Goal: Task Accomplishment & Management: Use online tool/utility

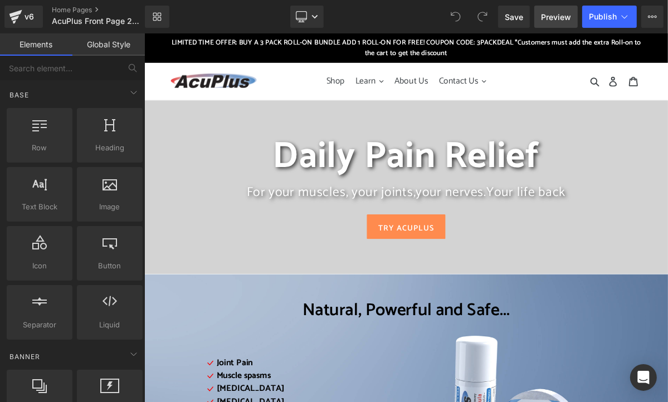
click at [557, 20] on span "Preview" at bounding box center [556, 17] width 30 height 12
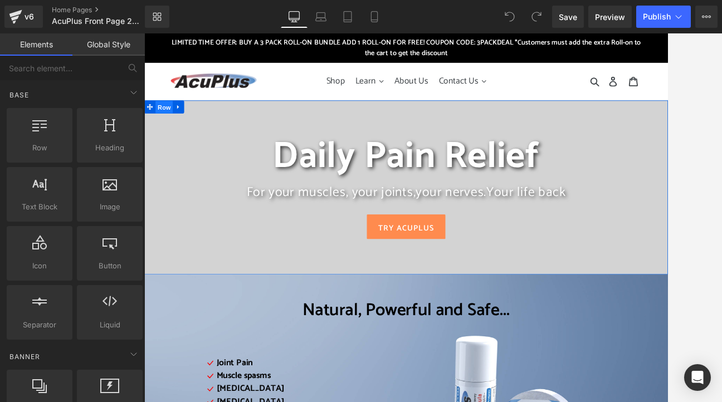
click at [162, 129] on span "Row" at bounding box center [170, 128] width 22 height 17
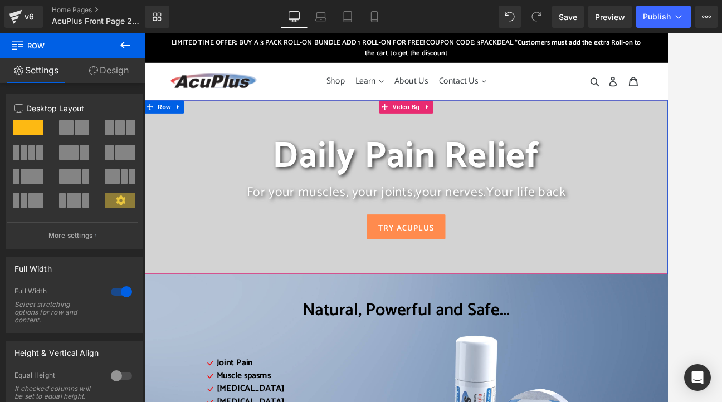
click at [228, 128] on div at bounding box center [481, 231] width 674 height 223
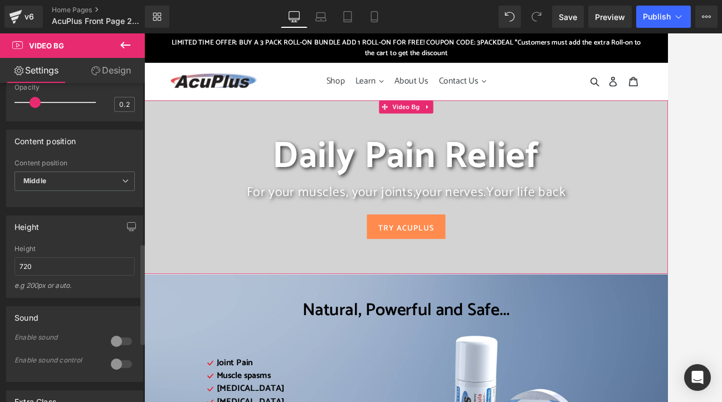
scroll to position [613, 0]
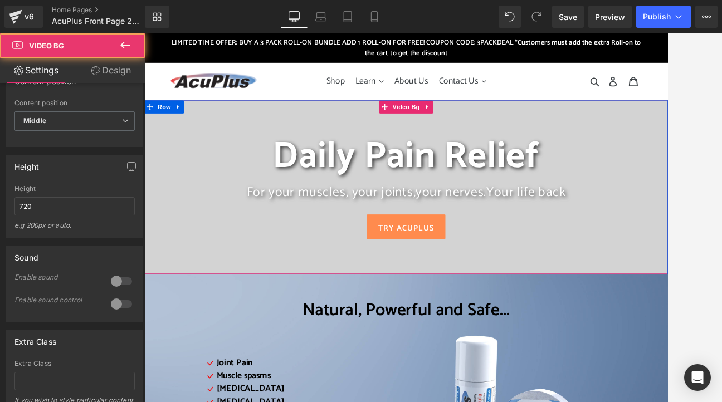
click at [644, 148] on div at bounding box center [481, 231] width 674 height 223
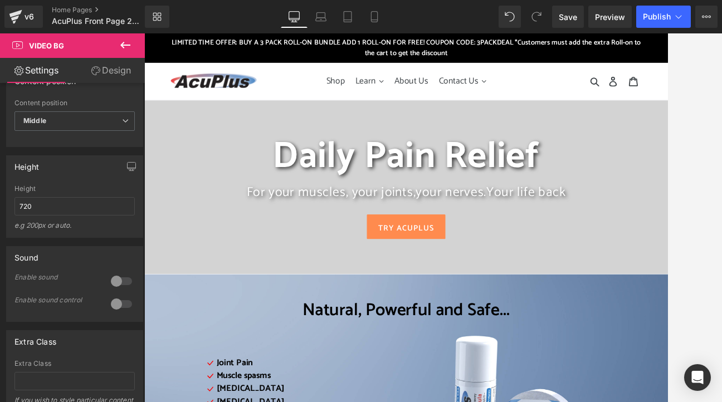
click at [130, 38] on icon at bounding box center [125, 44] width 13 height 13
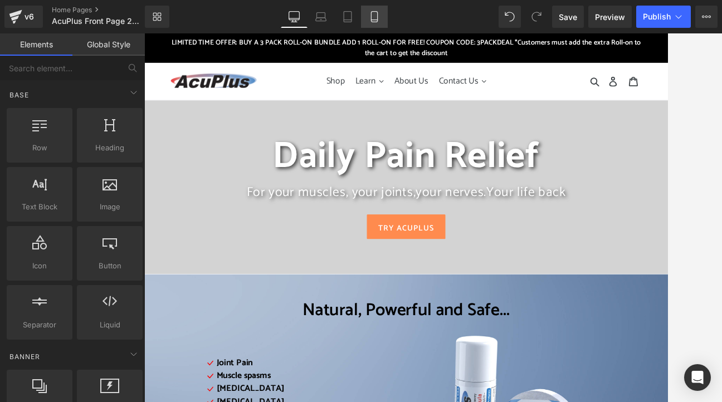
click at [379, 14] on icon at bounding box center [374, 16] width 11 height 11
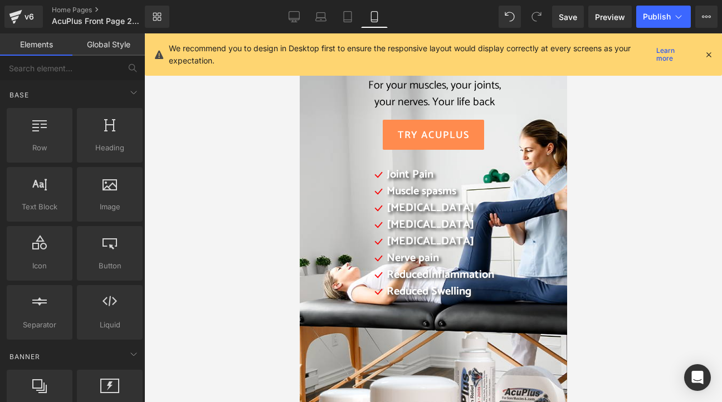
click at [667, 54] on icon at bounding box center [709, 55] width 10 height 10
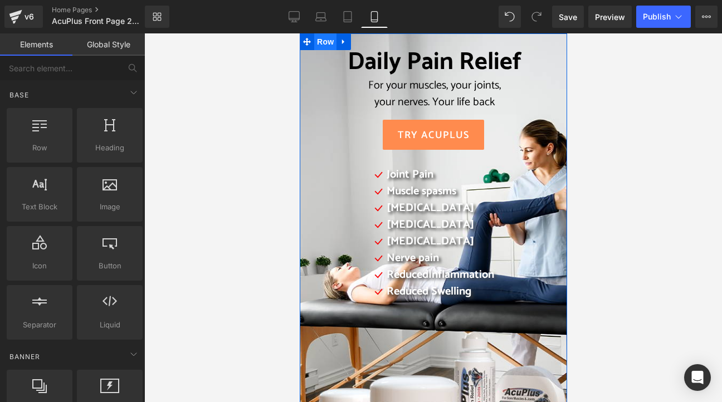
click at [320, 43] on span "Row" at bounding box center [325, 41] width 22 height 17
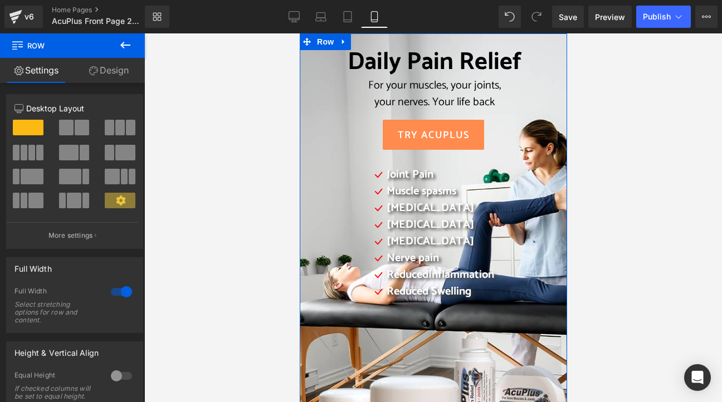
click at [104, 67] on link "Design" at bounding box center [108, 70] width 72 height 25
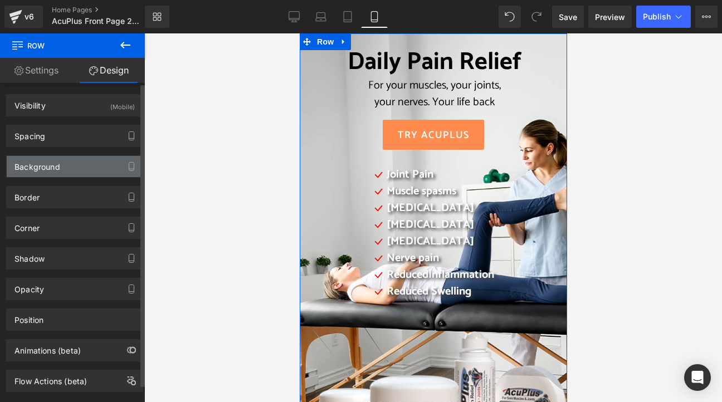
click at [87, 164] on div "Background" at bounding box center [75, 166] width 136 height 21
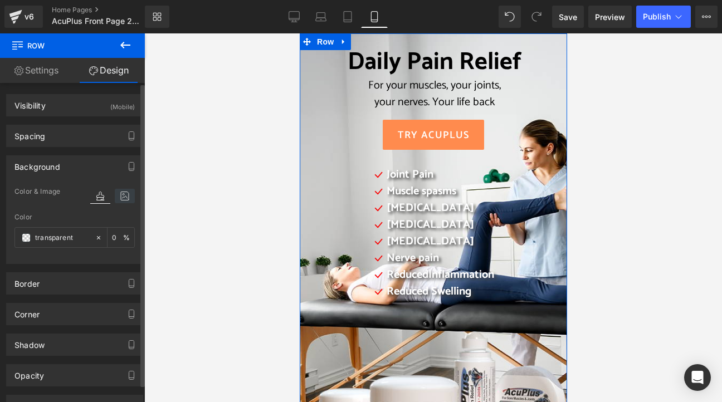
click at [123, 193] on icon at bounding box center [125, 196] width 20 height 14
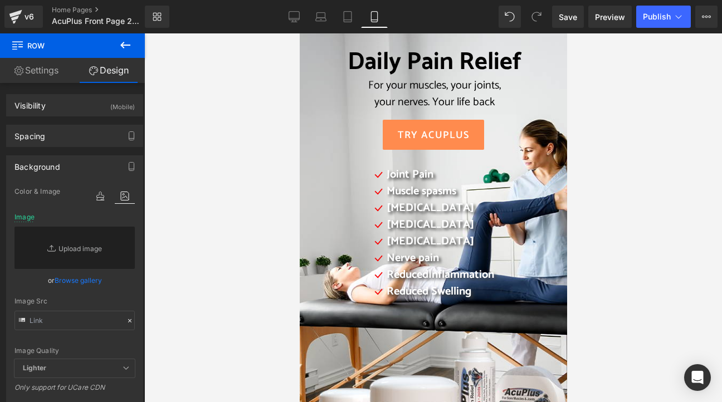
click at [128, 39] on icon at bounding box center [125, 44] width 13 height 13
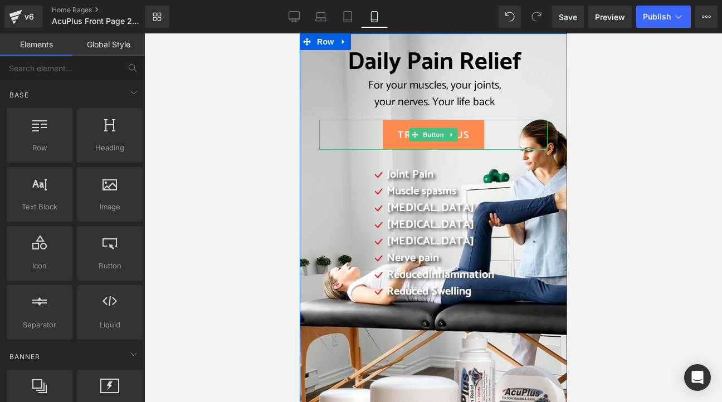
click at [330, 145] on div "TRY AcuPlus" at bounding box center [433, 135] width 228 height 30
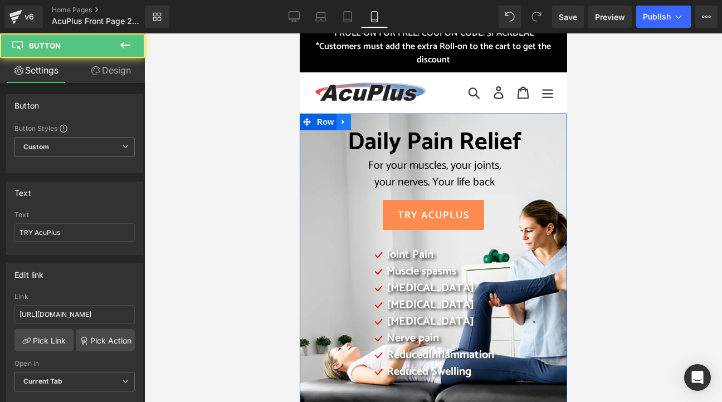
scroll to position [0, 0]
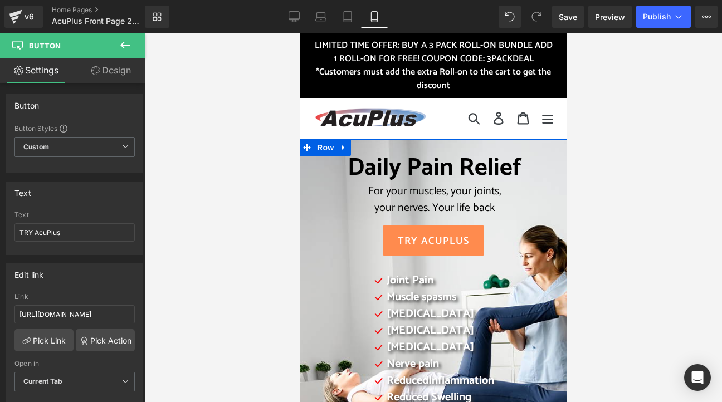
click at [358, 148] on div "Daily Pain Relief For your muscles, your joints, your nerves. Your life back He…" at bounding box center [432, 407] width 267 height 537
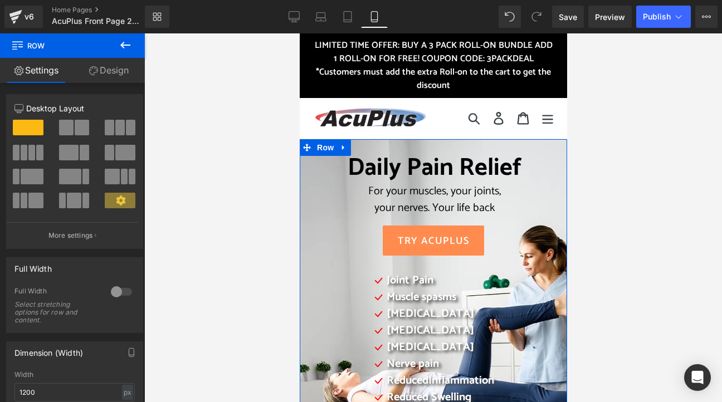
click at [113, 67] on link "Design" at bounding box center [108, 70] width 72 height 25
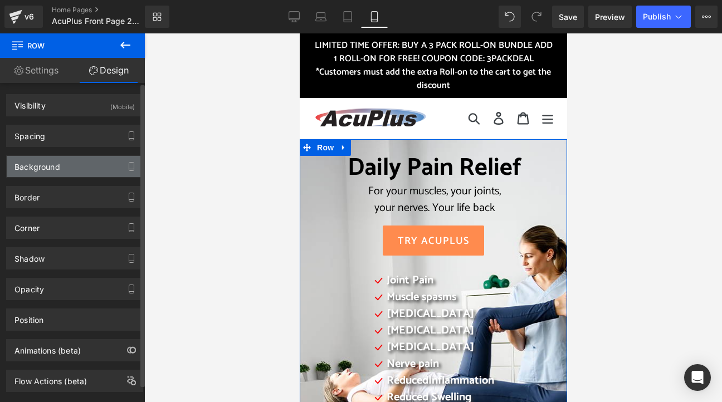
click at [45, 165] on div "Background" at bounding box center [37, 164] width 46 height 16
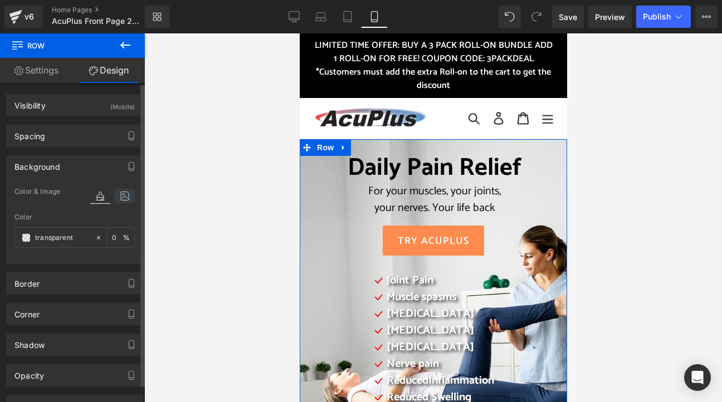
click at [128, 194] on icon at bounding box center [125, 196] width 20 height 14
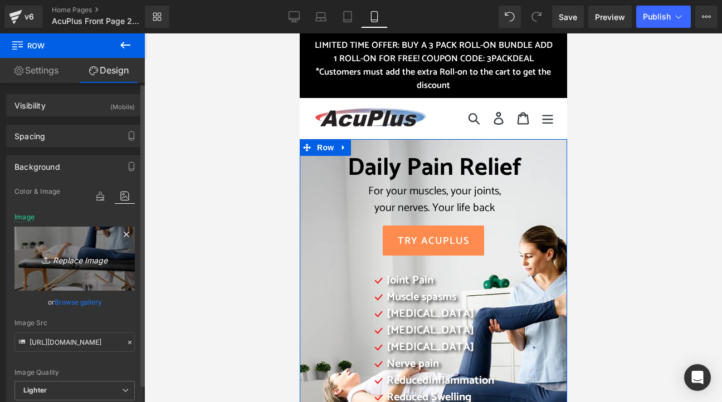
click at [82, 262] on icon "Replace Image" at bounding box center [74, 259] width 89 height 14
type input "C:\fakepath\2025 AcuPlus website mobile 3.png"
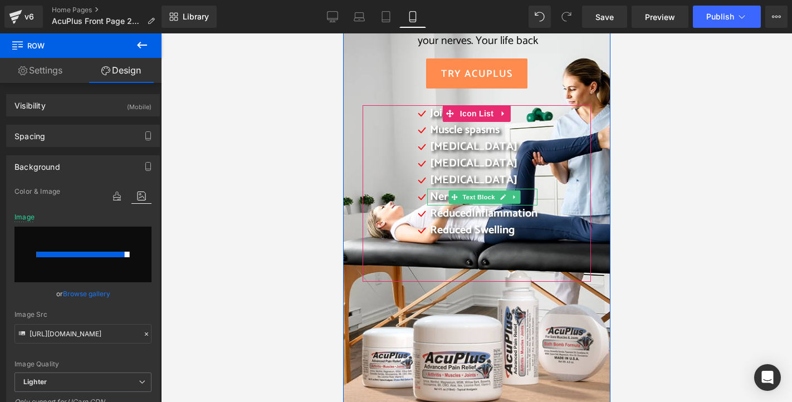
scroll to position [111, 0]
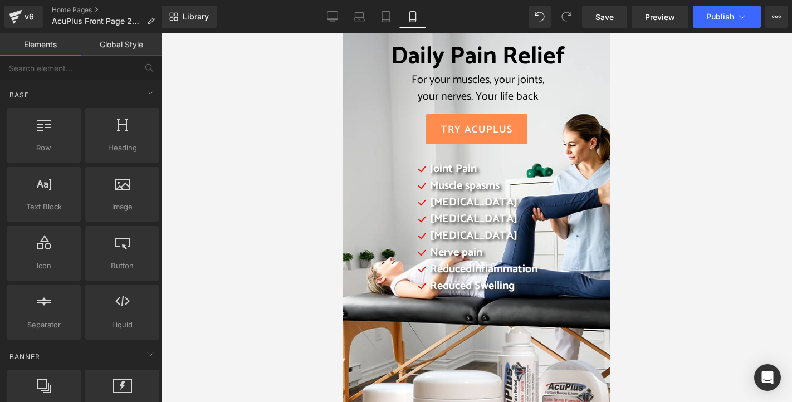
click at [240, 224] on div at bounding box center [476, 217] width 631 height 369
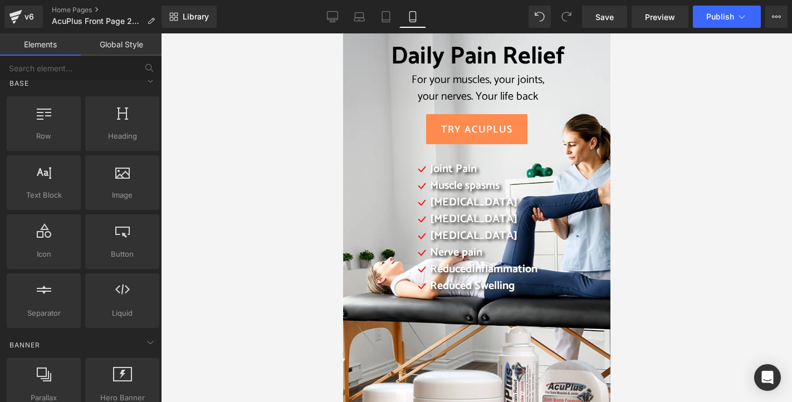
scroll to position [0, 0]
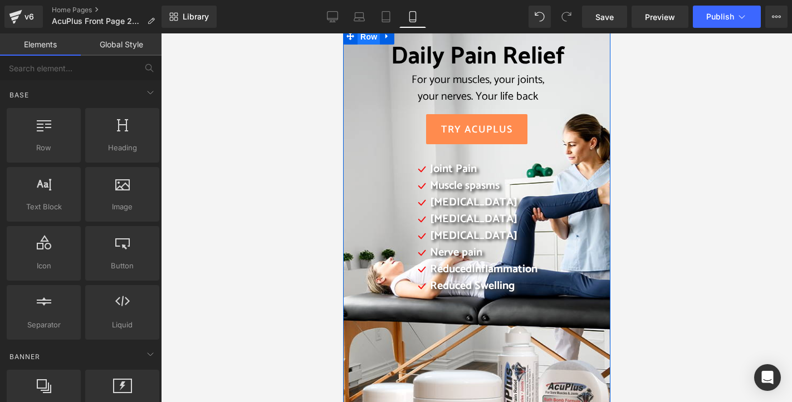
click at [364, 41] on span "Row" at bounding box center [368, 36] width 22 height 17
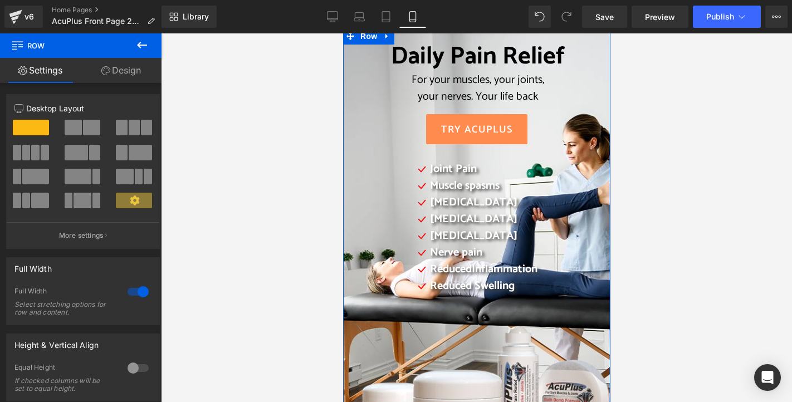
click at [130, 70] on link "Design" at bounding box center [121, 70] width 81 height 25
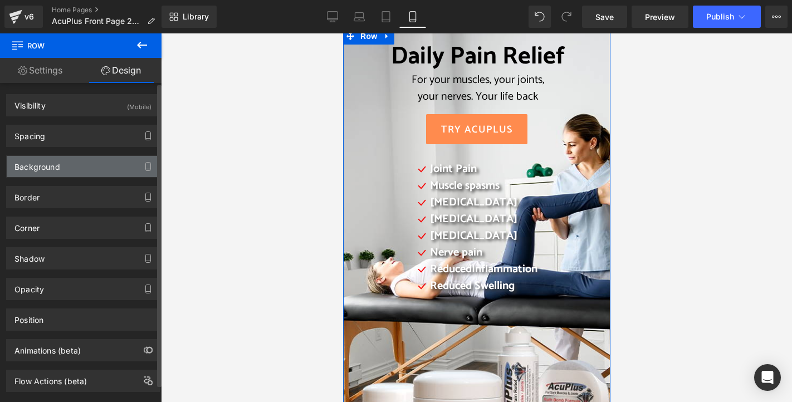
click at [39, 168] on div "Background" at bounding box center [37, 164] width 46 height 16
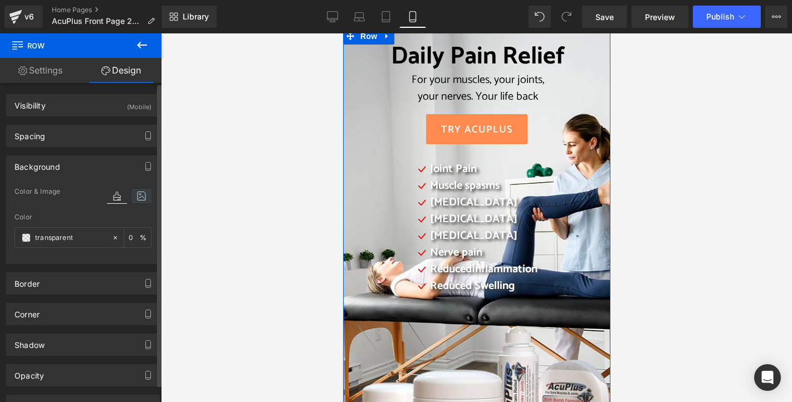
click at [140, 197] on icon at bounding box center [141, 196] width 20 height 14
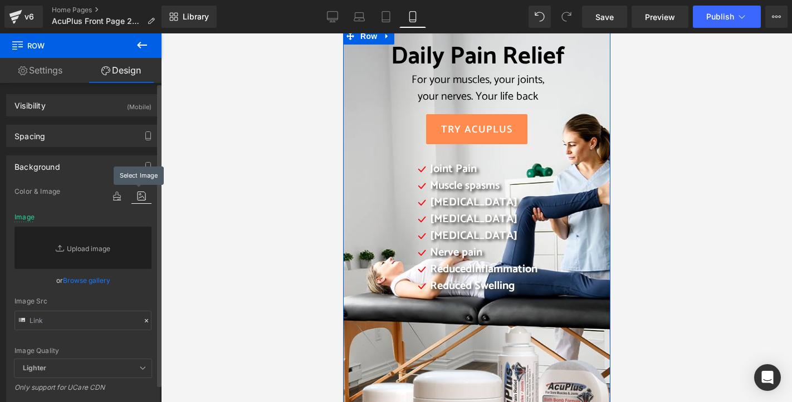
click at [140, 197] on icon at bounding box center [141, 196] width 20 height 14
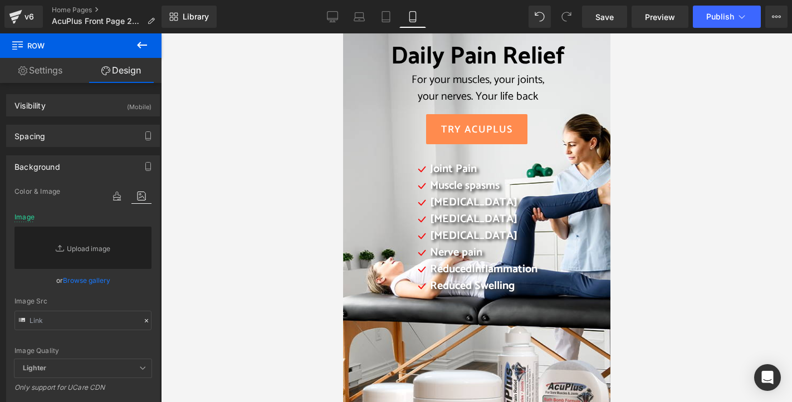
click at [227, 162] on div at bounding box center [476, 217] width 631 height 369
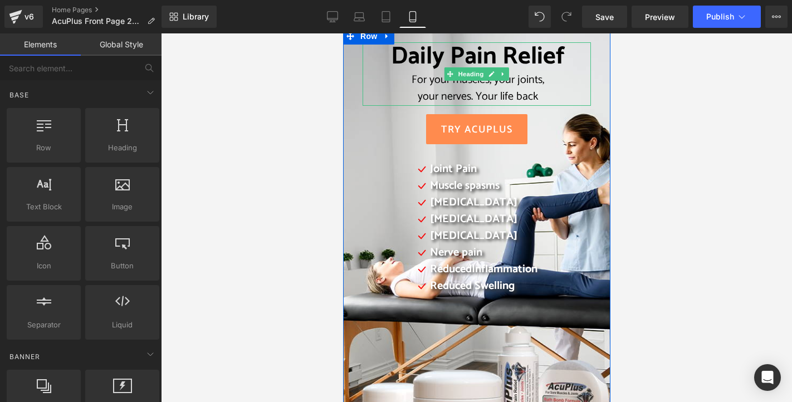
click at [379, 76] on div "For your muscles, your joints," at bounding box center [477, 80] width 224 height 17
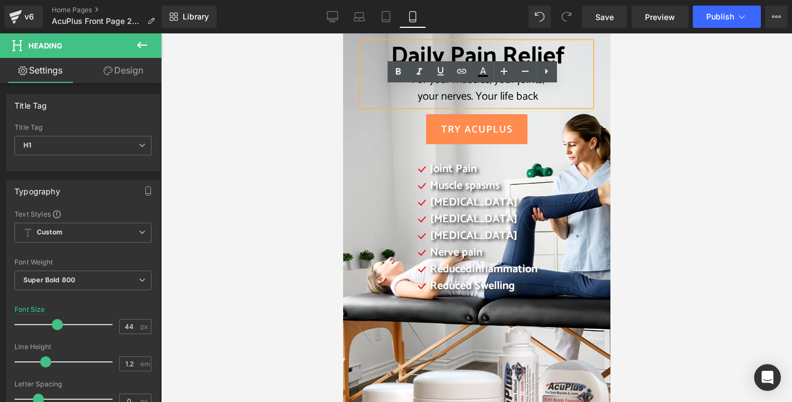
click at [344, 53] on div "Daily Pain Relief For your muscles, your joints, your nerves. Your life back He…" at bounding box center [476, 296] width 267 height 537
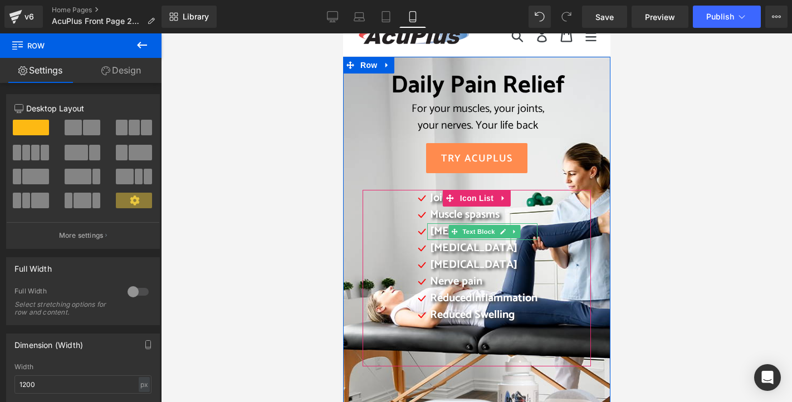
scroll to position [56, 0]
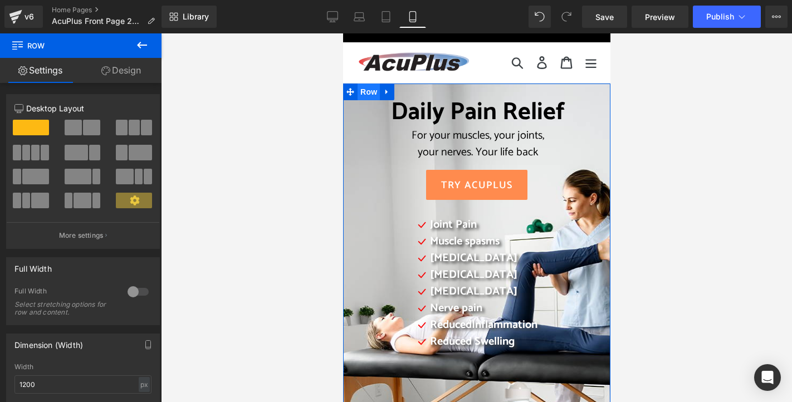
click at [368, 93] on span "Row" at bounding box center [368, 92] width 22 height 17
click at [364, 91] on span "Row" at bounding box center [368, 92] width 22 height 17
click at [110, 74] on link "Design" at bounding box center [121, 70] width 81 height 25
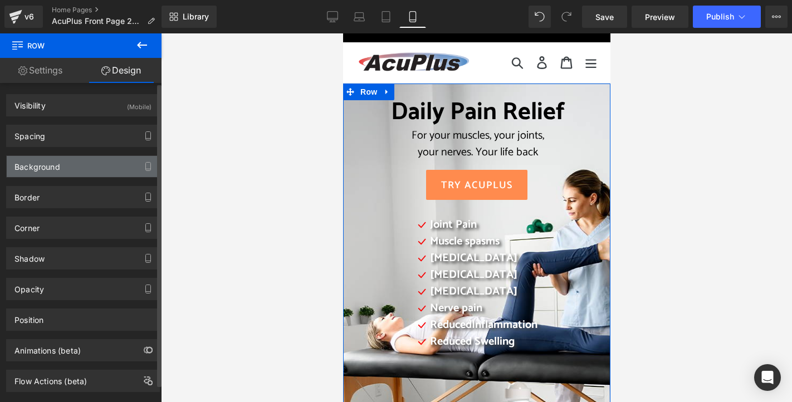
click at [121, 167] on div "Background" at bounding box center [83, 166] width 153 height 21
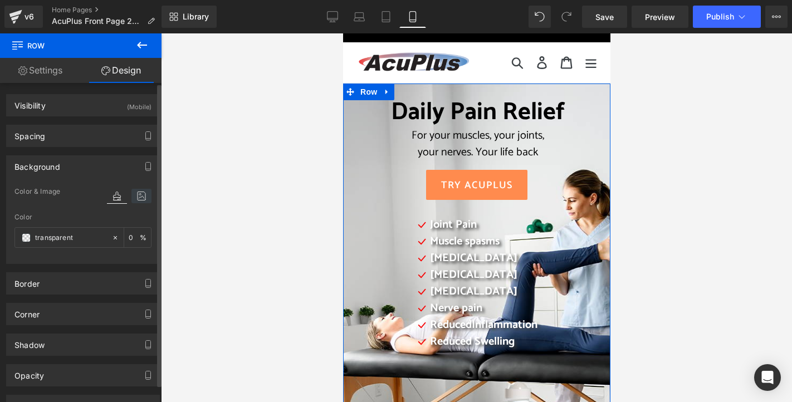
click at [134, 196] on icon at bounding box center [141, 196] width 20 height 14
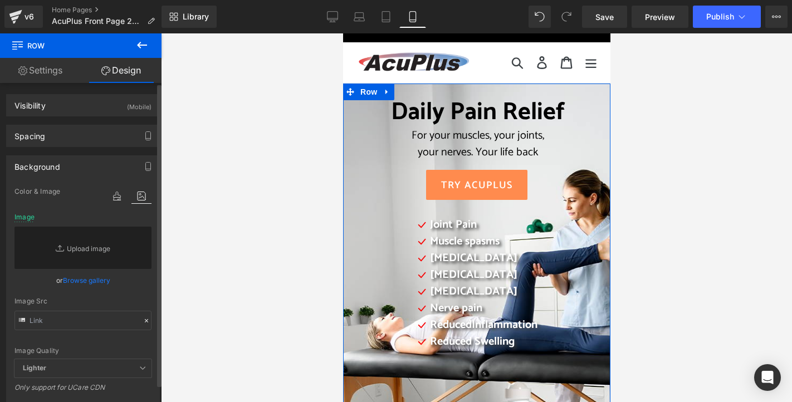
click at [46, 170] on div "Background" at bounding box center [37, 164] width 46 height 16
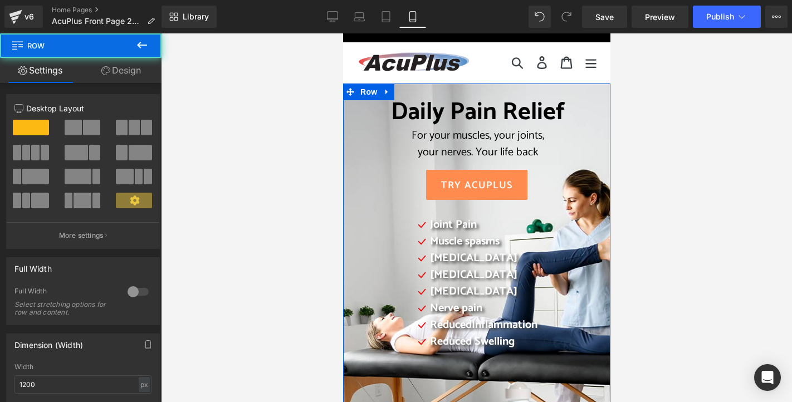
click at [357, 141] on div "Daily Pain Relief For your muscles, your joints, your nerves. Your life back He…" at bounding box center [476, 245] width 245 height 295
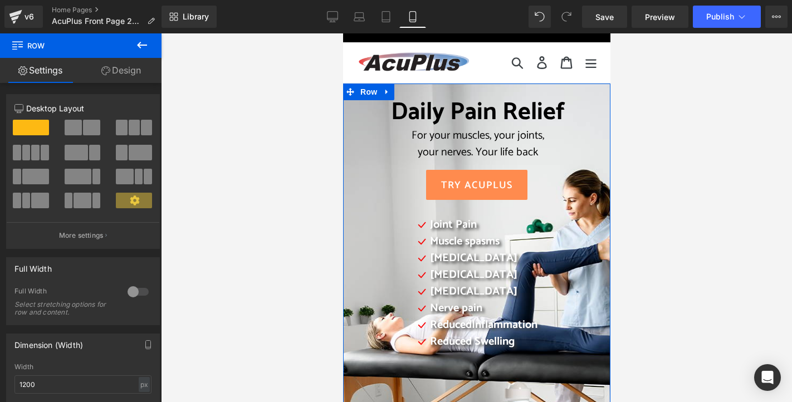
click at [134, 72] on link "Design" at bounding box center [121, 70] width 81 height 25
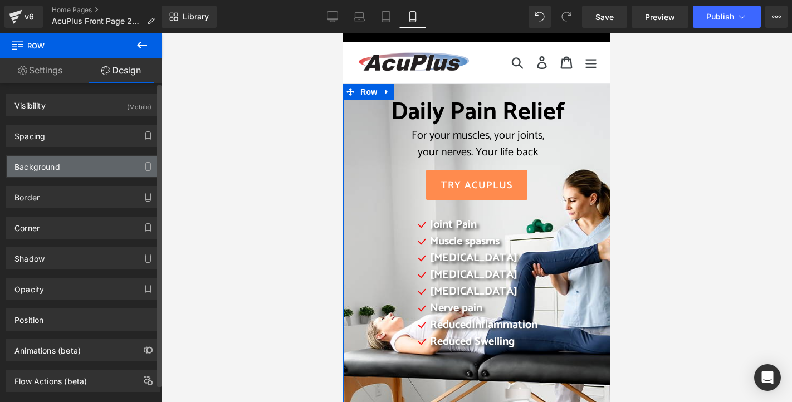
click at [106, 163] on div "Background" at bounding box center [83, 166] width 153 height 21
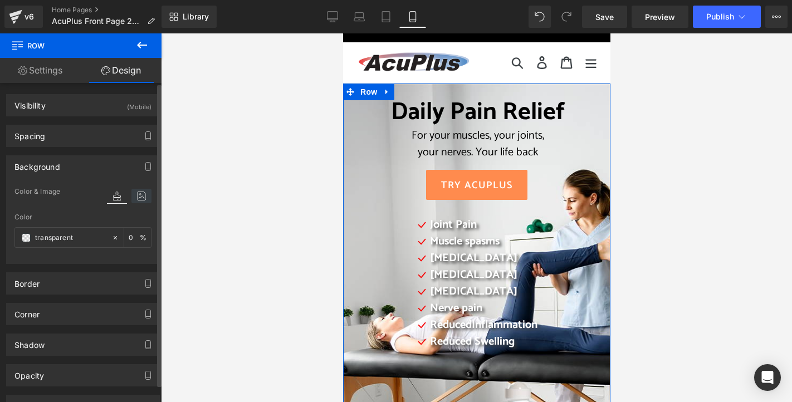
click at [138, 198] on icon at bounding box center [141, 196] width 20 height 14
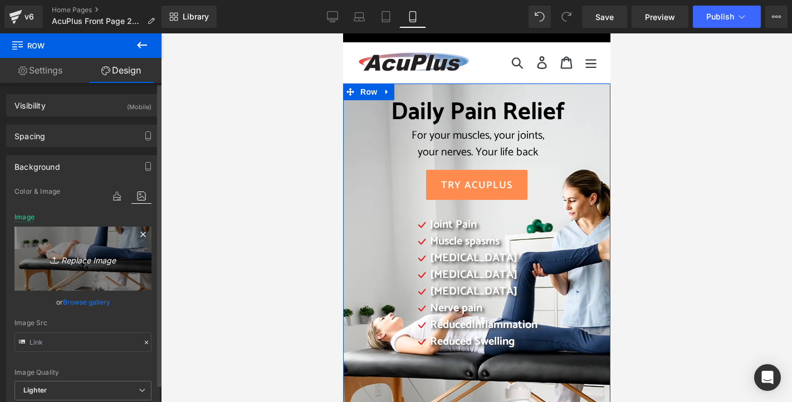
click at [133, 278] on link "Replace Image" at bounding box center [82, 259] width 137 height 64
type input "C:\fakepath\2025 AcuPlus website mobile 3.png"
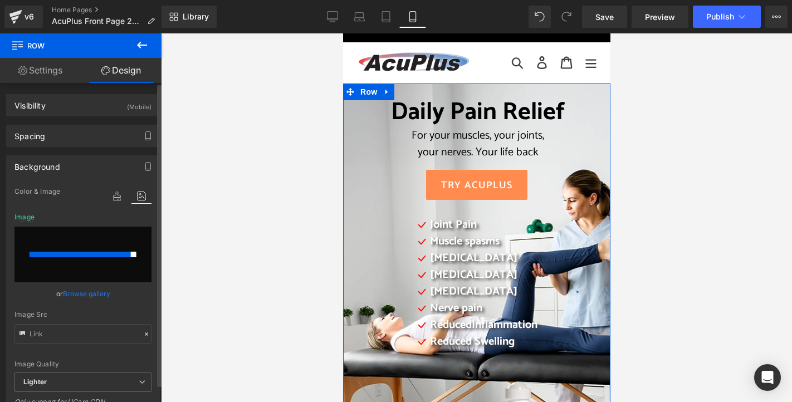
click at [130, 296] on div "or Browse gallery" at bounding box center [82, 294] width 137 height 12
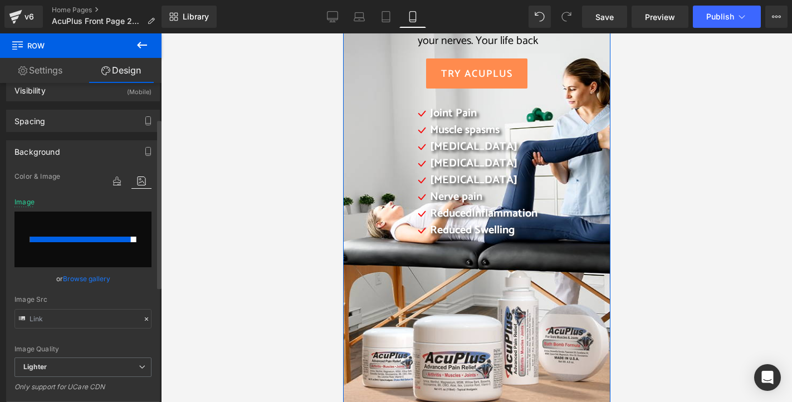
scroll to position [6, 0]
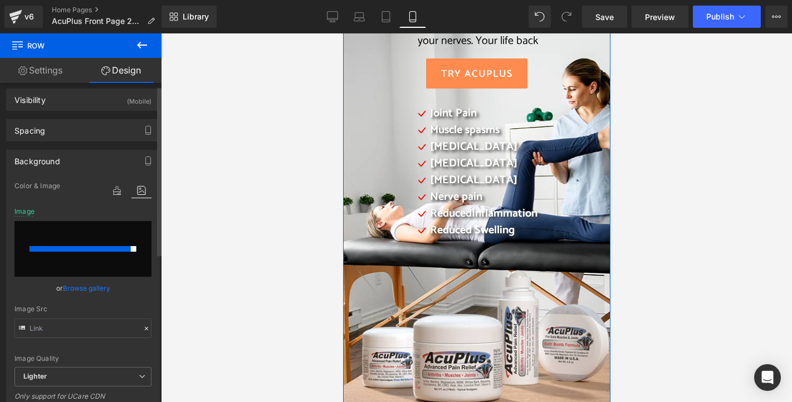
click at [87, 258] on input "file" at bounding box center [82, 249] width 137 height 56
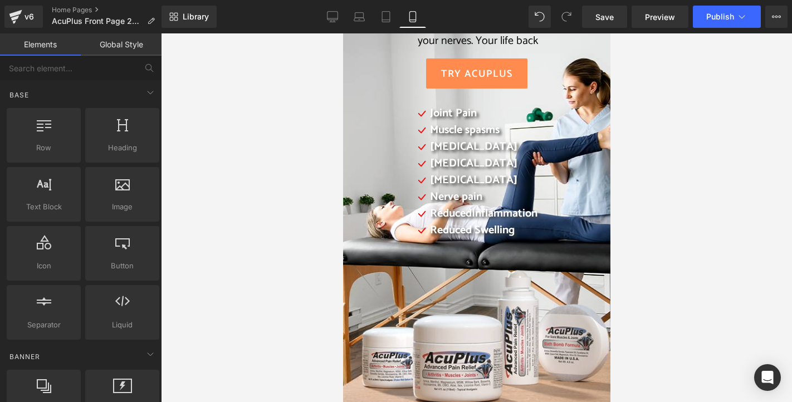
click at [268, 270] on div at bounding box center [476, 217] width 631 height 369
click at [667, 190] on div at bounding box center [476, 217] width 631 height 369
click at [250, 133] on div at bounding box center [476, 217] width 631 height 369
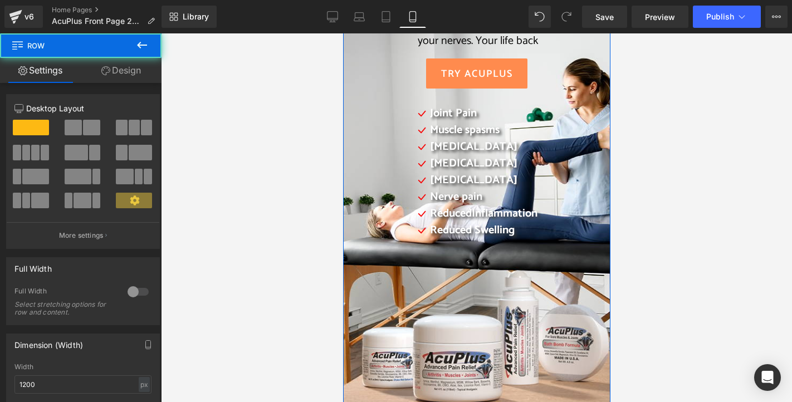
click at [348, 49] on div "Daily Pain Relief For your muscles, your joints, your nerves. Your life back He…" at bounding box center [476, 240] width 267 height 537
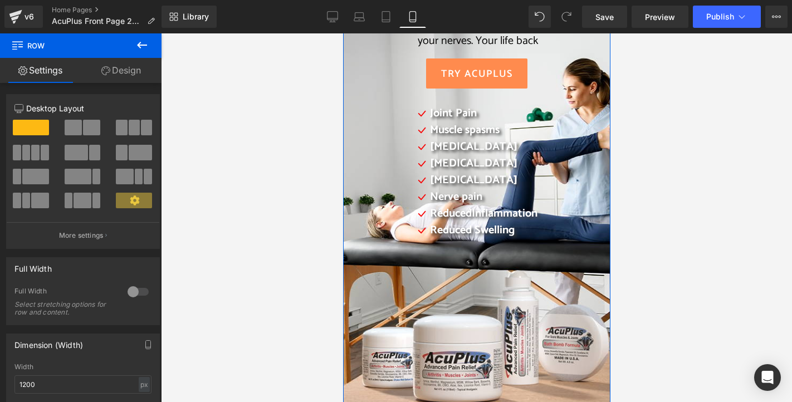
click at [135, 72] on link "Design" at bounding box center [121, 70] width 81 height 25
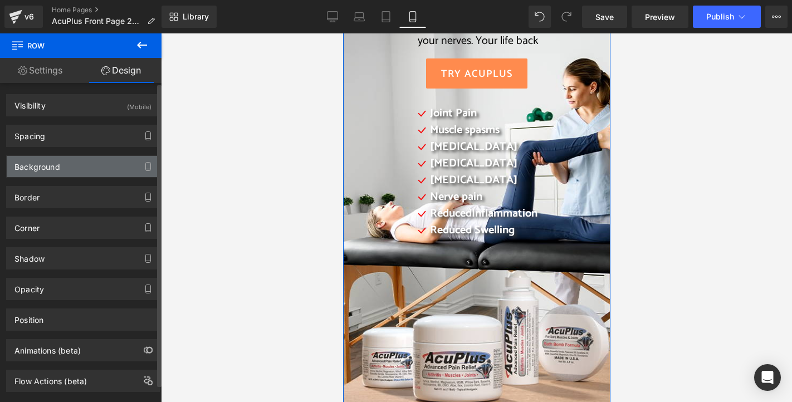
click at [107, 164] on div "Background" at bounding box center [83, 166] width 153 height 21
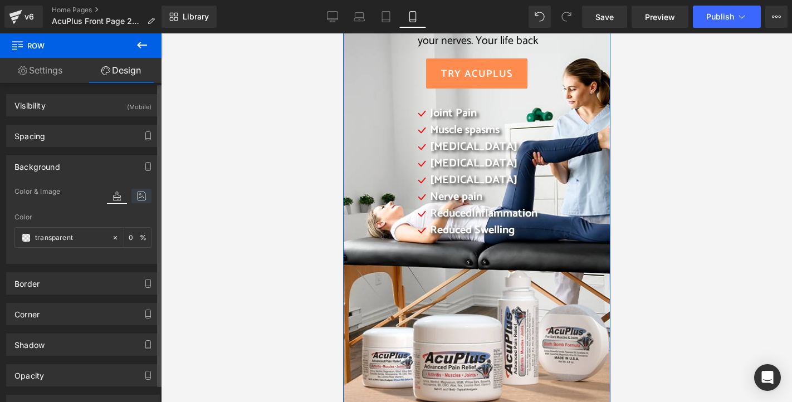
click at [134, 193] on icon at bounding box center [141, 196] width 20 height 14
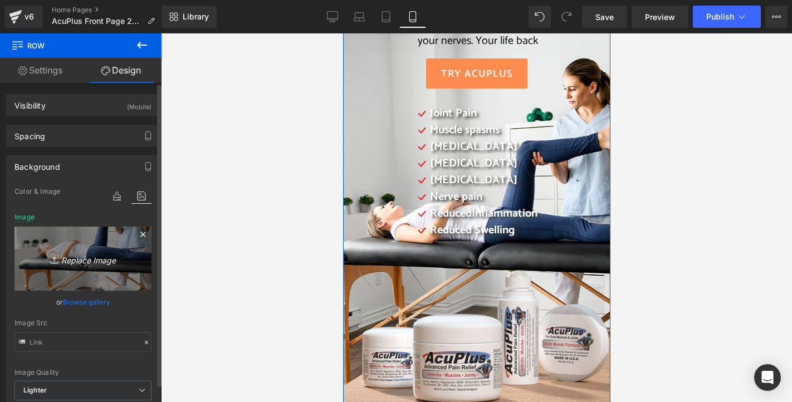
click at [75, 259] on icon "Replace Image" at bounding box center [82, 259] width 89 height 14
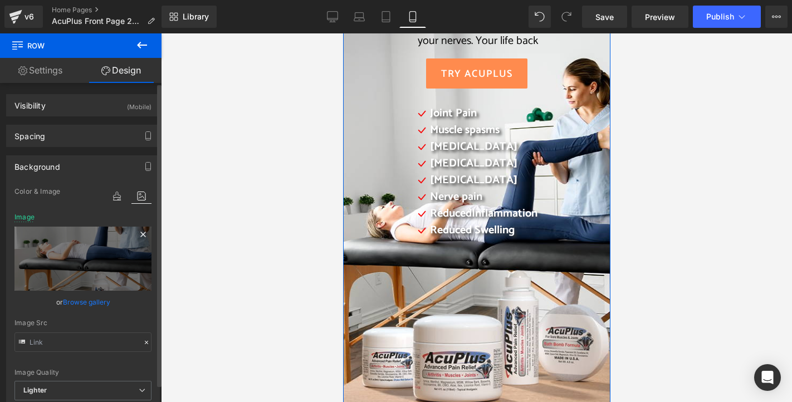
click at [143, 232] on icon at bounding box center [143, 234] width 13 height 13
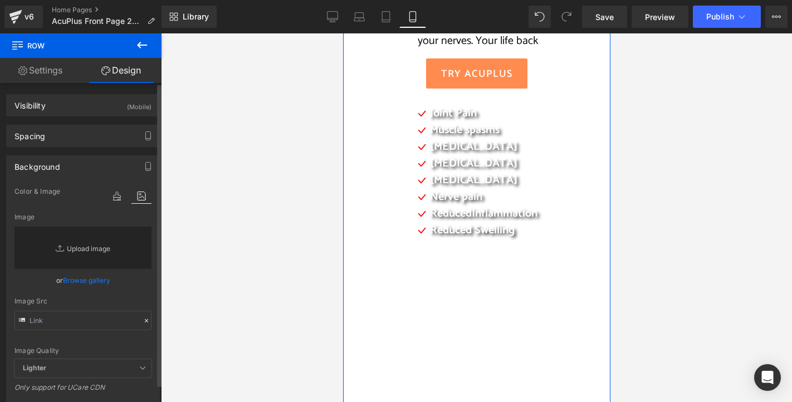
click at [82, 248] on link "Replace Image" at bounding box center [82, 248] width 137 height 42
type input "C:\fakepath\2025 AcuPlus website cover.png"
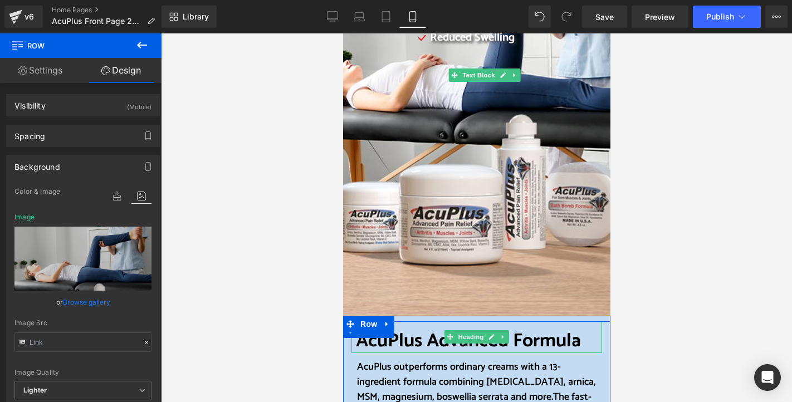
scroll to position [334, 0]
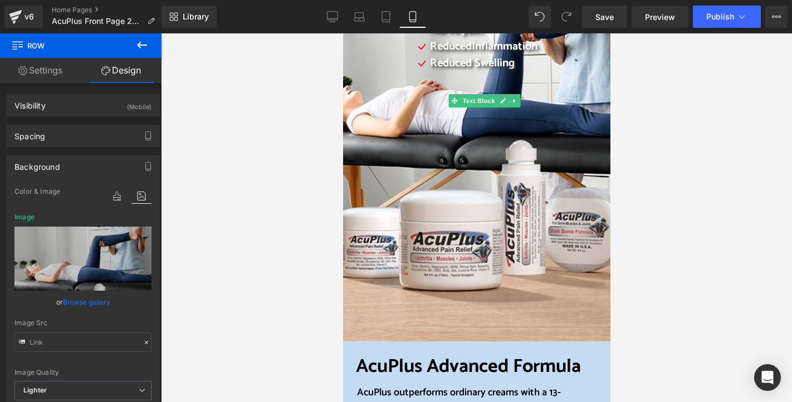
click at [328, 186] on div at bounding box center [476, 217] width 631 height 369
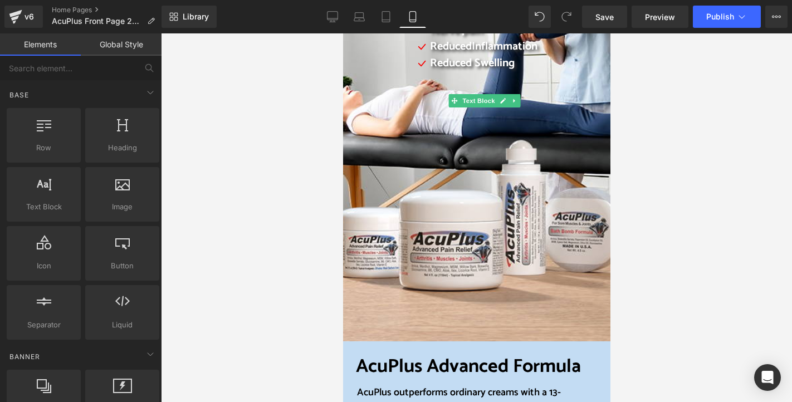
click at [667, 325] on div at bounding box center [476, 217] width 631 height 369
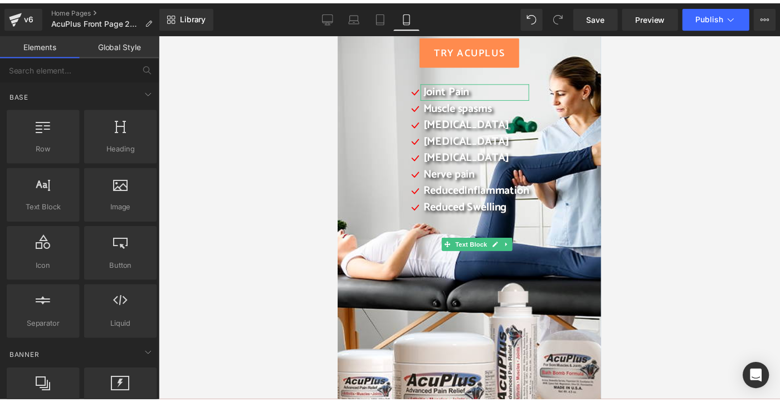
scroll to position [167, 0]
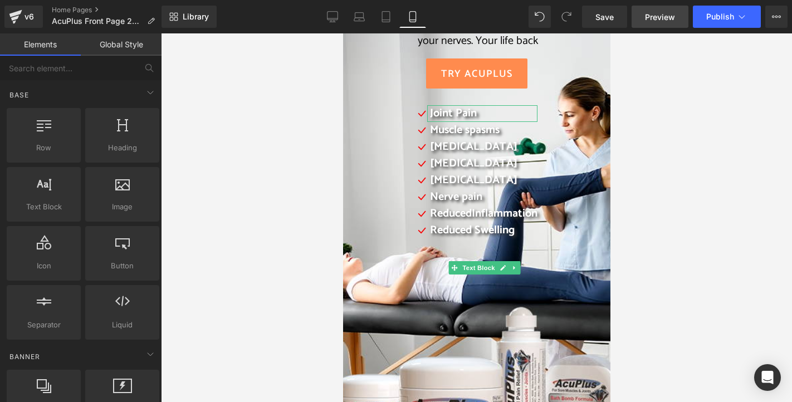
click at [650, 17] on span "Preview" at bounding box center [660, 17] width 30 height 12
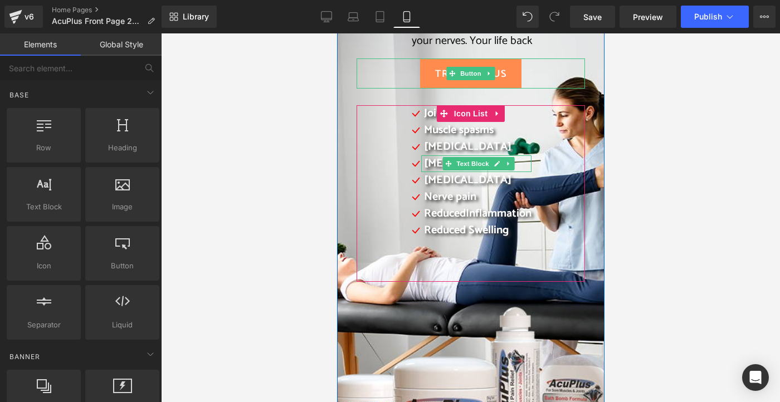
scroll to position [0, 0]
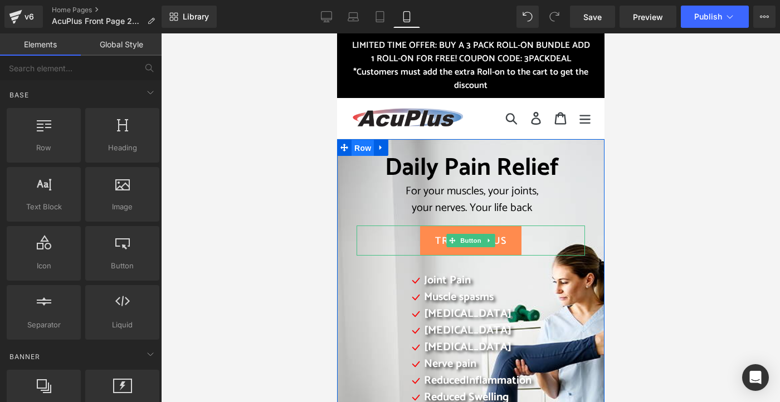
click at [353, 146] on span "Row" at bounding box center [362, 148] width 22 height 17
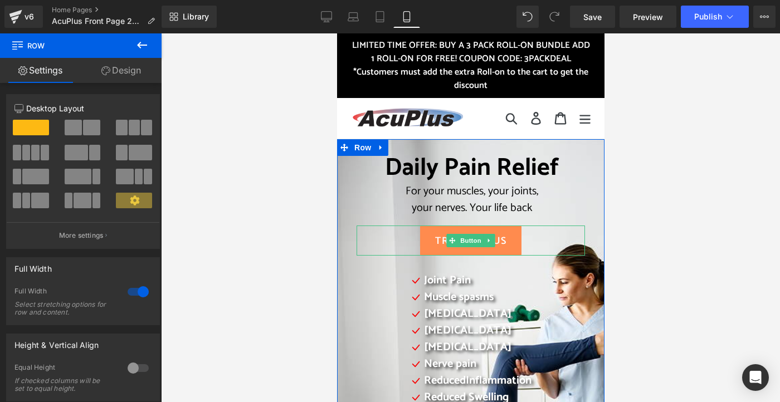
click at [133, 71] on link "Design" at bounding box center [121, 70] width 81 height 25
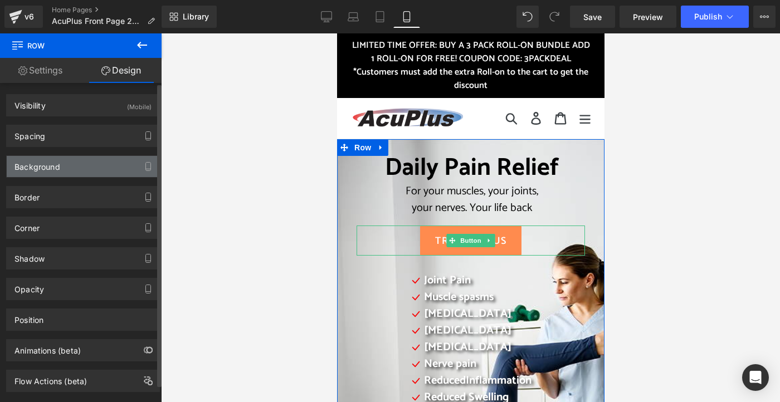
click at [115, 162] on div "Background" at bounding box center [83, 166] width 153 height 21
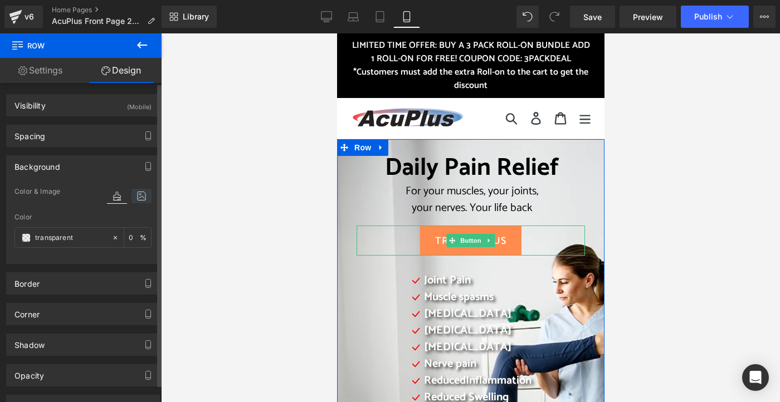
click at [137, 191] on icon at bounding box center [141, 196] width 20 height 14
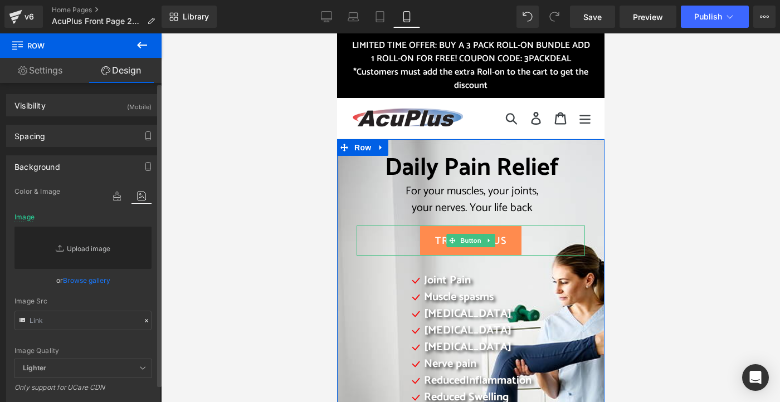
click at [100, 246] on link "Replace Image" at bounding box center [82, 248] width 137 height 42
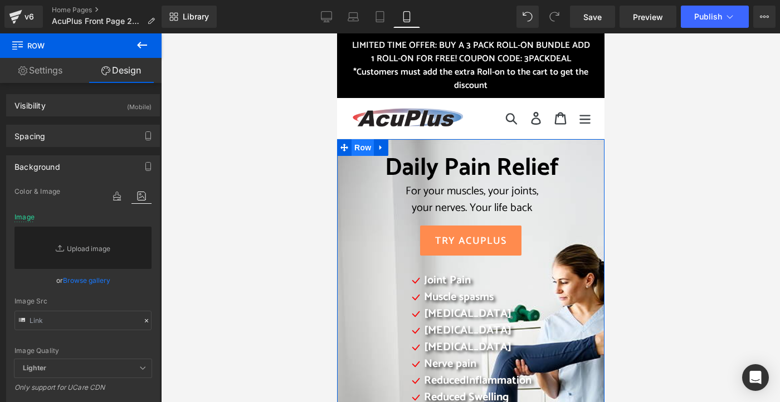
click at [357, 155] on span "Row" at bounding box center [362, 147] width 22 height 17
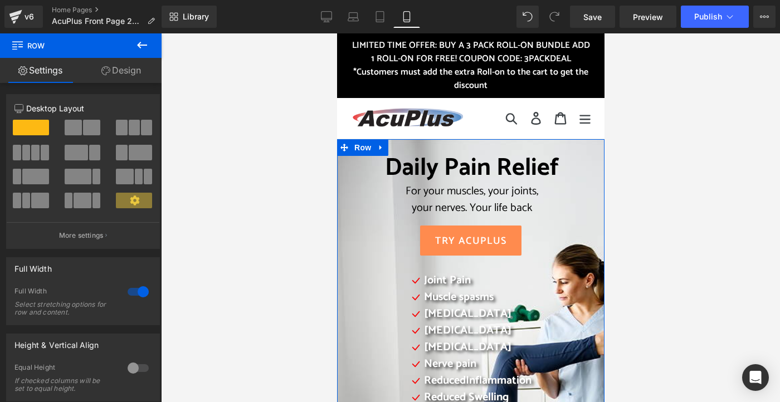
click at [343, 200] on div "Daily Pain Relief For your muscles, your joints, your nerves. Your life back He…" at bounding box center [470, 407] width 267 height 537
click at [124, 70] on link "Design" at bounding box center [121, 70] width 81 height 25
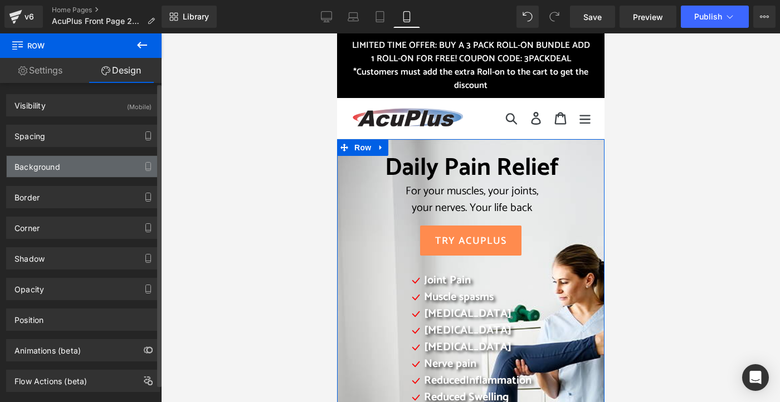
click at [51, 168] on div "Background" at bounding box center [37, 164] width 46 height 16
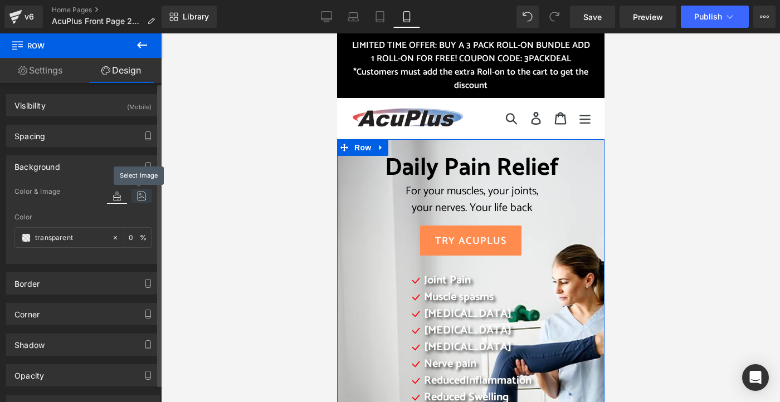
click at [138, 197] on icon at bounding box center [141, 196] width 20 height 14
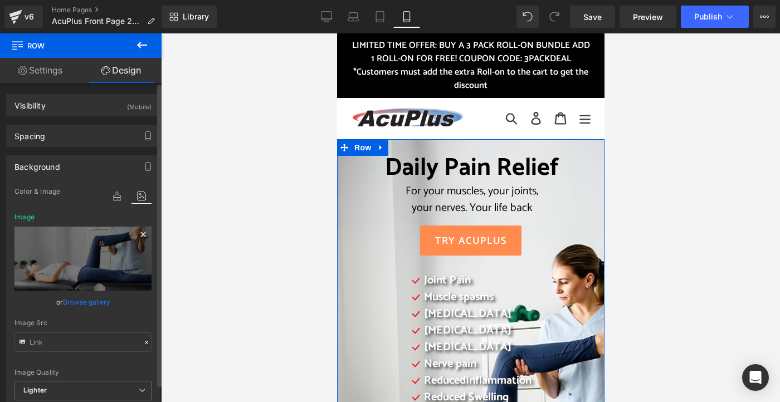
click at [140, 234] on icon at bounding box center [142, 234] width 5 height 5
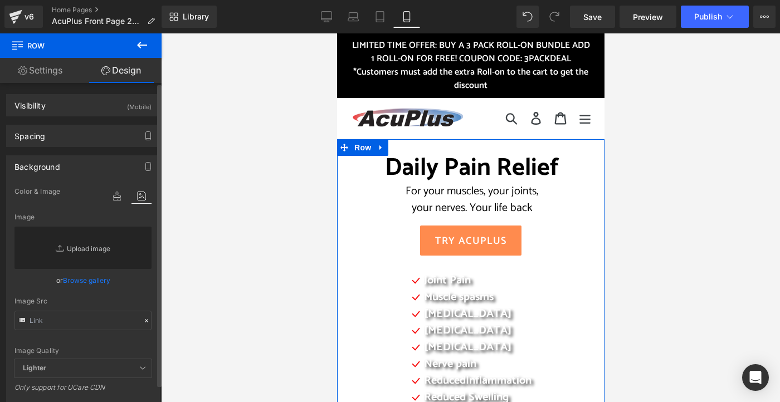
click at [96, 248] on link "Replace Image" at bounding box center [82, 248] width 137 height 42
type input "C:\fakepath\2025 AcuPlus website Light.png"
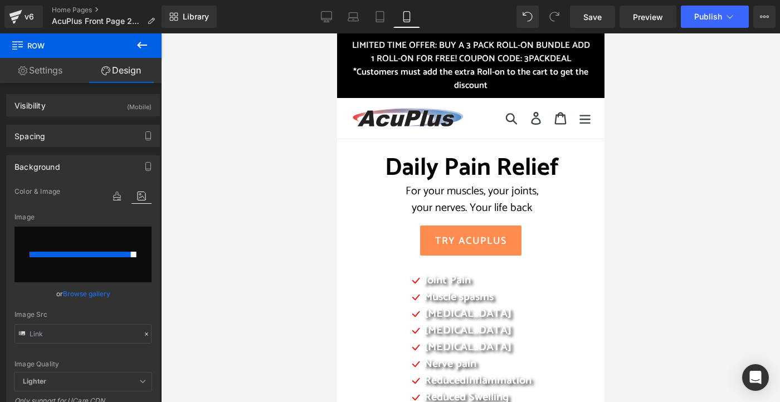
click at [257, 285] on div at bounding box center [470, 217] width 619 height 369
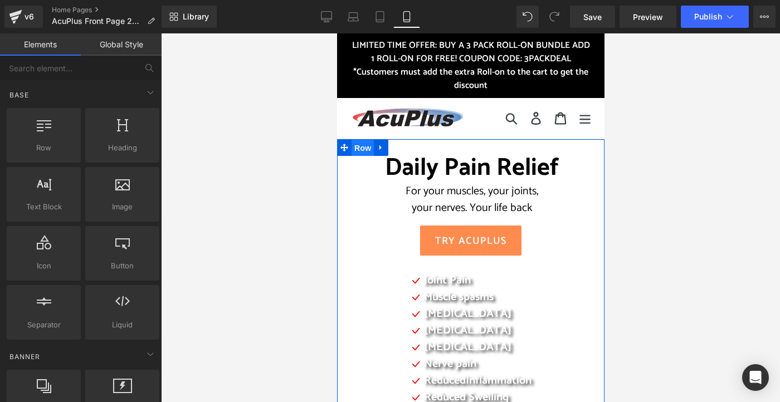
click at [354, 150] on span "Row" at bounding box center [362, 148] width 22 height 17
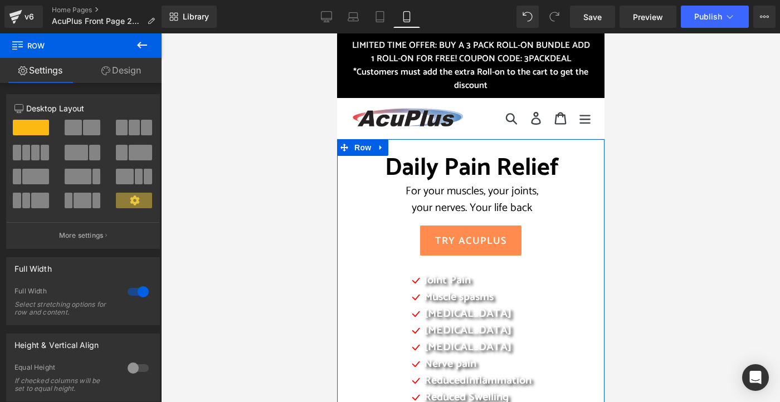
click at [129, 69] on link "Design" at bounding box center [121, 70] width 81 height 25
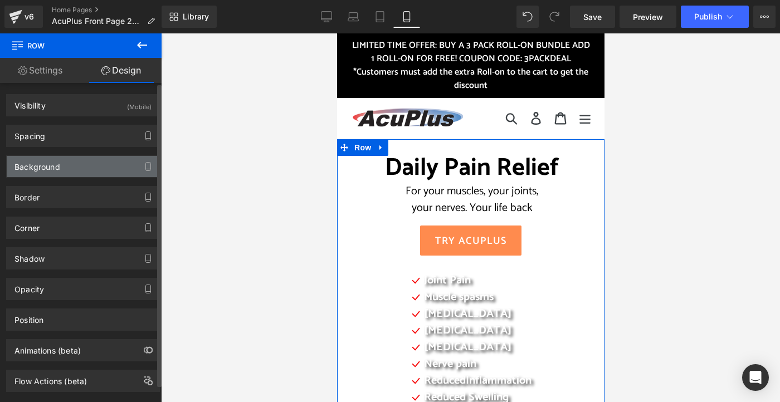
click at [85, 167] on div "Background" at bounding box center [83, 166] width 153 height 21
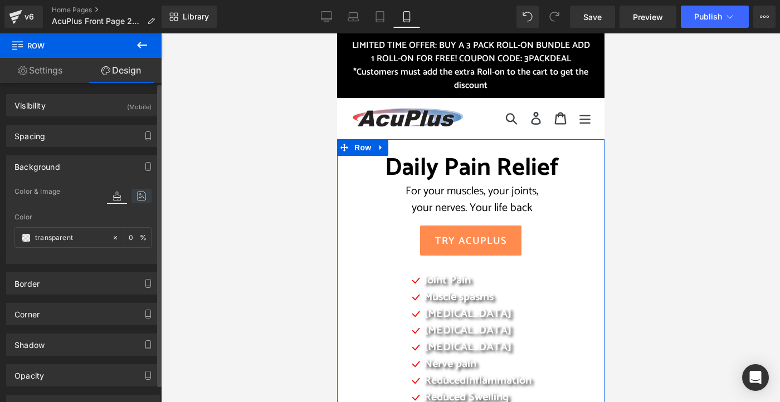
click at [139, 193] on icon at bounding box center [141, 196] width 20 height 14
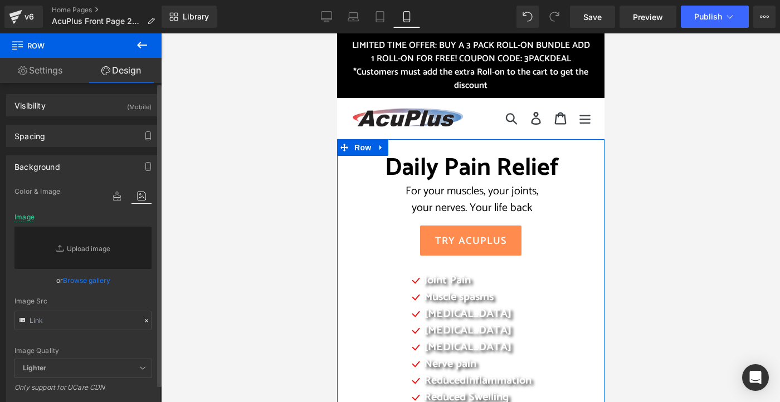
click at [51, 168] on div "Background" at bounding box center [37, 164] width 46 height 16
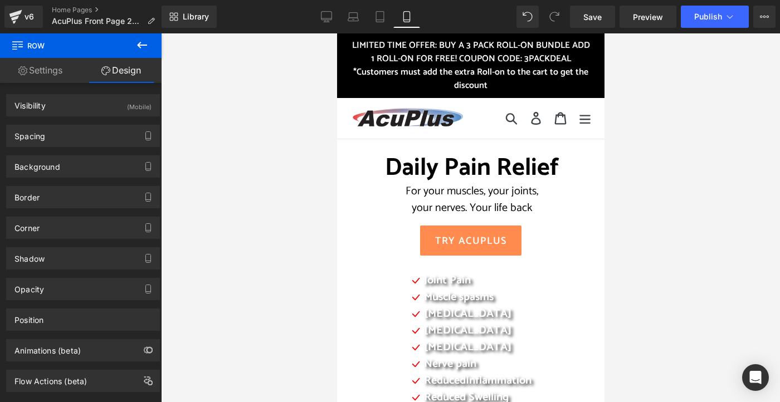
click at [255, 130] on div at bounding box center [470, 217] width 619 height 369
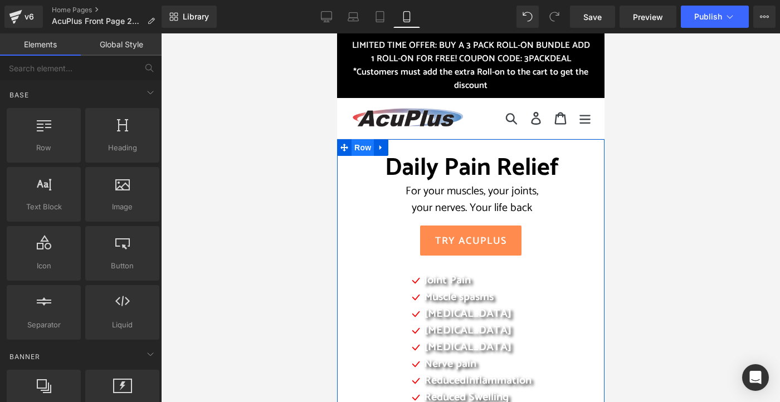
click at [360, 149] on span "Row" at bounding box center [362, 147] width 22 height 17
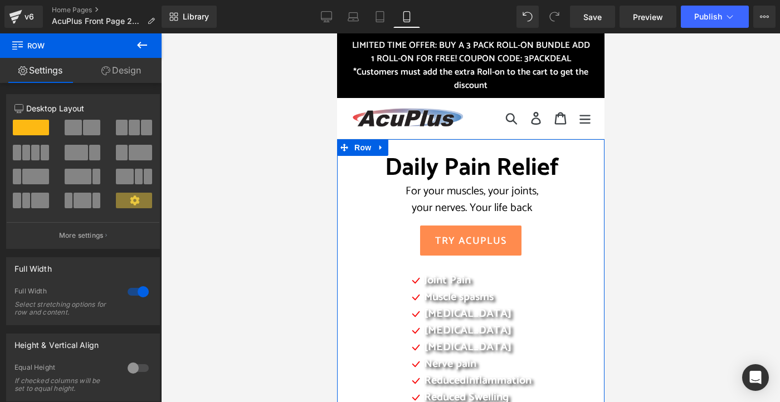
click at [121, 73] on link "Design" at bounding box center [121, 70] width 81 height 25
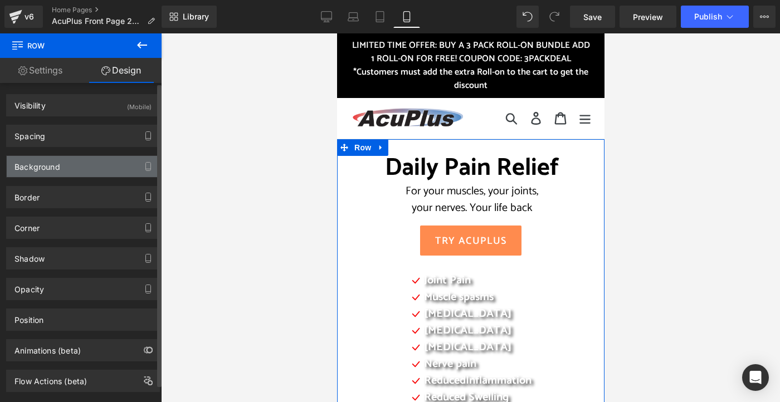
click at [70, 162] on div "Background" at bounding box center [83, 166] width 153 height 21
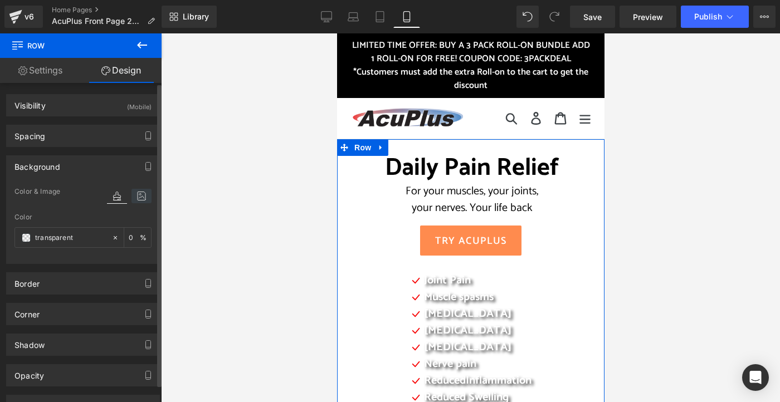
click at [131, 194] on icon at bounding box center [141, 196] width 20 height 14
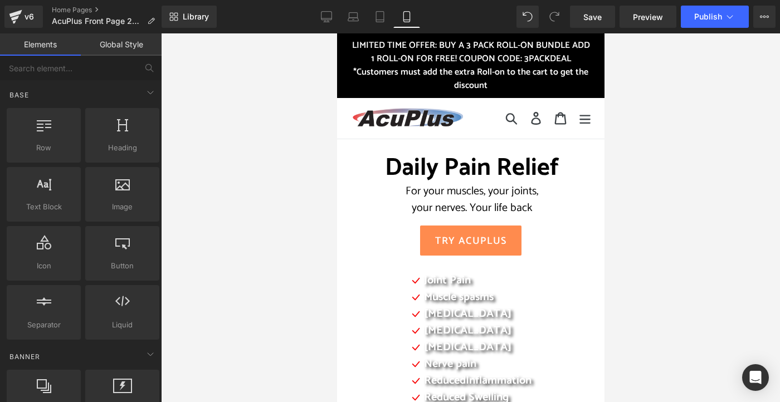
click at [258, 122] on div at bounding box center [470, 217] width 619 height 369
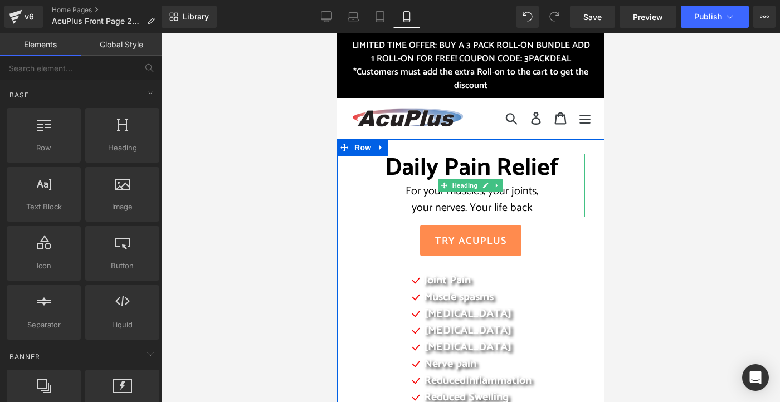
click at [359, 207] on div "your nerves. Your life back" at bounding box center [471, 208] width 224 height 17
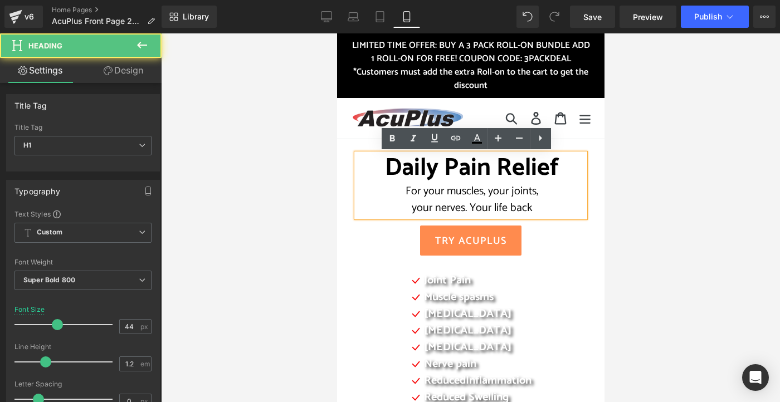
click at [337, 168] on div at bounding box center [470, 217] width 619 height 369
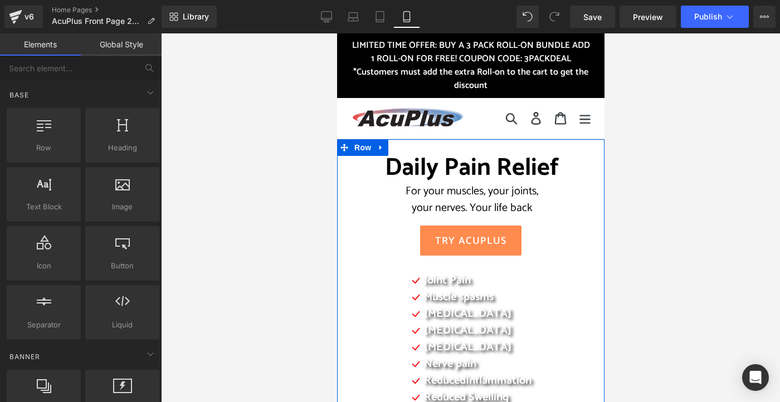
click at [348, 163] on div "Daily Pain Relief For your muscles, your joints, your nerves. Your life back He…" at bounding box center [470, 301] width 245 height 295
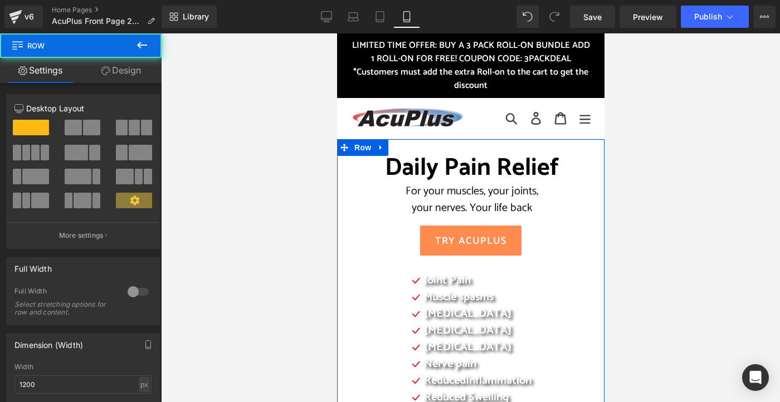
click at [130, 70] on link "Design" at bounding box center [121, 70] width 81 height 25
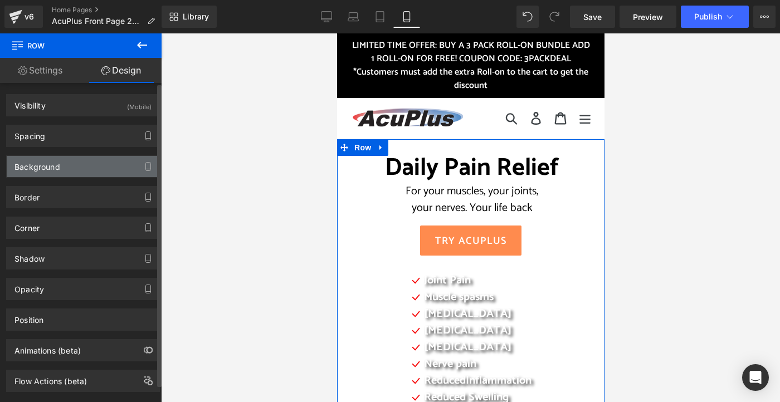
click at [131, 160] on div "Background" at bounding box center [83, 166] width 153 height 21
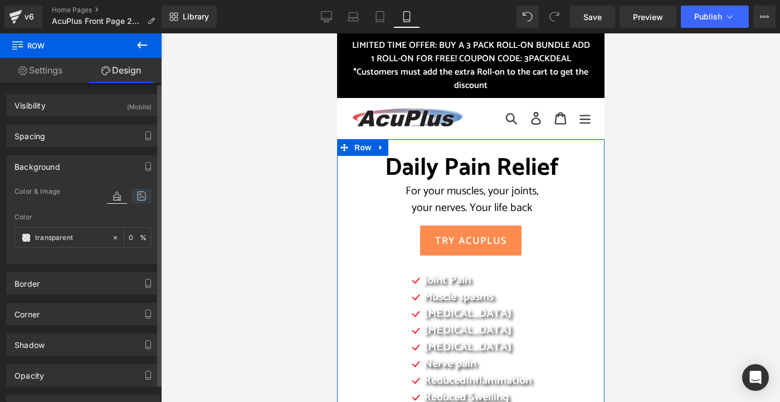
click at [138, 199] on icon at bounding box center [141, 196] width 20 height 14
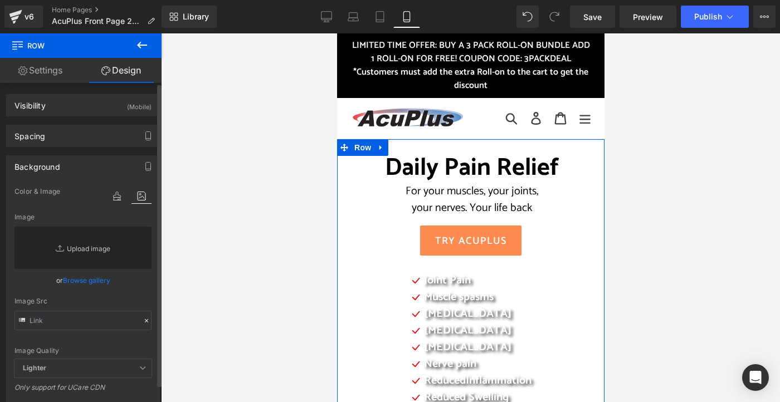
click at [82, 250] on link "Replace Image" at bounding box center [82, 248] width 137 height 42
type input "C:\fakepath\2025 AcuPlus website Light.png"
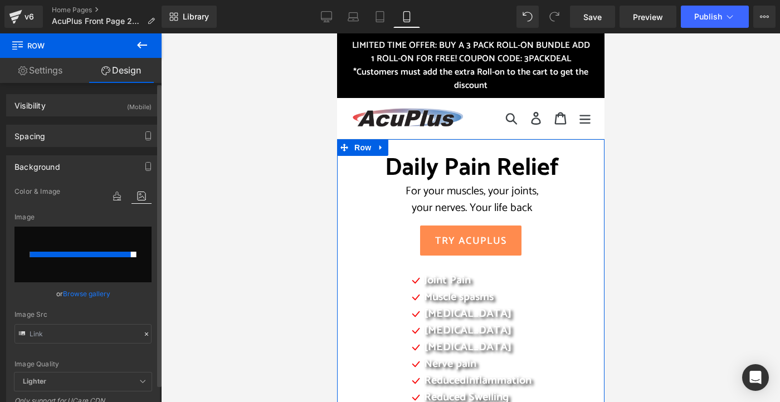
click at [99, 247] on input "file" at bounding box center [82, 255] width 137 height 56
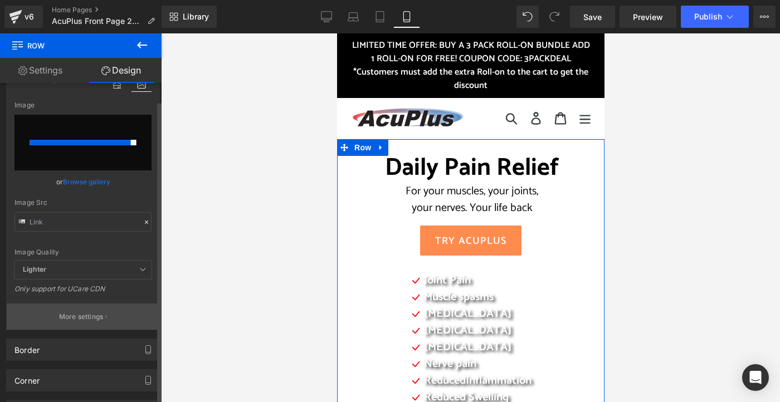
scroll to position [111, 0]
click at [117, 160] on input "file" at bounding box center [82, 143] width 137 height 56
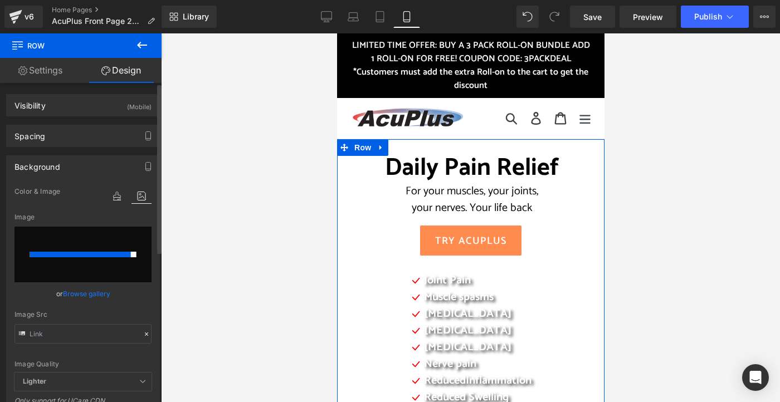
scroll to position [0, 0]
click at [80, 243] on input "file" at bounding box center [82, 255] width 137 height 56
click at [32, 70] on link "Settings" at bounding box center [40, 70] width 81 height 25
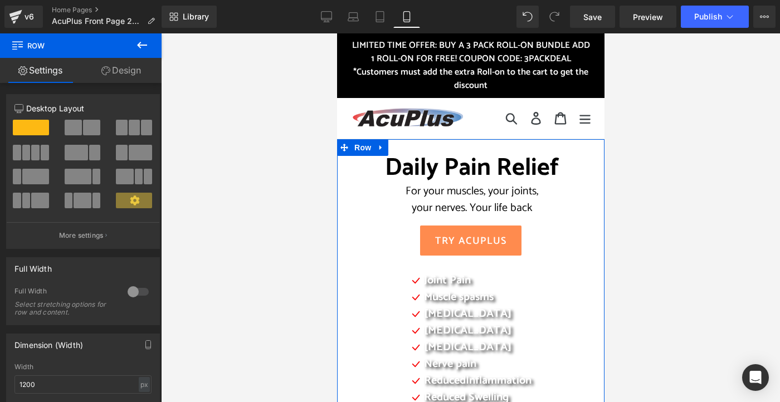
click at [134, 69] on link "Design" at bounding box center [121, 70] width 81 height 25
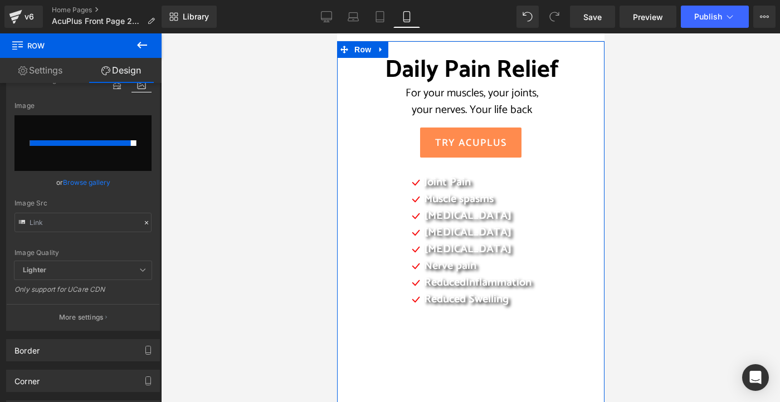
scroll to position [111, 0]
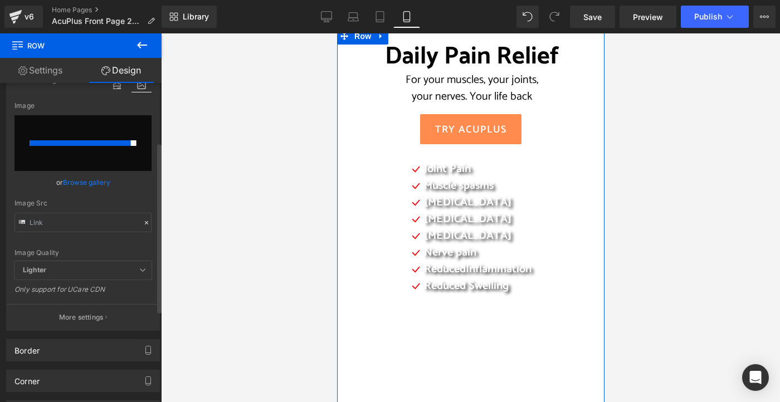
click at [109, 140] on div at bounding box center [80, 143] width 101 height 6
click at [111, 124] on input "file" at bounding box center [82, 143] width 137 height 56
click at [71, 182] on link "Browse gallery" at bounding box center [86, 183] width 47 height 20
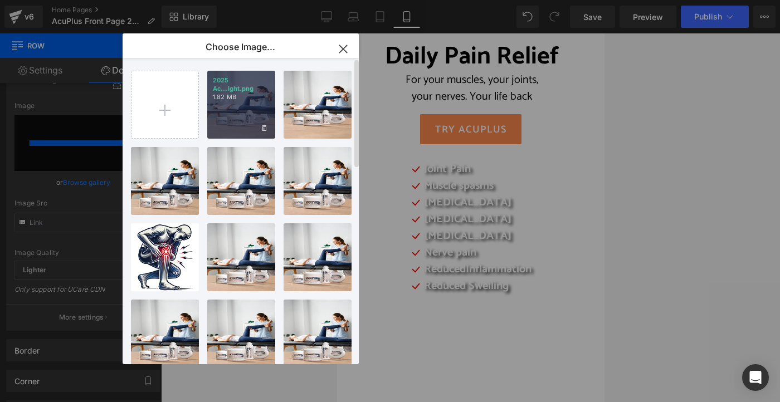
click at [241, 110] on div "2025 Ac...ight.png 1.82 MB" at bounding box center [241, 105] width 68 height 68
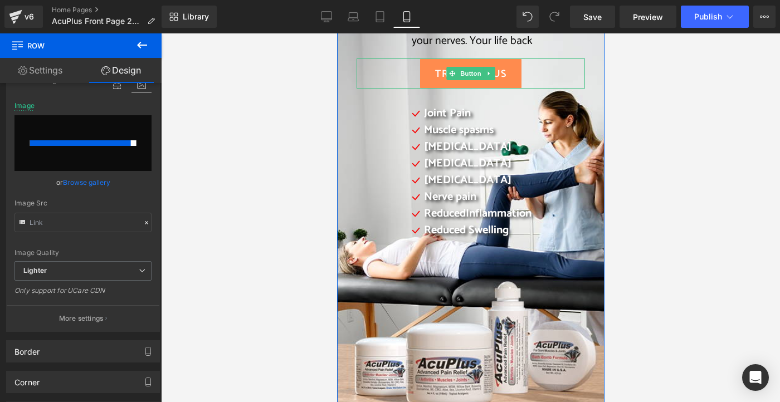
scroll to position [134, 0]
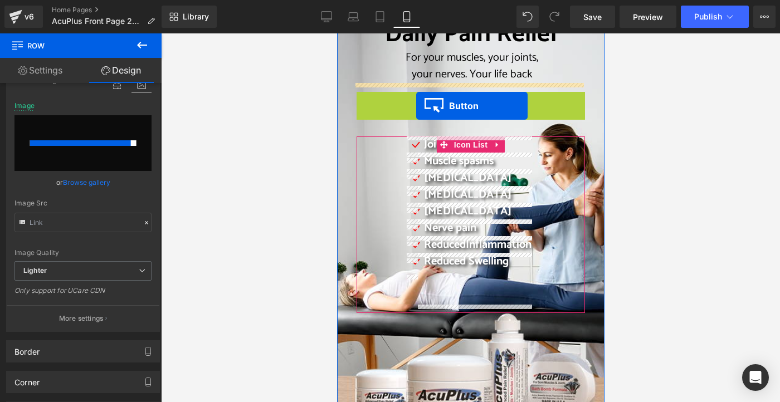
drag, startPoint x: 445, startPoint y: 71, endPoint x: 416, endPoint y: 106, distance: 45.9
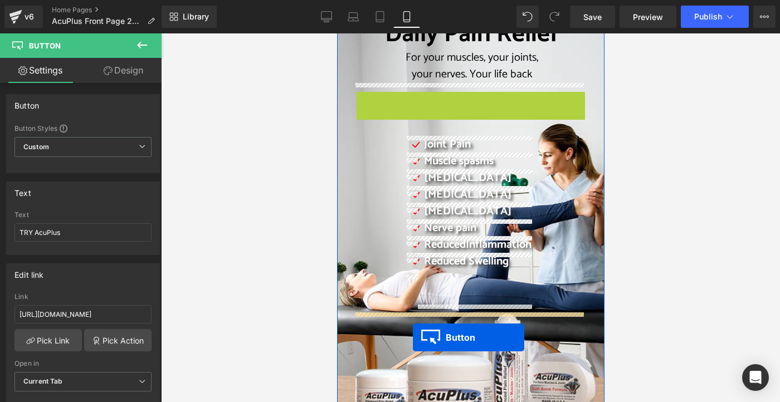
drag, startPoint x: 446, startPoint y: 105, endPoint x: 412, endPoint y: 337, distance: 234.3
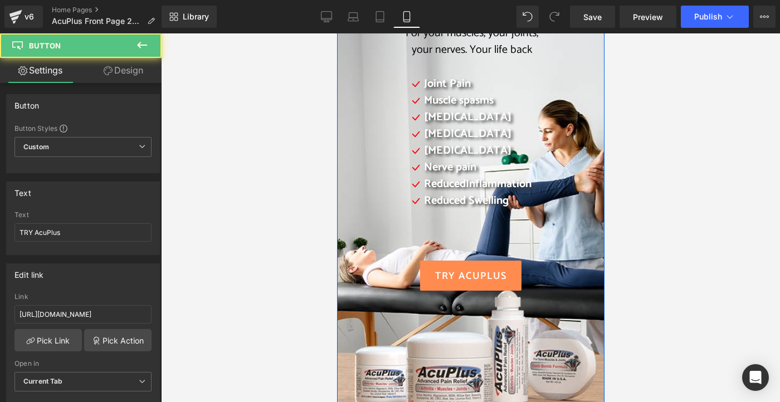
scroll to position [189, 0]
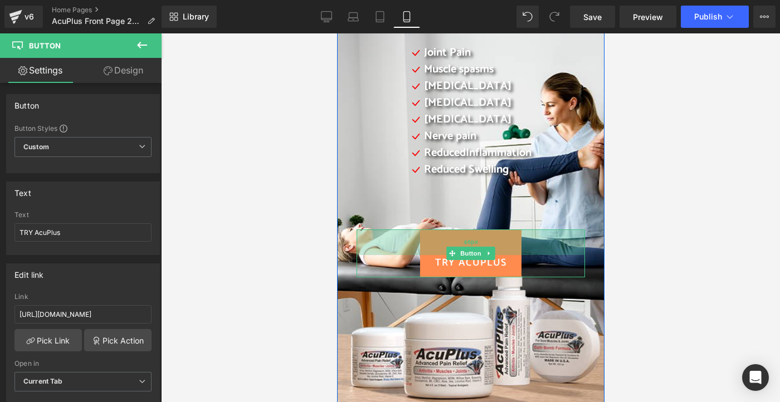
drag, startPoint x: 534, startPoint y: 229, endPoint x: 535, endPoint y: 247, distance: 17.9
click at [535, 247] on div "46px" at bounding box center [470, 243] width 228 height 26
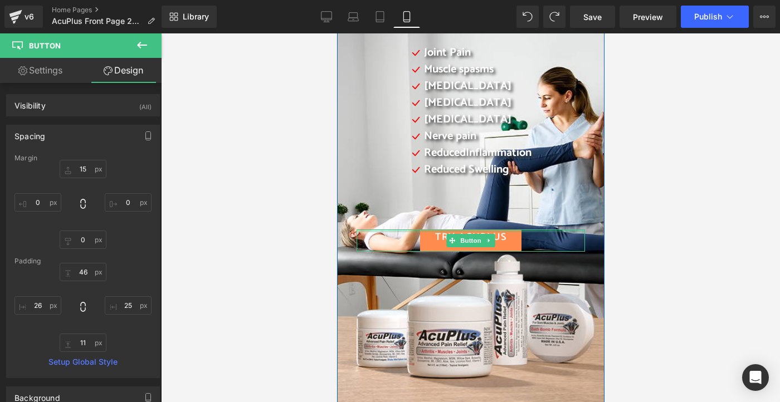
drag, startPoint x: 504, startPoint y: 229, endPoint x: 520, endPoint y: 221, distance: 17.9
click at [520, 221] on div "Daily Pain Relief For your muscles, your joints, your nerves. Your life back He…" at bounding box center [470, 107] width 245 height 287
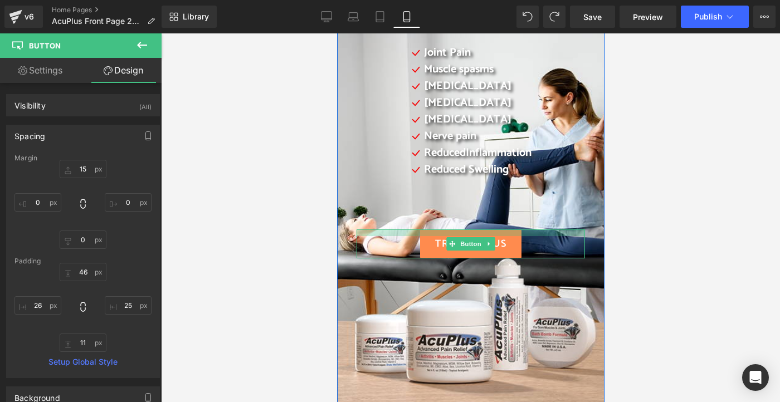
drag, startPoint x: 522, startPoint y: 229, endPoint x: 524, endPoint y: 236, distance: 6.9
click at [524, 236] on div "TRY AcuPlus Button" at bounding box center [470, 244] width 228 height 29
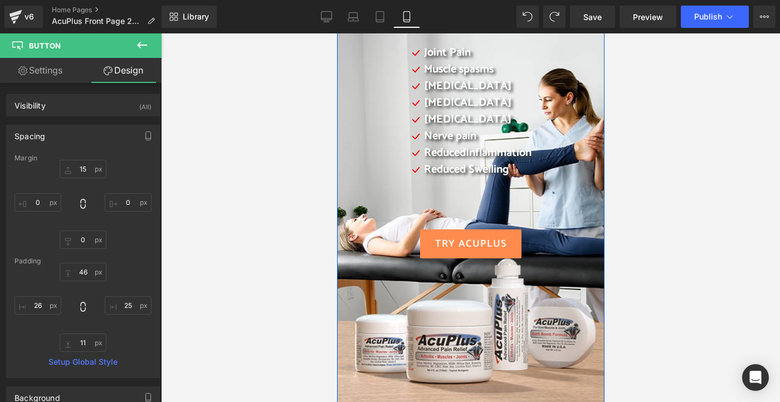
scroll to position [78, 0]
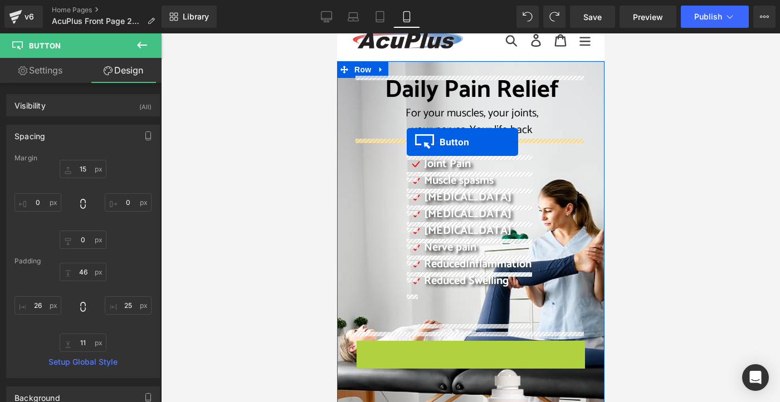
drag, startPoint x: 447, startPoint y: 356, endPoint x: 406, endPoint y: 142, distance: 217.9
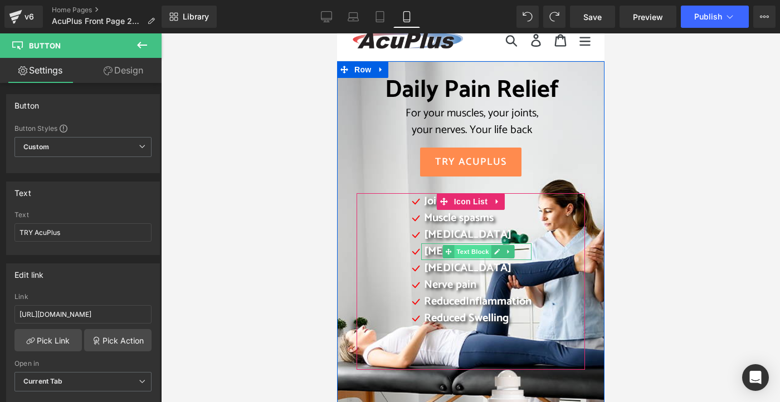
scroll to position [189, 0]
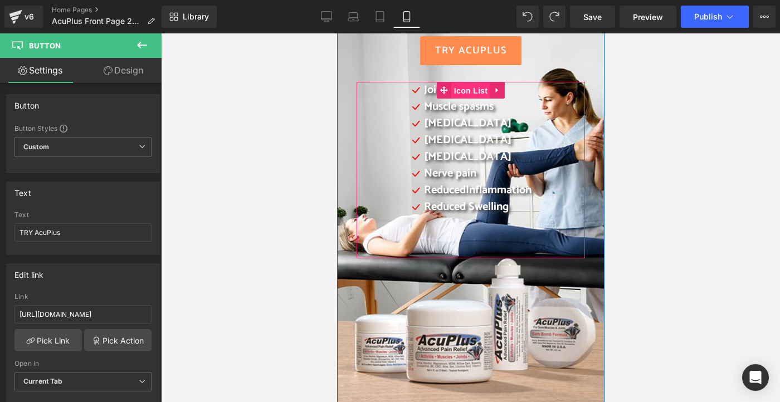
click at [459, 90] on span "Icon List" at bounding box center [470, 90] width 39 height 17
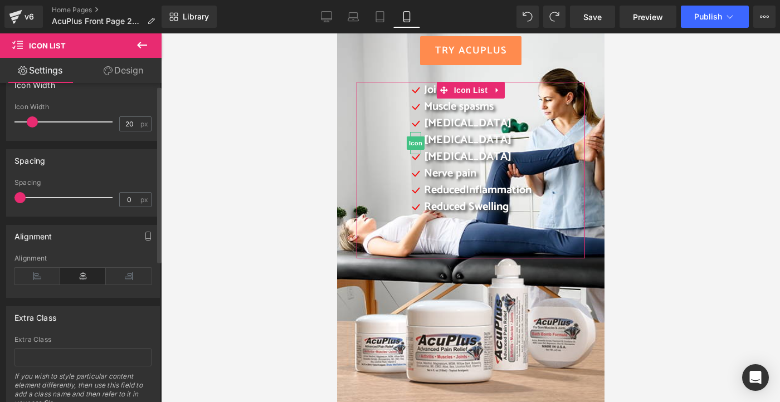
scroll to position [260, 0]
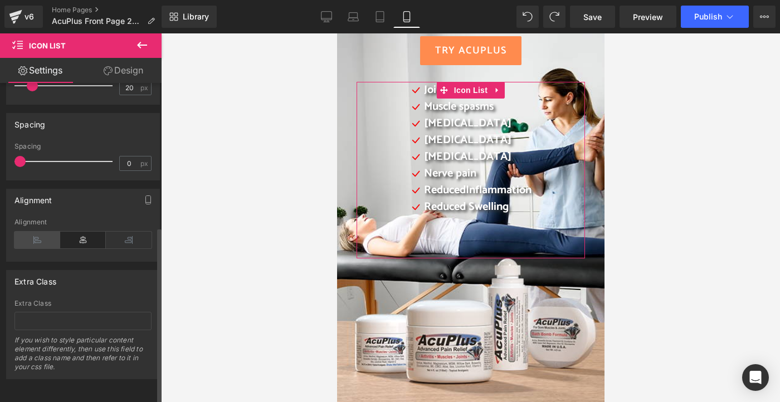
click at [41, 234] on icon at bounding box center [37, 240] width 46 height 17
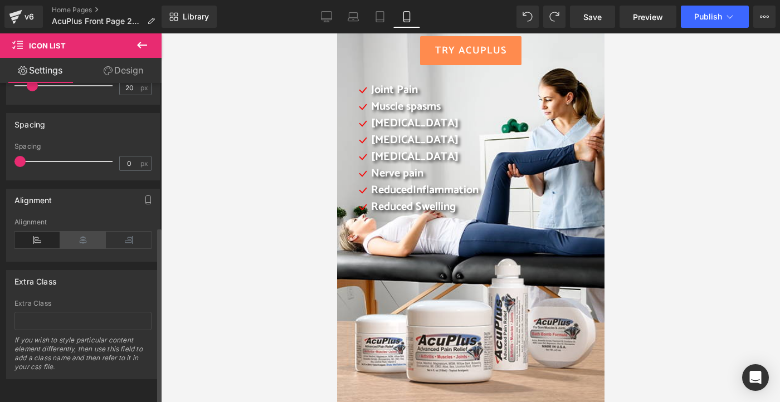
click at [71, 235] on icon at bounding box center [83, 240] width 46 height 17
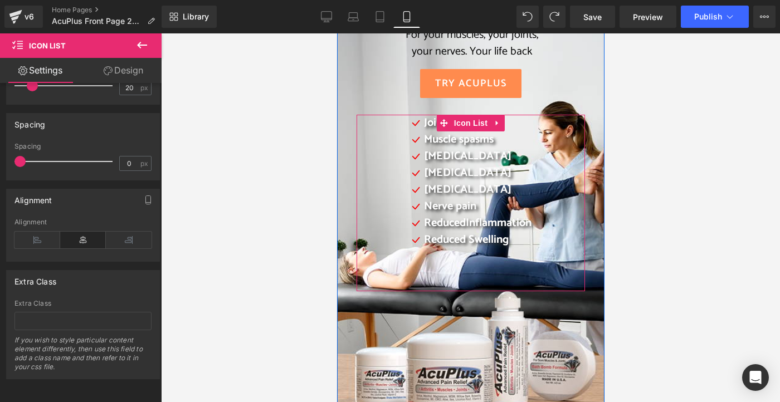
scroll to position [78, 0]
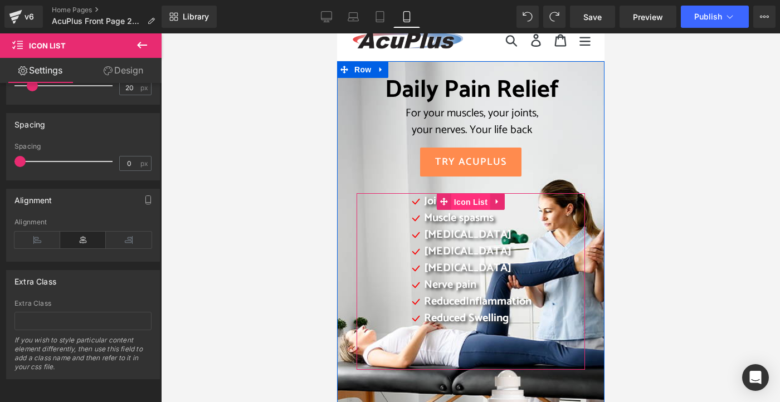
click at [462, 199] on span "Icon List" at bounding box center [470, 202] width 39 height 17
drag, startPoint x: 518, startPoint y: 195, endPoint x: 520, endPoint y: 186, distance: 9.7
click at [520, 186] on div "Daily Pain Relief For your muscles, your joints, your nerves. Your life back He…" at bounding box center [470, 223] width 245 height 294
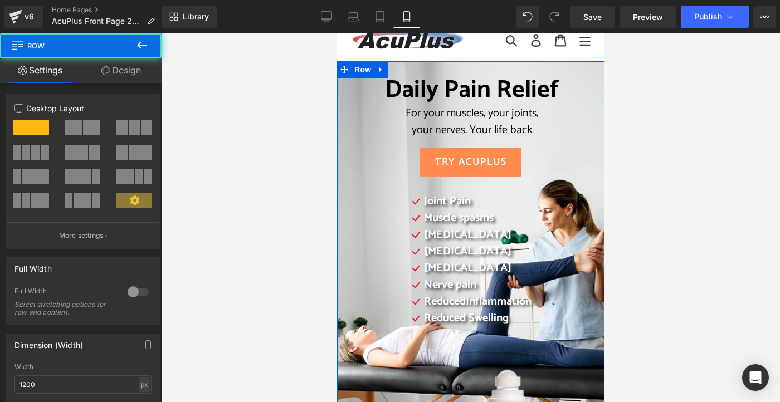
click at [490, 181] on div "Daily Pain Relief For your muscles, your joints, your nerves. Your life back He…" at bounding box center [470, 223] width 245 height 294
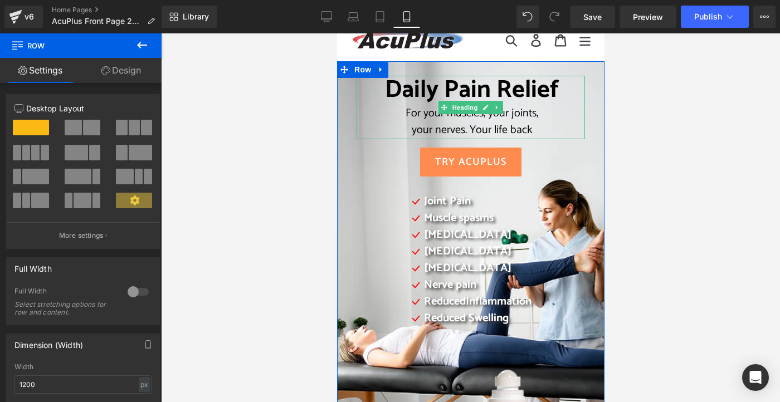
click at [364, 132] on div "your nerves. Your life back" at bounding box center [471, 130] width 224 height 17
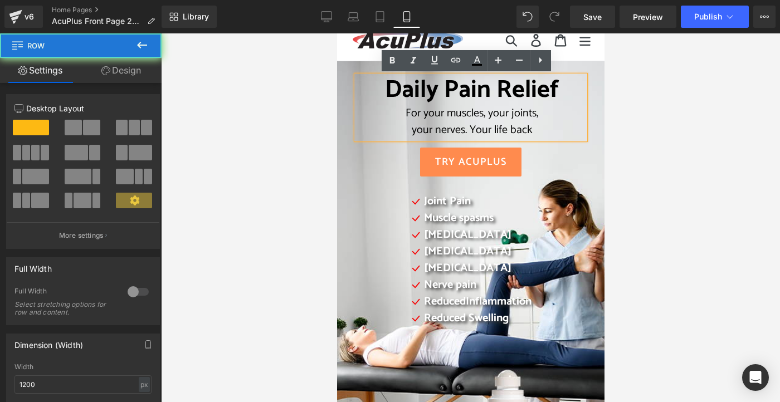
click at [341, 154] on div "Daily Pain Relief For your muscles, your joints, your nerves. Your life back He…" at bounding box center [470, 328] width 267 height 535
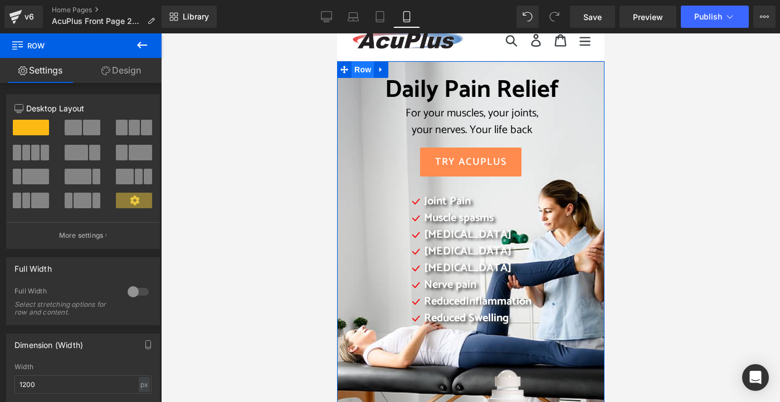
click at [354, 68] on span "Row" at bounding box center [362, 69] width 22 height 17
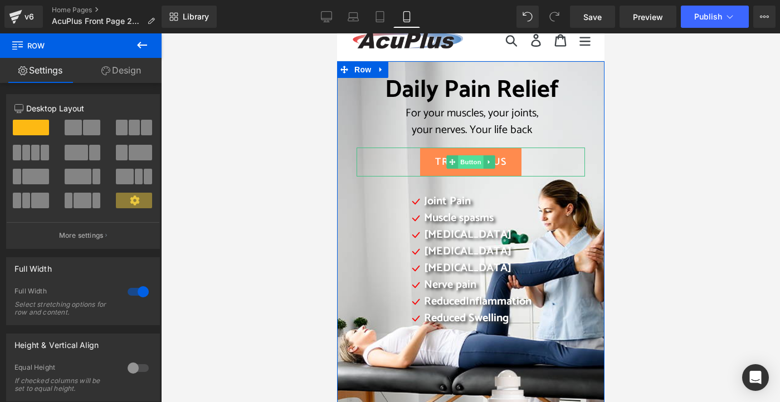
click at [465, 161] on span "Button" at bounding box center [470, 161] width 26 height 13
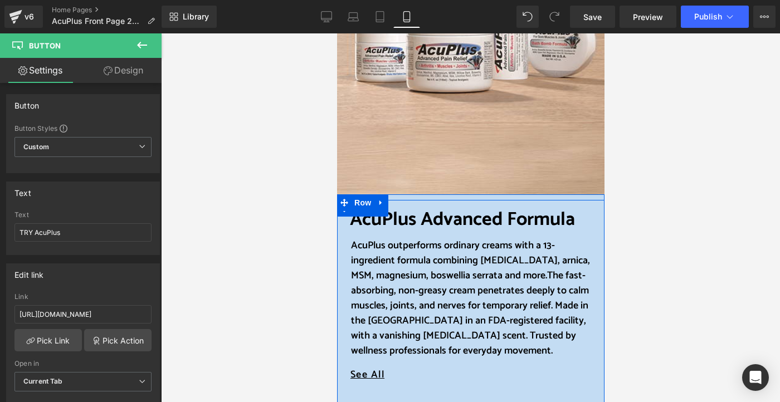
scroll to position [412, 0]
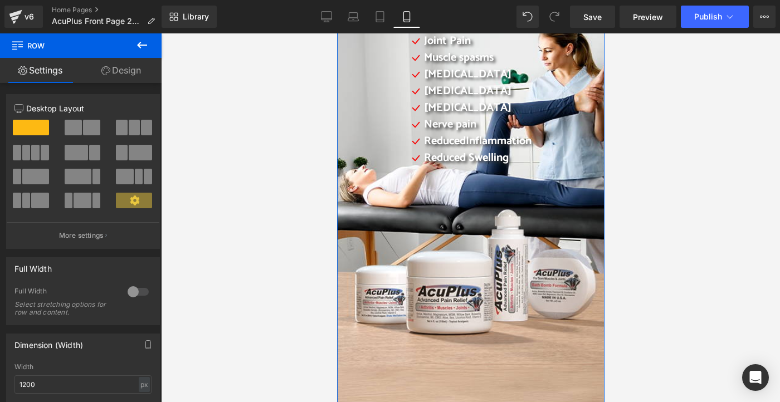
scroll to position [245, 0]
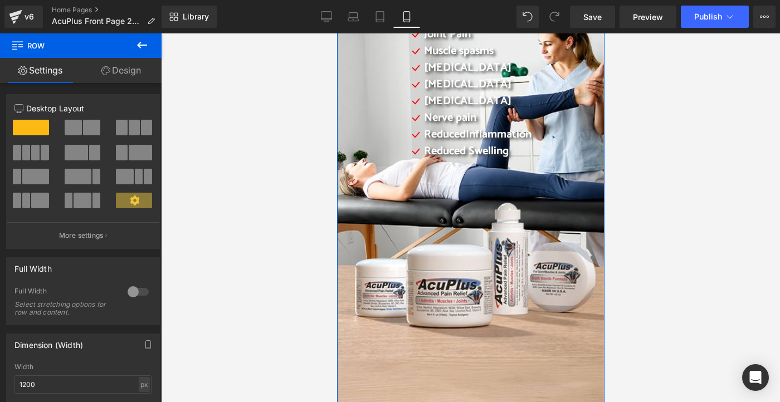
click at [124, 69] on link "Design" at bounding box center [121, 70] width 81 height 25
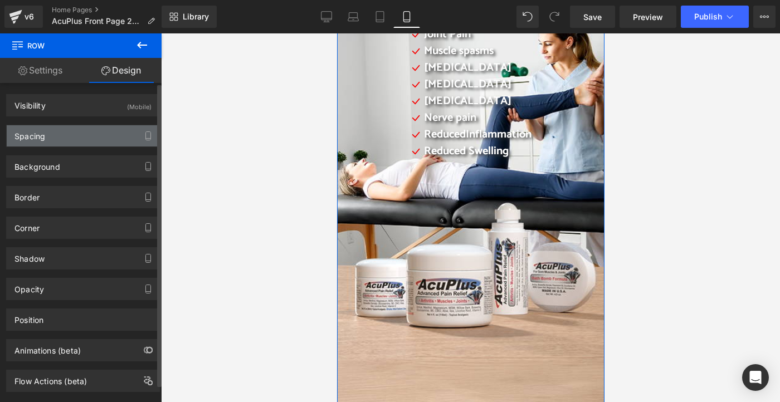
click at [74, 132] on div "Spacing" at bounding box center [83, 135] width 153 height 21
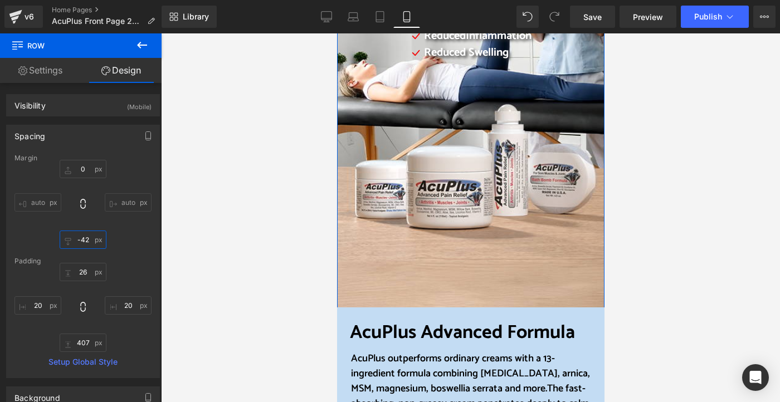
scroll to position [357, 0]
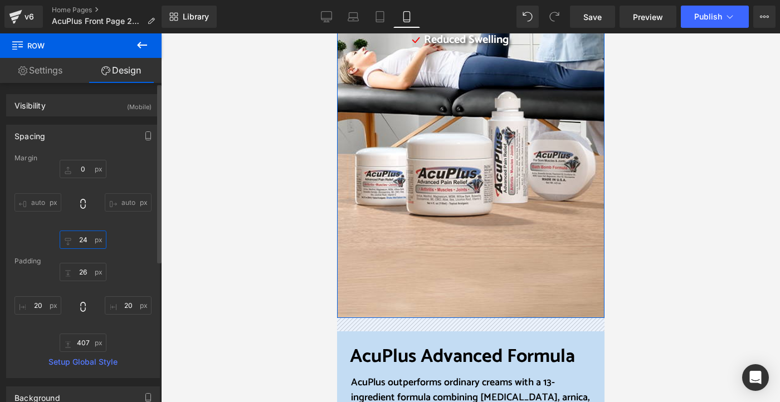
drag, startPoint x: 87, startPoint y: 239, endPoint x: 76, endPoint y: 239, distance: 11.1
click at [76, 239] on input "0" at bounding box center [83, 240] width 47 height 18
type input "0"
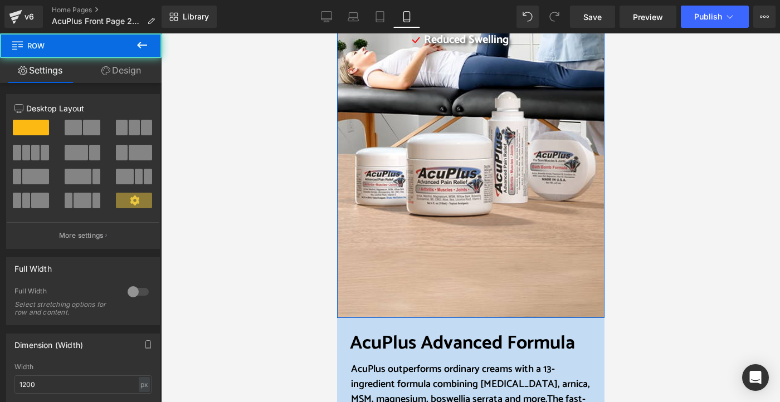
click at [350, 262] on div "Daily Pain Relief For your muscles, your joints, your nerves. Your life back He…" at bounding box center [470, 50] width 267 height 535
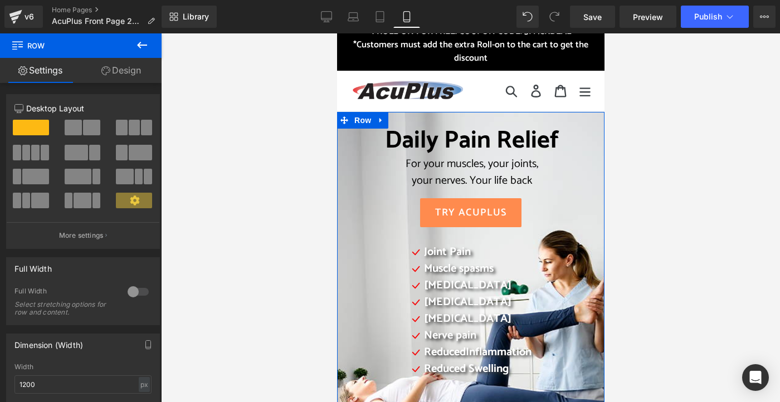
scroll to position [22, 0]
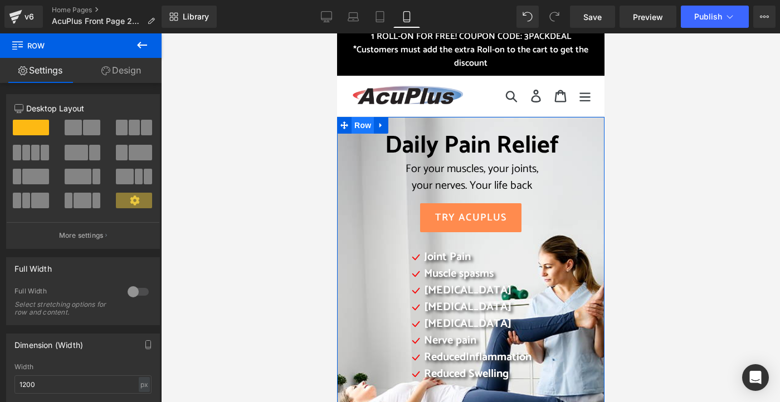
click at [363, 128] on span "Row" at bounding box center [362, 125] width 22 height 17
click at [351, 126] on span "Row" at bounding box center [362, 125] width 22 height 17
click at [124, 74] on link "Design" at bounding box center [121, 70] width 81 height 25
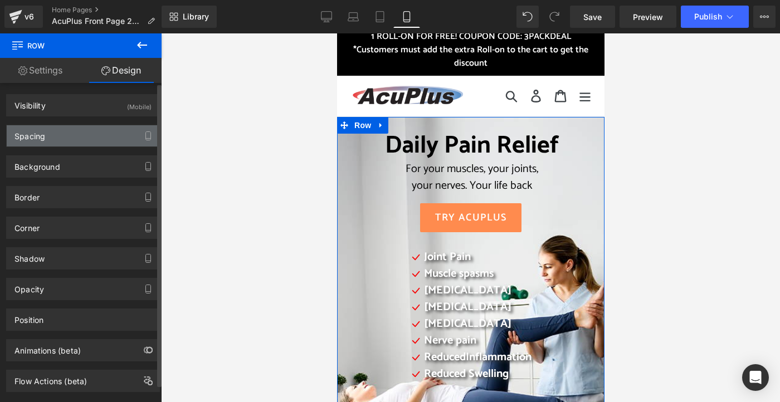
click at [79, 140] on div "Spacing" at bounding box center [83, 135] width 153 height 21
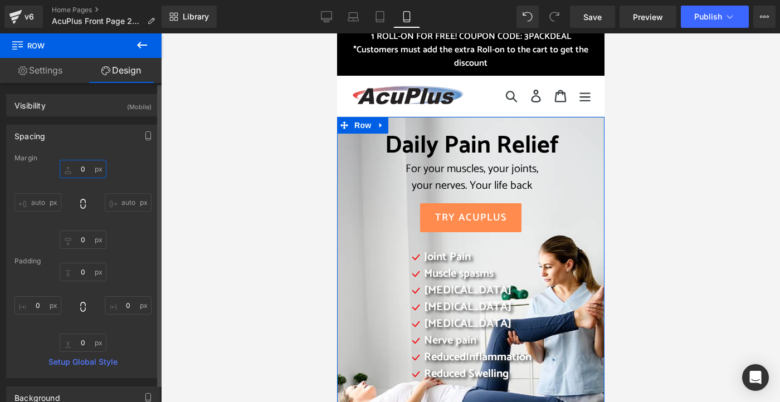
click at [80, 172] on input "0" at bounding box center [83, 169] width 47 height 18
click at [84, 170] on input "0" at bounding box center [83, 169] width 47 height 18
click at [78, 169] on input "0" at bounding box center [83, 169] width 47 height 18
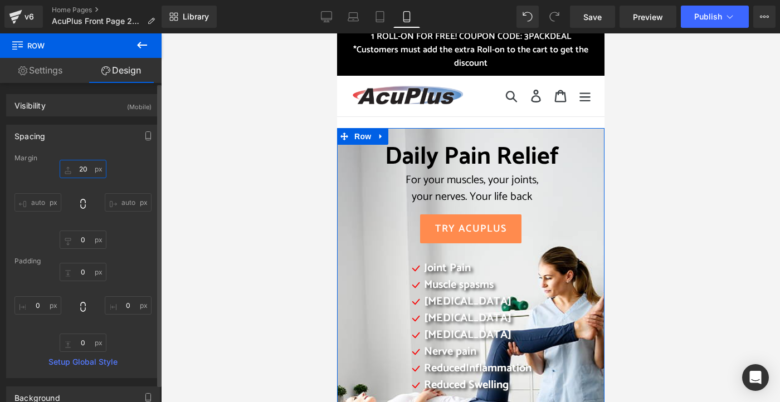
type input "0"
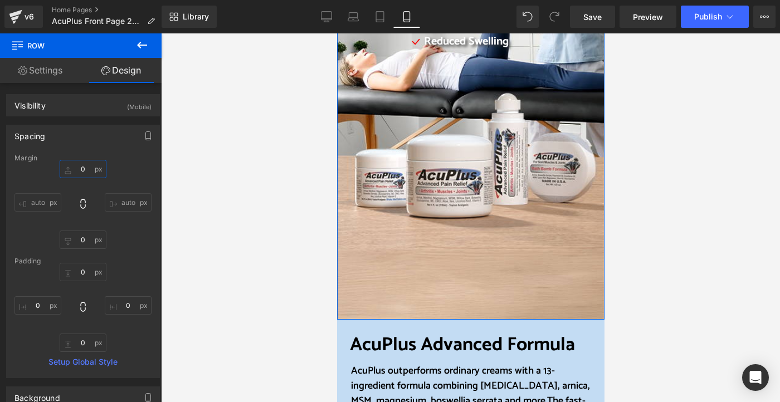
scroll to position [357, 0]
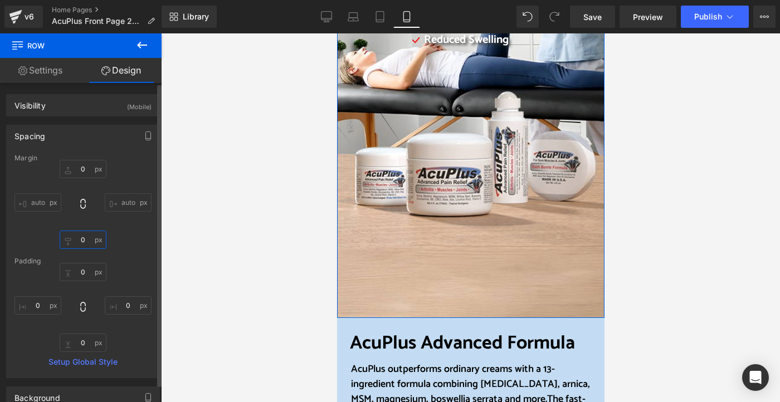
click at [79, 240] on input "0" at bounding box center [83, 240] width 47 height 18
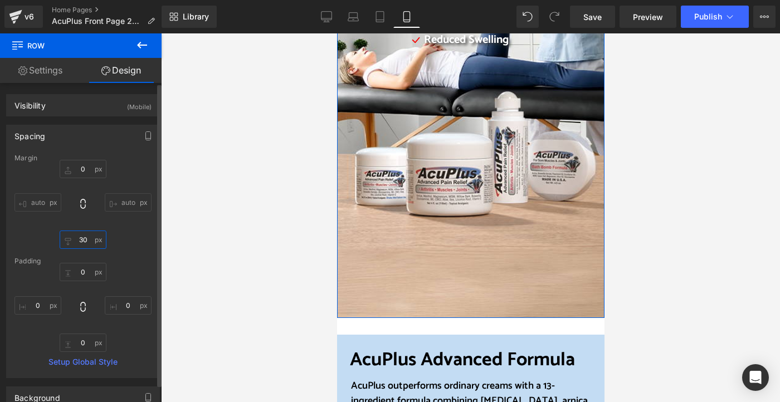
type input "3"
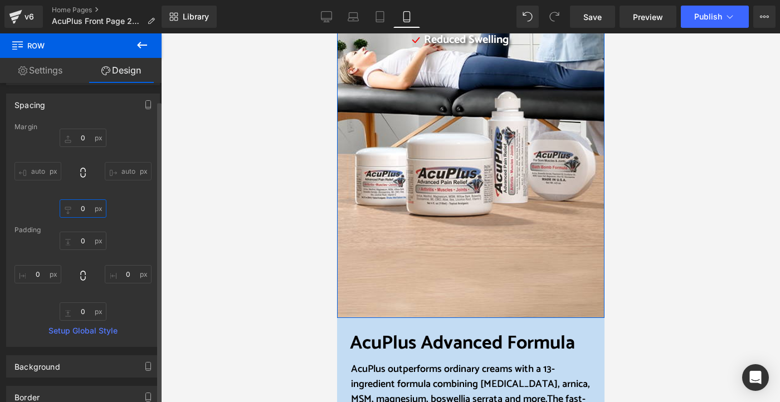
scroll to position [56, 0]
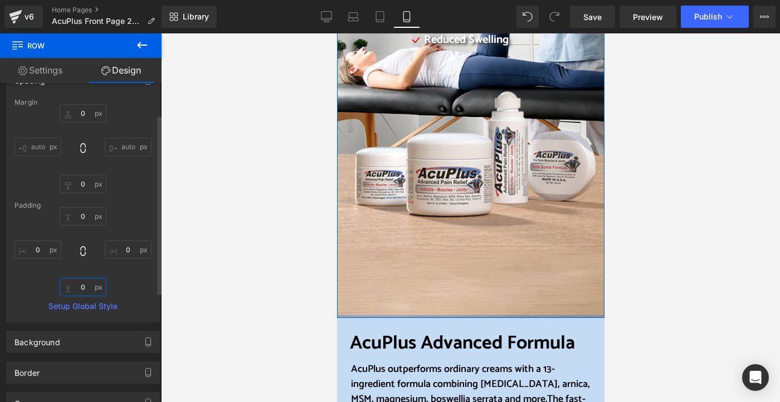
click at [80, 287] on input "0" at bounding box center [83, 287] width 47 height 18
click at [78, 286] on input "0" at bounding box center [83, 287] width 47 height 18
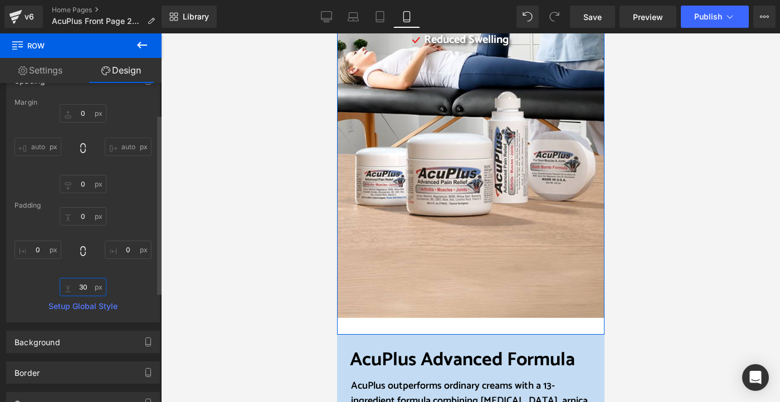
type input "0"
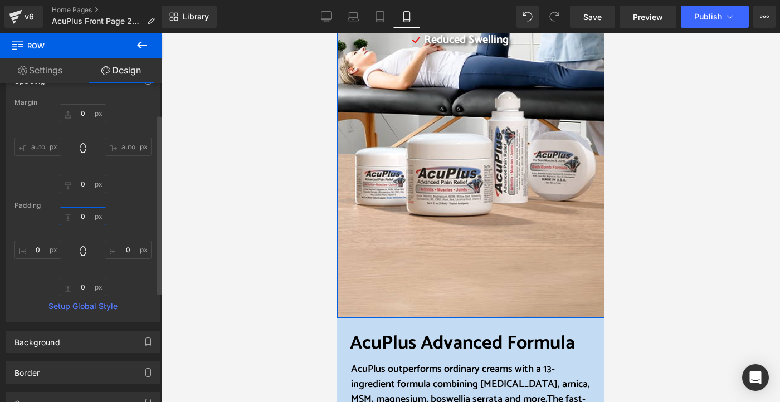
click at [79, 215] on input "0" at bounding box center [83, 216] width 47 height 18
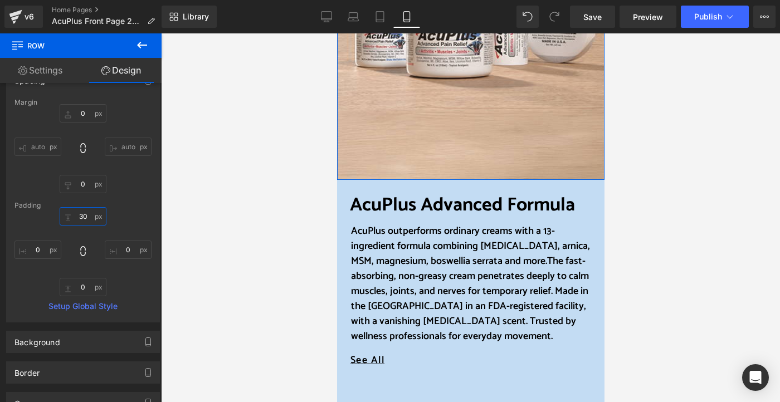
scroll to position [524, 0]
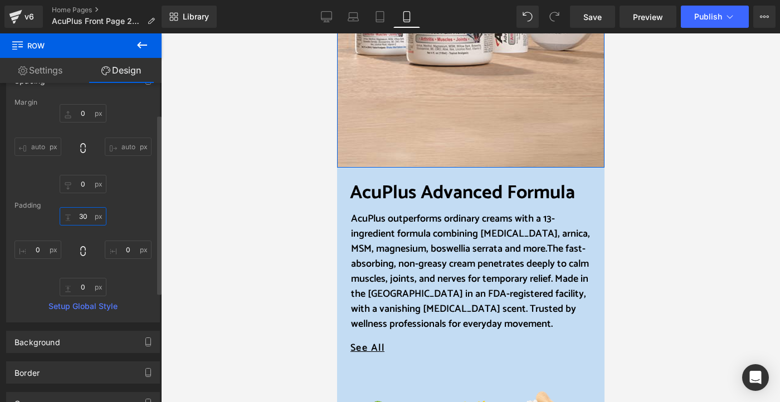
type input "3"
click at [76, 217] on input "text" at bounding box center [83, 216] width 47 height 18
drag, startPoint x: 79, startPoint y: 216, endPoint x: 86, endPoint y: 216, distance: 6.7
click at [86, 216] on input "text" at bounding box center [83, 216] width 47 height 18
click at [90, 217] on input "text" at bounding box center [83, 216] width 47 height 18
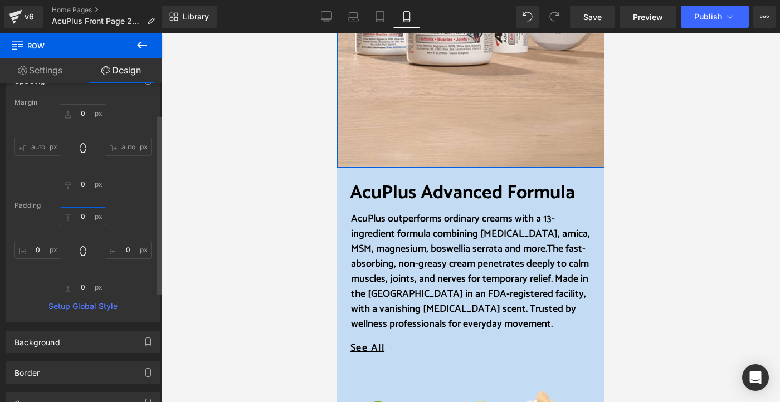
click at [90, 217] on input "text" at bounding box center [83, 216] width 47 height 18
click at [76, 217] on input "text" at bounding box center [83, 216] width 47 height 18
click at [121, 224] on div "0 0 0" at bounding box center [82, 251] width 137 height 89
click at [79, 217] on input "text" at bounding box center [83, 216] width 47 height 18
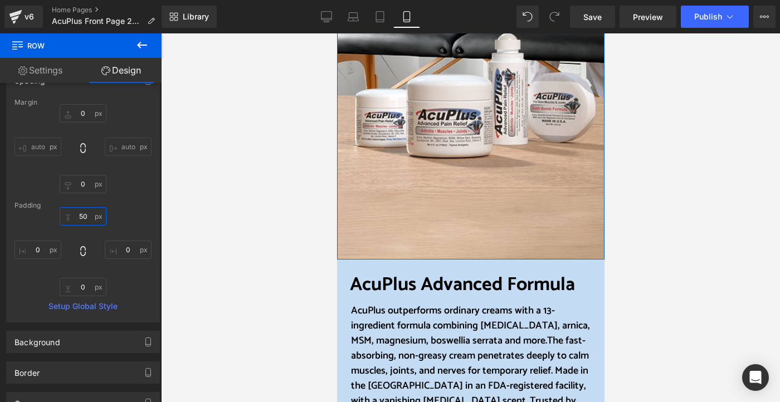
scroll to position [446, 0]
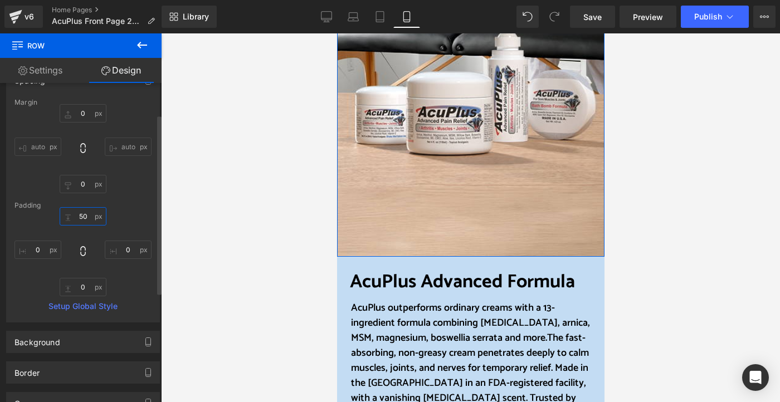
click at [80, 218] on input "50" at bounding box center [83, 216] width 47 height 18
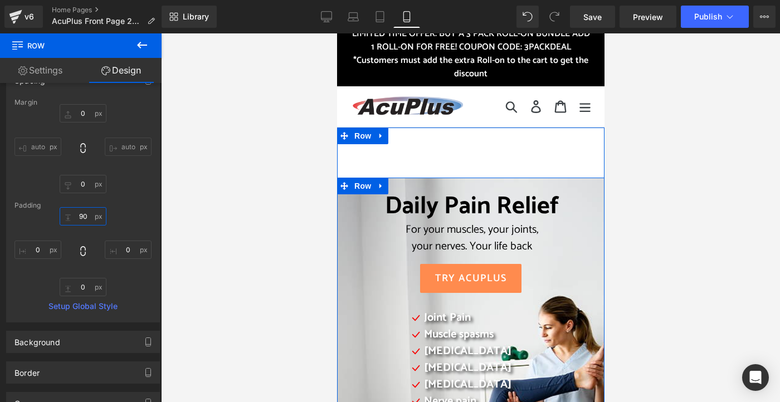
scroll to position [0, 0]
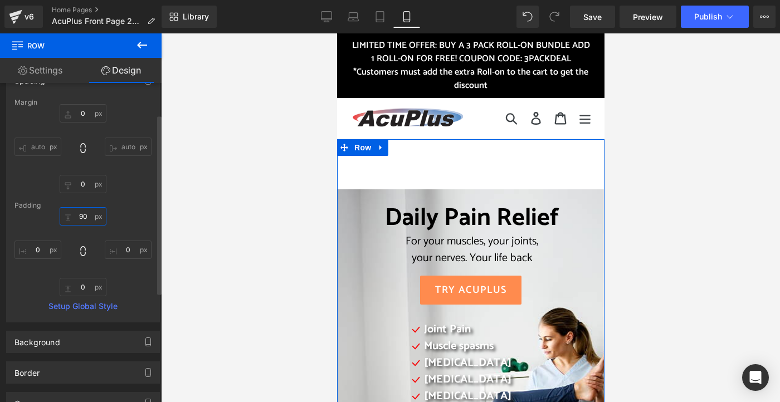
type input "0"
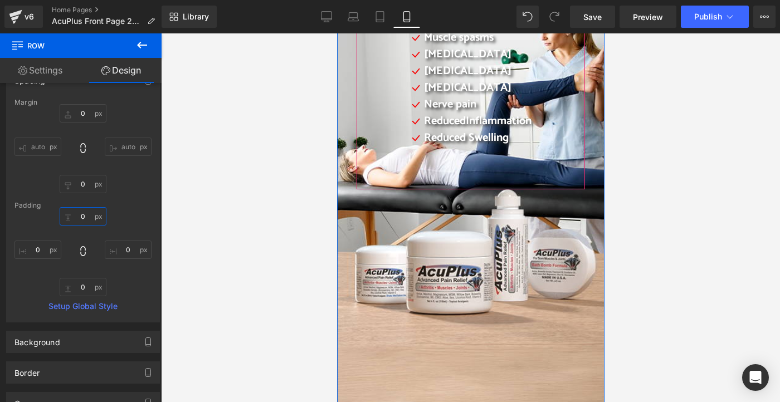
scroll to position [334, 0]
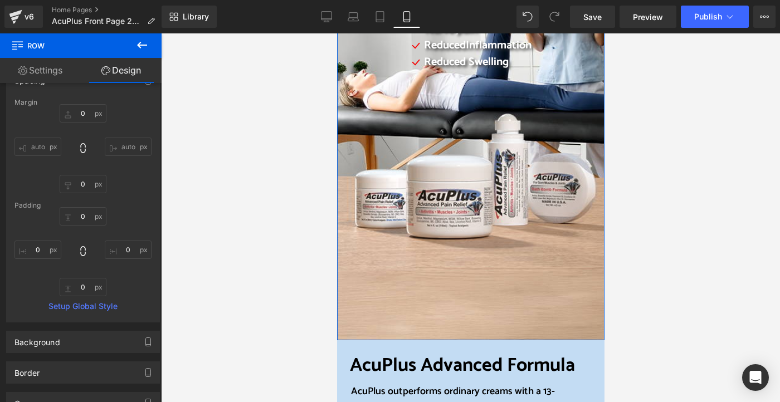
click at [515, 251] on div "Daily Pain Relief For your muscles, your joints, your nerves. Your life back He…" at bounding box center [470, 72] width 267 height 535
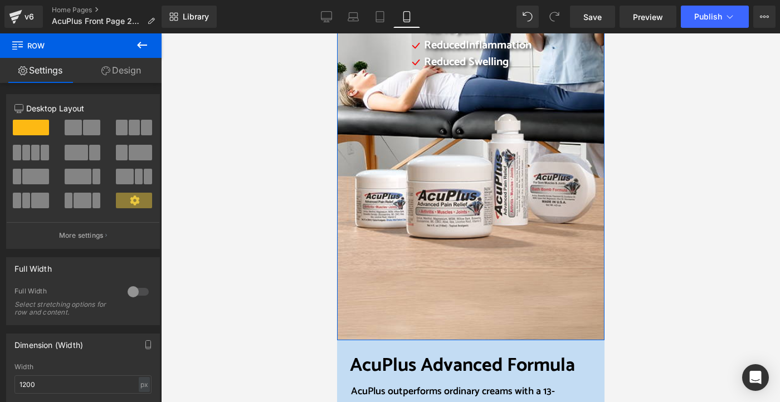
click at [134, 74] on link "Design" at bounding box center [121, 70] width 81 height 25
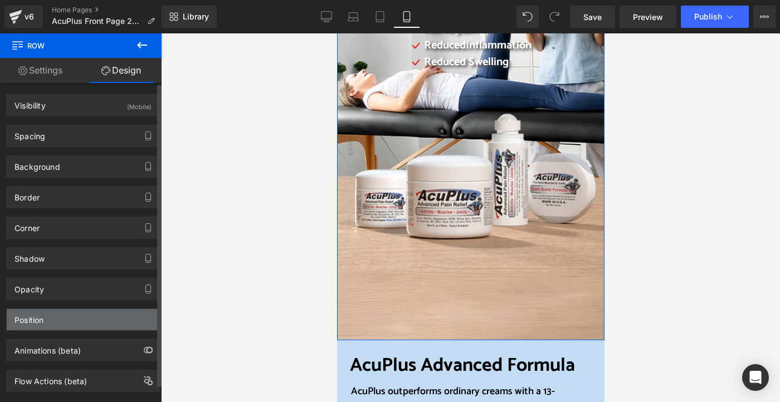
click at [79, 323] on div "Position" at bounding box center [83, 319] width 153 height 21
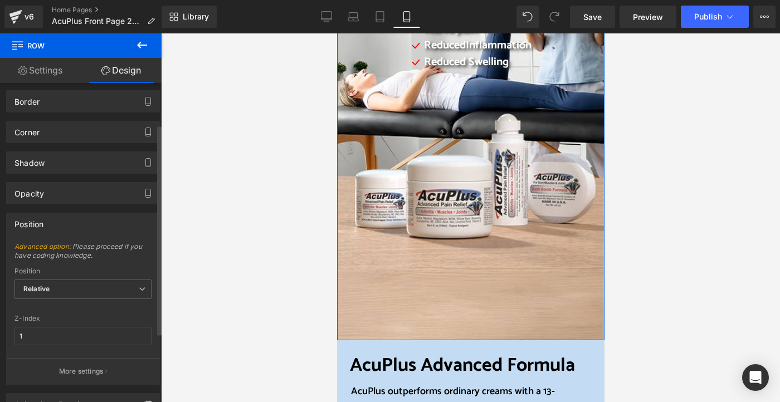
scroll to position [1, 0]
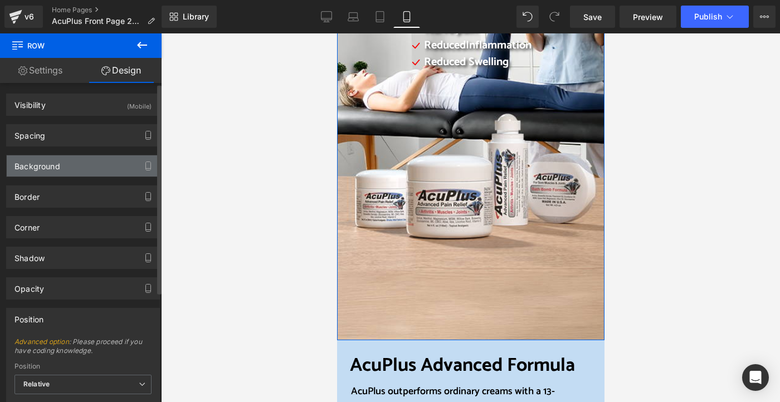
click at [80, 168] on div "Background" at bounding box center [83, 165] width 153 height 21
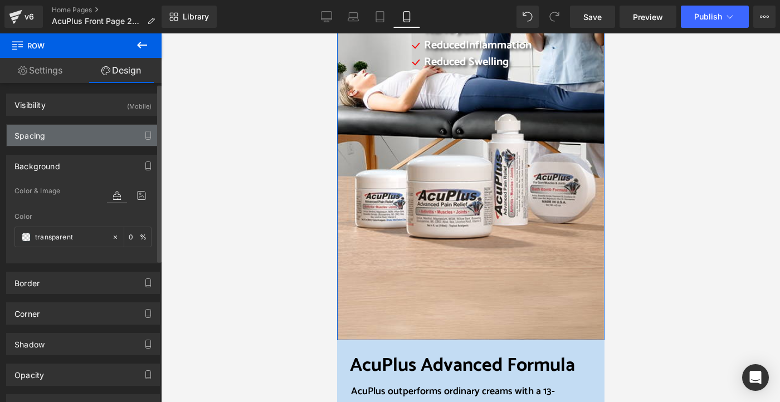
click at [82, 143] on div "Spacing" at bounding box center [83, 135] width 153 height 21
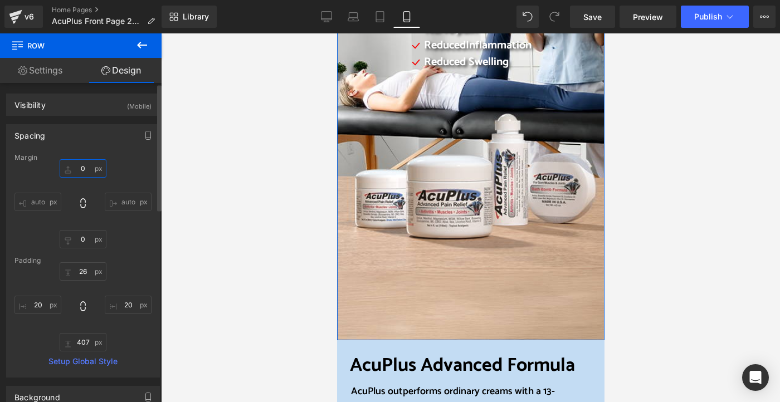
click at [74, 167] on input "0" at bounding box center [83, 168] width 47 height 18
click at [80, 166] on input "0" at bounding box center [83, 168] width 47 height 18
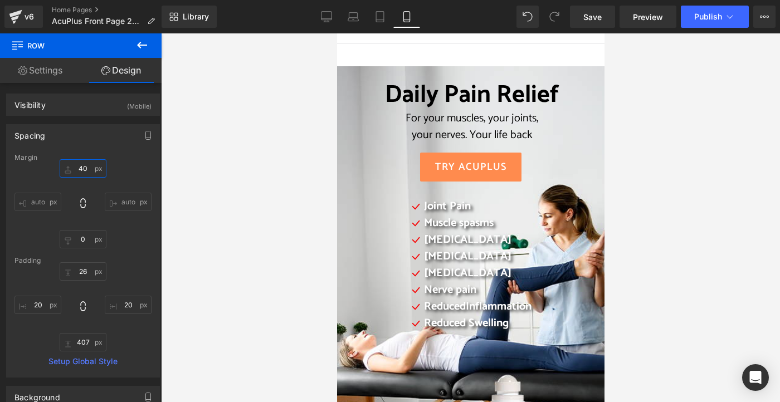
scroll to position [56, 0]
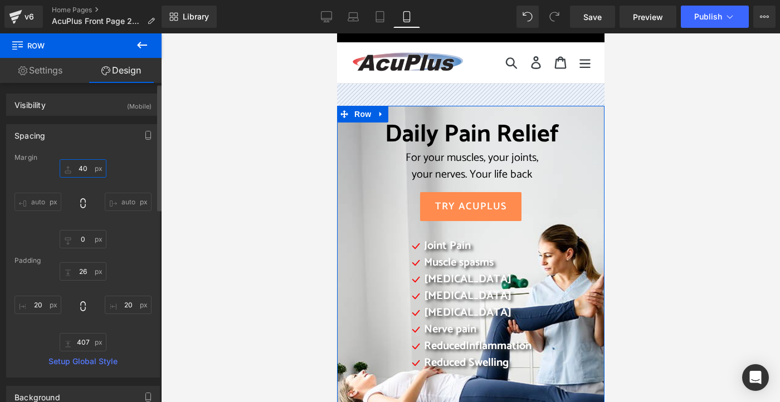
type input "0"
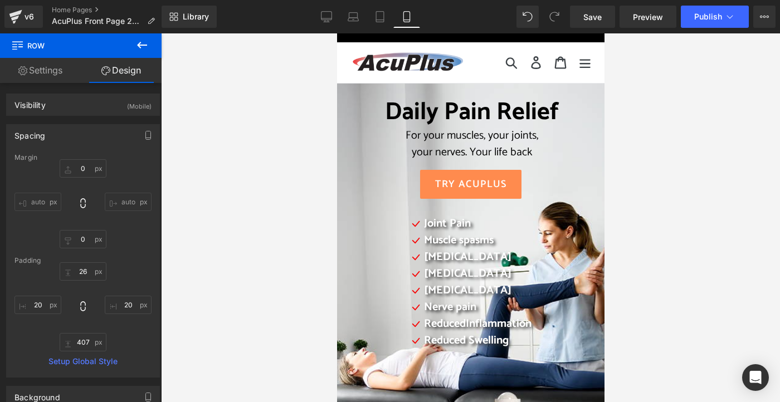
click at [298, 207] on div at bounding box center [470, 217] width 619 height 369
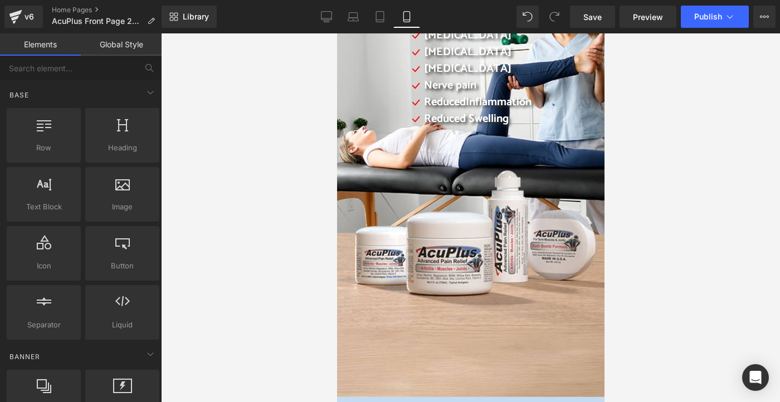
scroll to position [390, 0]
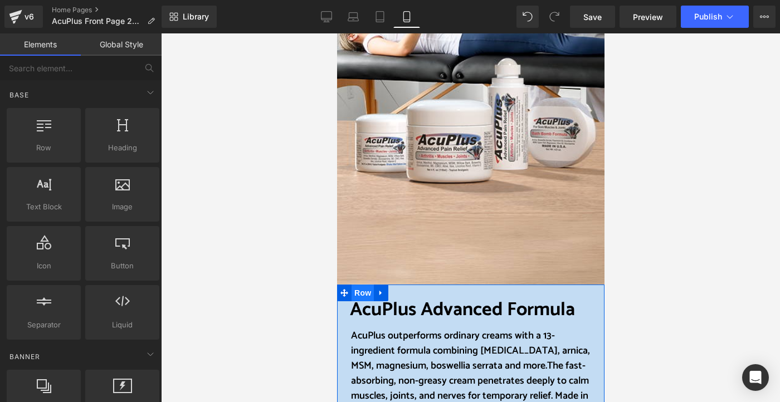
click at [358, 293] on span "Row" at bounding box center [362, 293] width 22 height 17
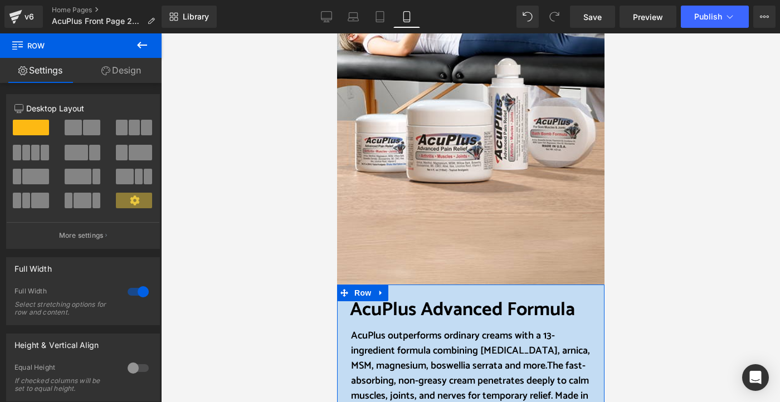
click at [131, 71] on link "Design" at bounding box center [121, 70] width 81 height 25
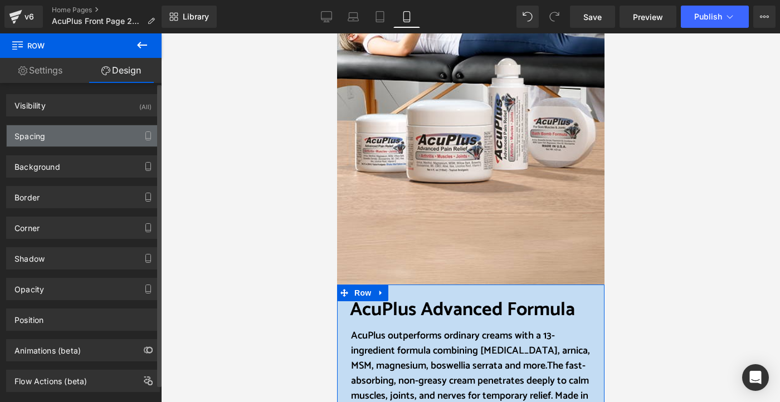
click at [87, 137] on div "Spacing" at bounding box center [83, 135] width 153 height 21
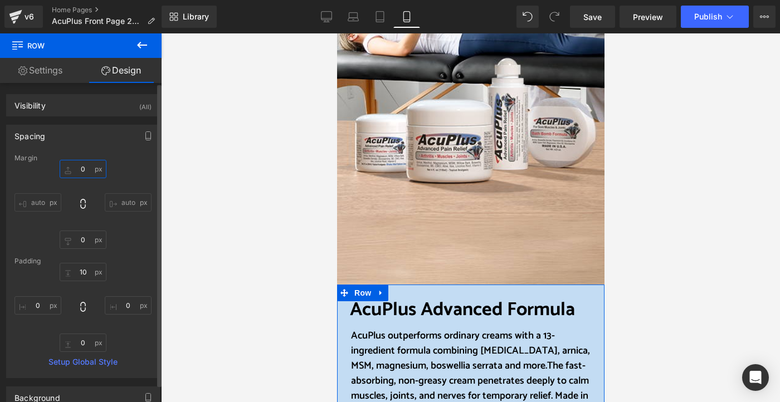
click at [79, 172] on input "text" at bounding box center [83, 169] width 47 height 18
click at [72, 168] on input "text" at bounding box center [83, 169] width 47 height 18
click at [79, 242] on input "text" at bounding box center [83, 240] width 47 height 18
click at [77, 243] on input "text" at bounding box center [83, 240] width 47 height 18
type input "0"
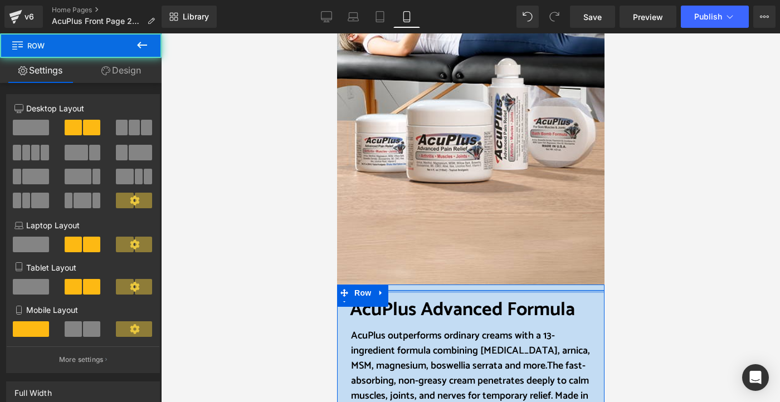
click at [477, 292] on div at bounding box center [470, 291] width 267 height 3
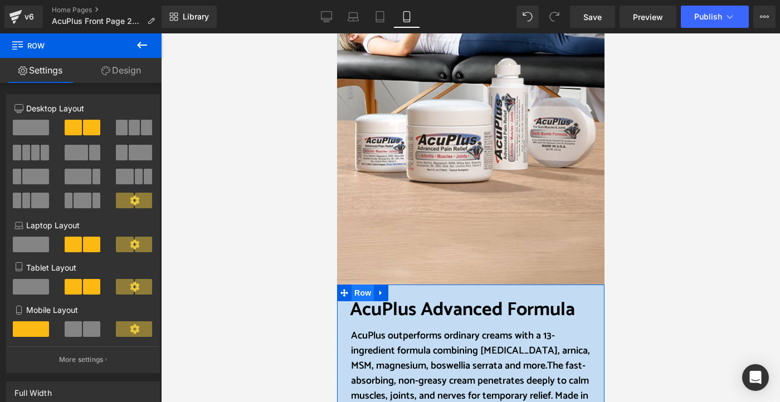
click at [363, 289] on span "Row" at bounding box center [362, 293] width 22 height 17
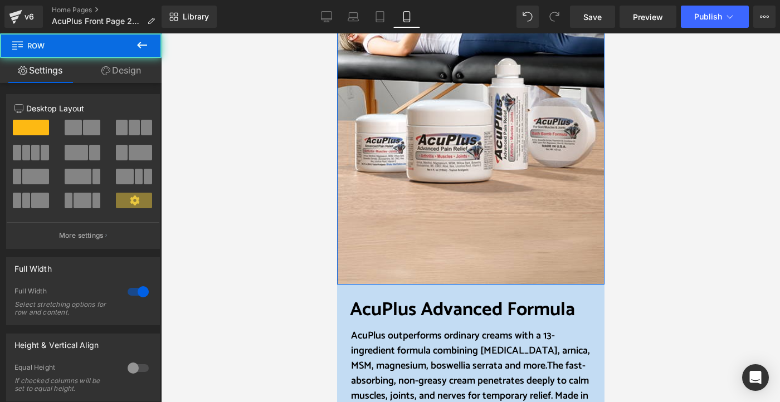
drag, startPoint x: 436, startPoint y: 282, endPoint x: 437, endPoint y: 275, distance: 7.3
click at [437, 275] on div "Daily Pain Relief For your muscles, your joints, your nerves. Your life back He…" at bounding box center [470, 16] width 267 height 535
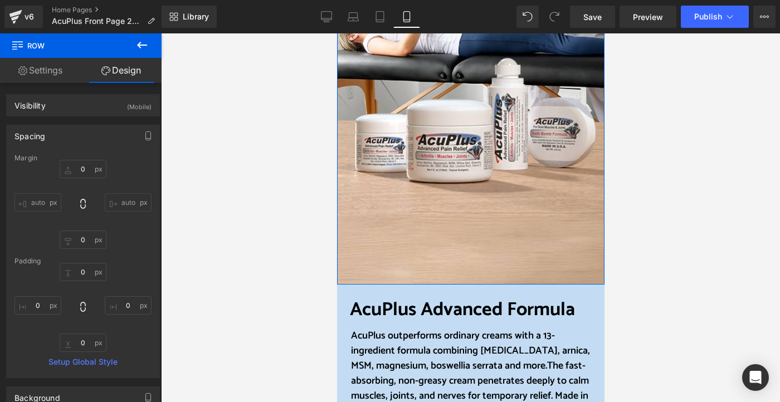
click at [449, 282] on div at bounding box center [470, 283] width 267 height 3
drag, startPoint x: 448, startPoint y: 284, endPoint x: 451, endPoint y: 274, distance: 10.6
click at [451, 274] on div "Daily Pain Relief For your muscles, your joints, your nerves. Your life back He…" at bounding box center [470, 16] width 267 height 535
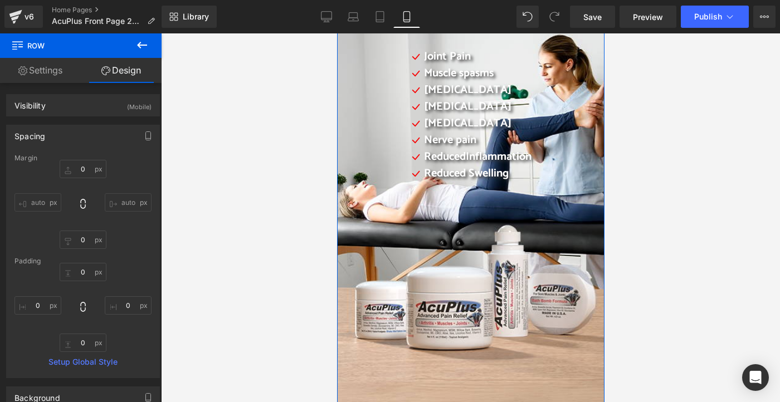
scroll to position [56, 0]
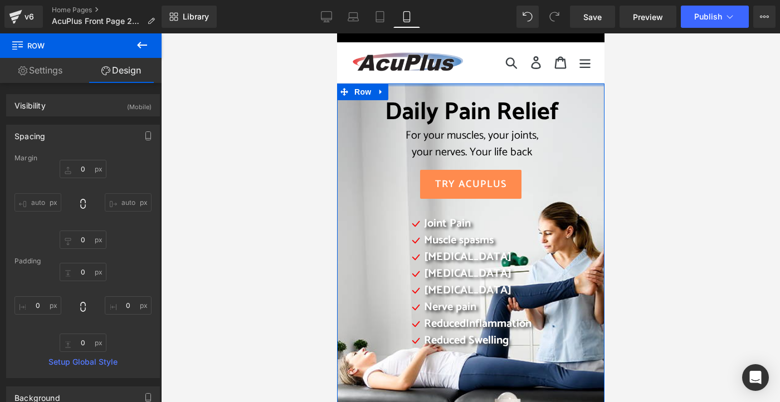
drag, startPoint x: 450, startPoint y: 84, endPoint x: 459, endPoint y: 76, distance: 12.2
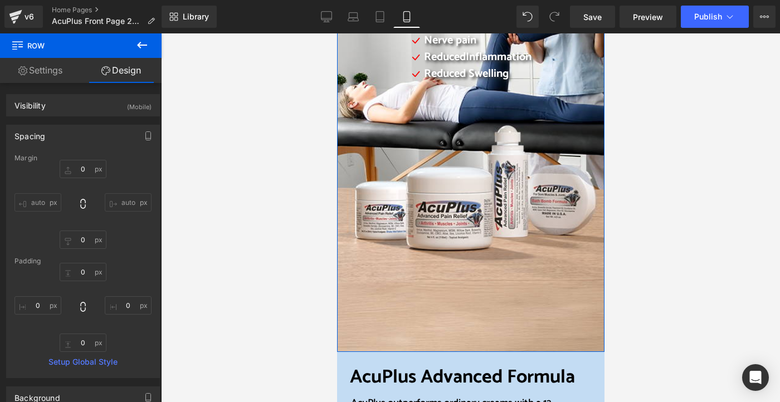
scroll to position [390, 0]
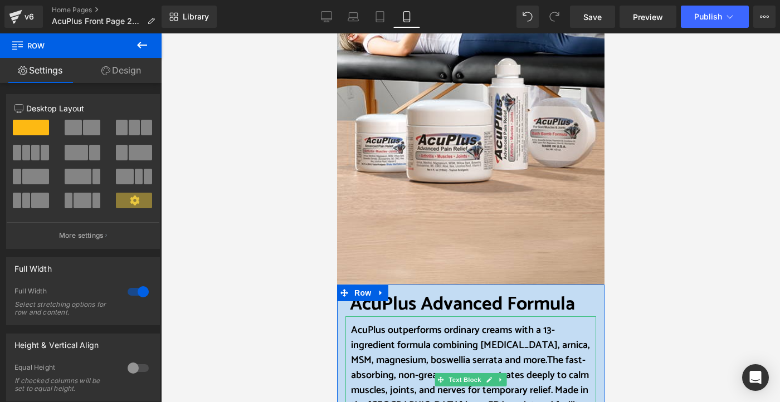
drag, startPoint x: 394, startPoint y: 287, endPoint x: 399, endPoint y: 338, distance: 50.9
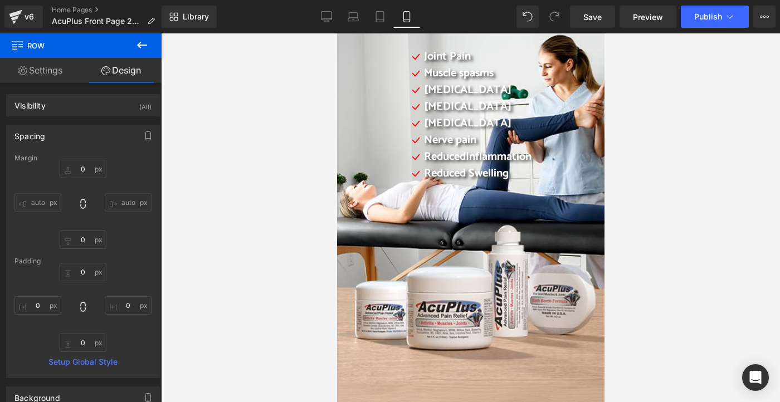
scroll to position [56, 0]
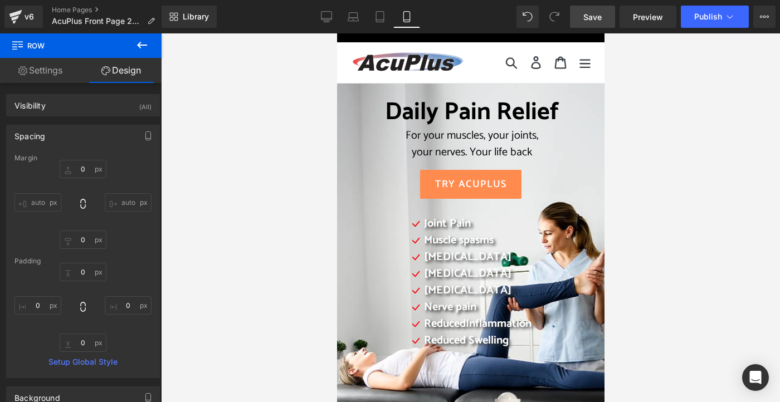
click at [592, 12] on span "Save" at bounding box center [592, 17] width 18 height 12
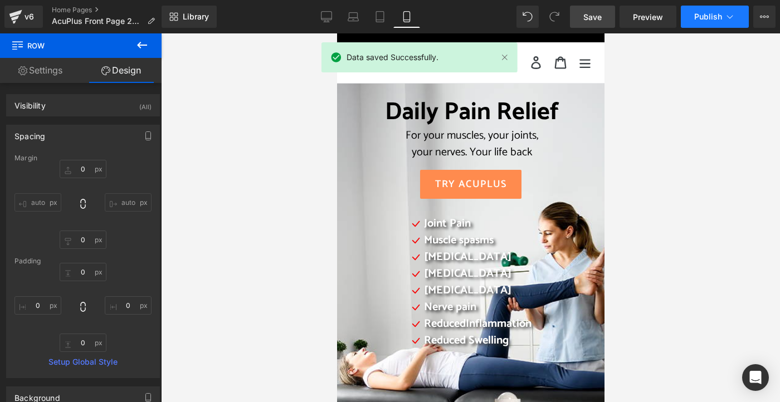
click at [667, 20] on span "Publish" at bounding box center [708, 16] width 28 height 9
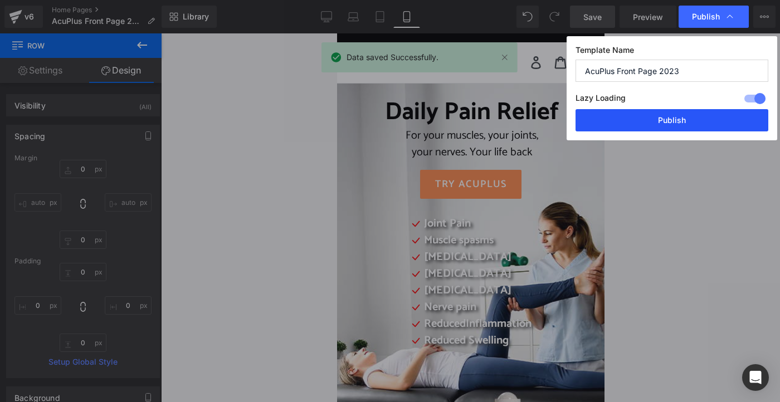
click at [667, 116] on button "Publish" at bounding box center [672, 120] width 193 height 22
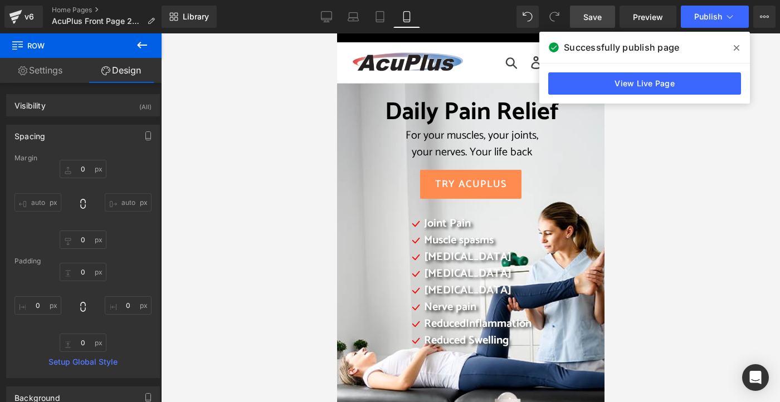
click at [667, 52] on icon at bounding box center [737, 47] width 6 height 9
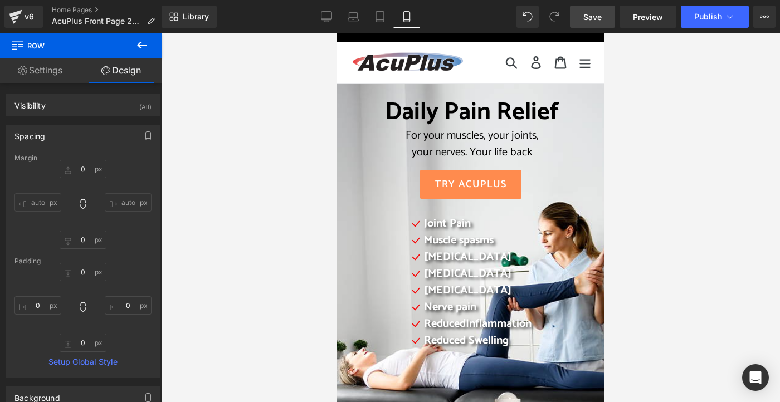
click at [144, 261] on div "Padding" at bounding box center [82, 261] width 137 height 8
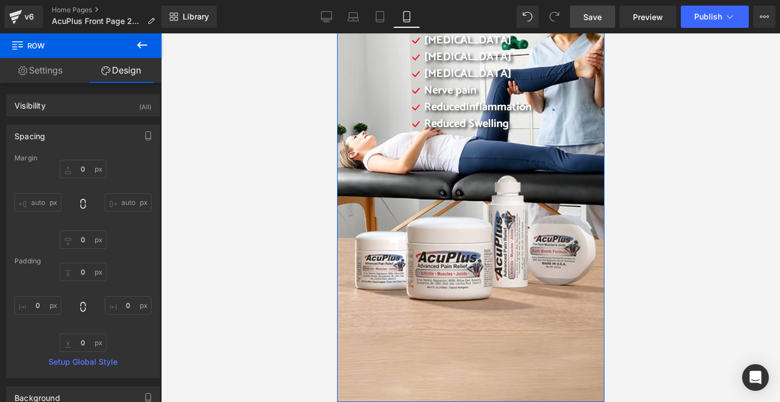
scroll to position [334, 0]
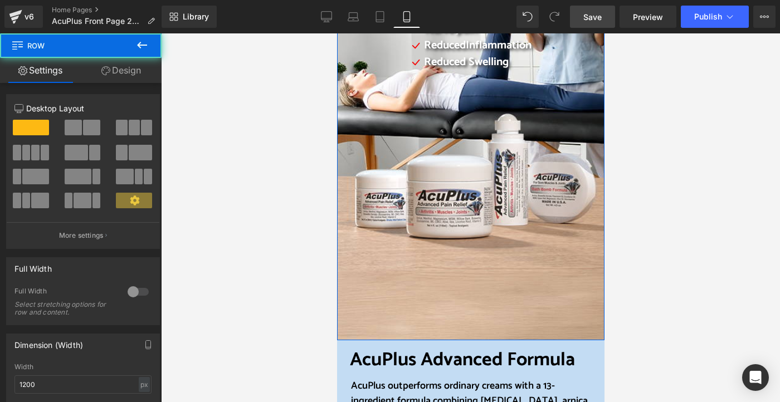
click at [482, 274] on div "Daily Pain Relief For your muscles, your joints, your nerves. Your life back He…" at bounding box center [470, 72] width 267 height 535
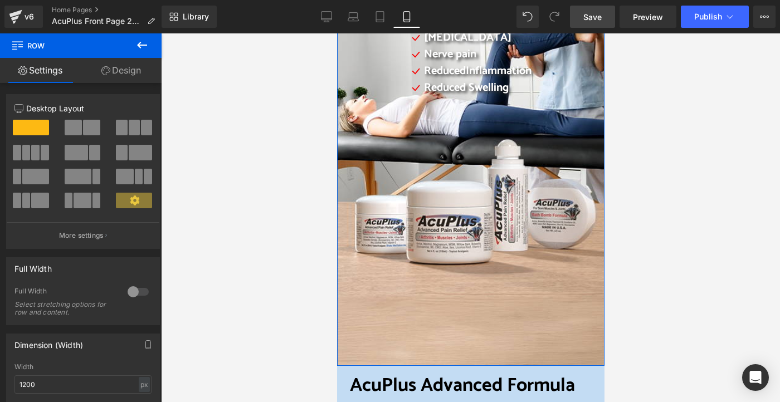
scroll to position [167, 0]
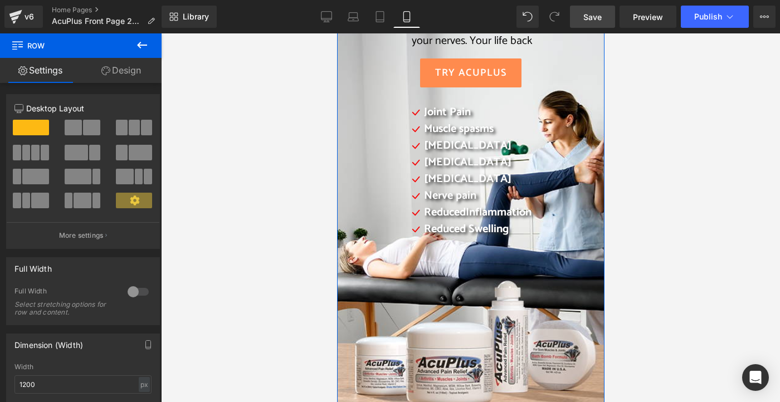
click at [129, 65] on link "Design" at bounding box center [121, 70] width 81 height 25
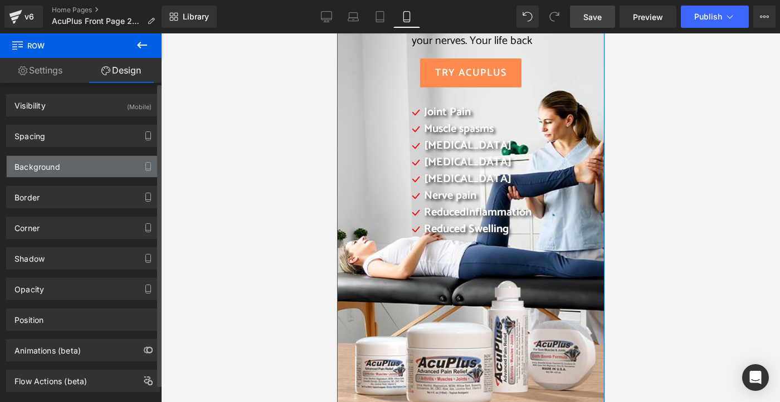
click at [96, 165] on div "Background" at bounding box center [83, 166] width 153 height 21
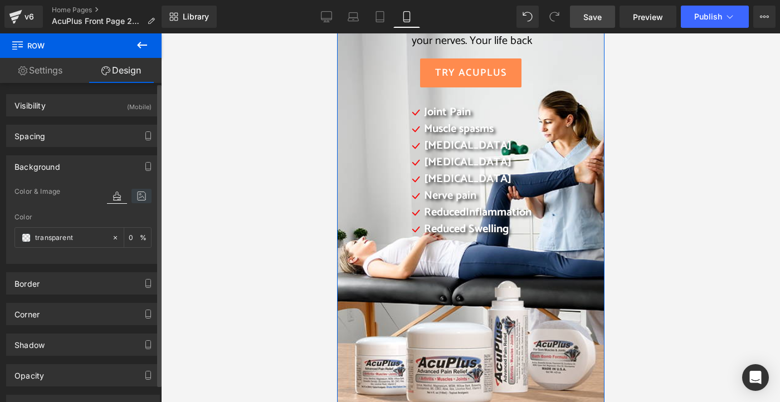
click at [136, 198] on icon at bounding box center [141, 196] width 20 height 14
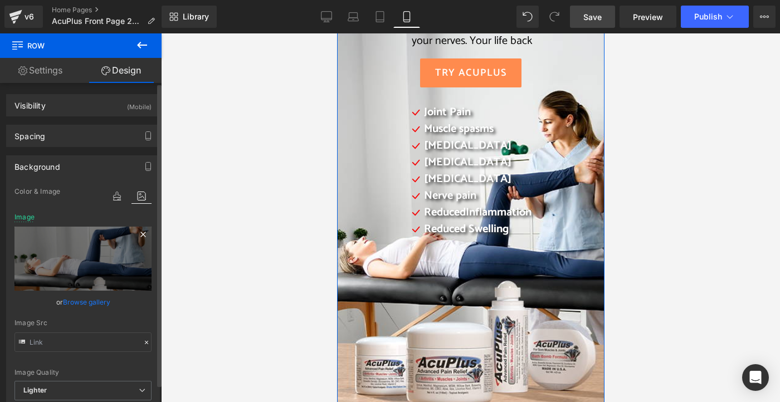
click at [140, 234] on icon at bounding box center [142, 234] width 5 height 5
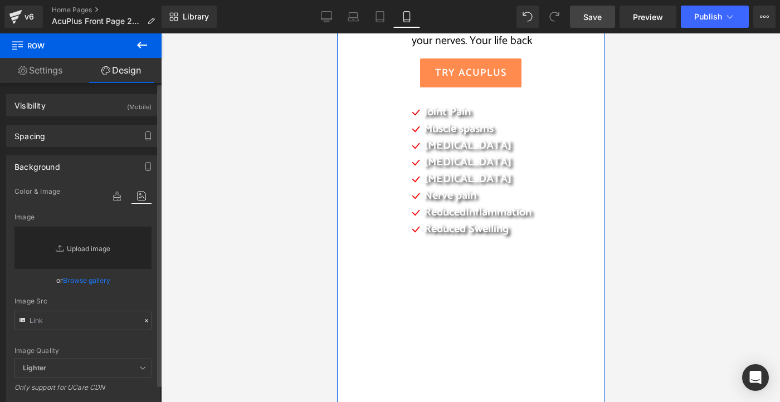
click at [81, 248] on link "Replace Image" at bounding box center [82, 248] width 137 height 42
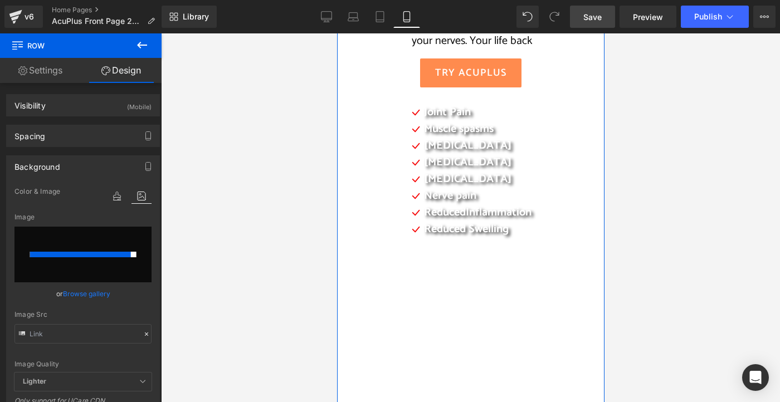
click at [52, 73] on link "Settings" at bounding box center [40, 70] width 81 height 25
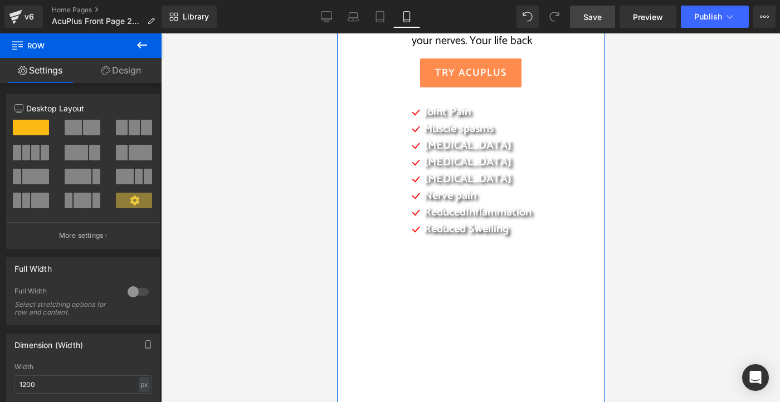
click at [110, 69] on link "Design" at bounding box center [121, 70] width 81 height 25
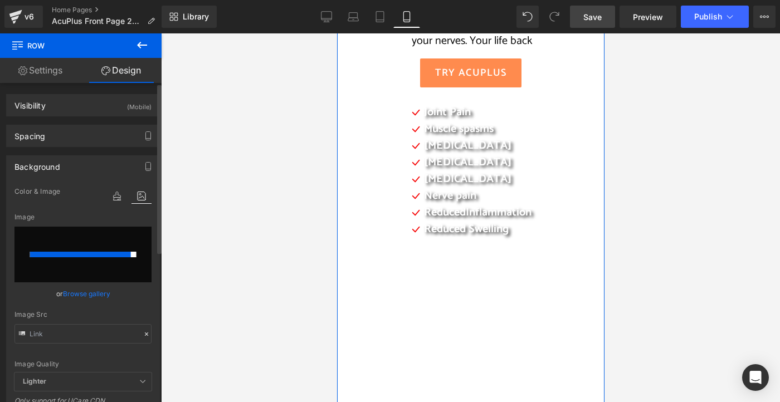
click at [95, 278] on input "file" at bounding box center [82, 255] width 137 height 56
type input "C:\fakepath\2025 AcuPlus website.png"
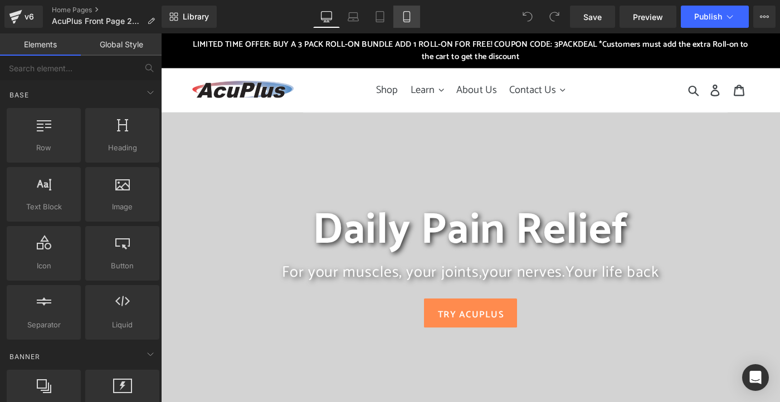
click at [408, 17] on icon at bounding box center [406, 16] width 11 height 11
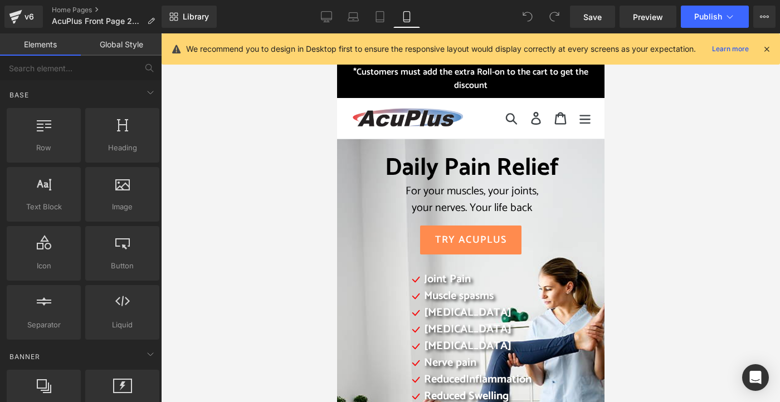
click at [234, 353] on div at bounding box center [470, 217] width 619 height 369
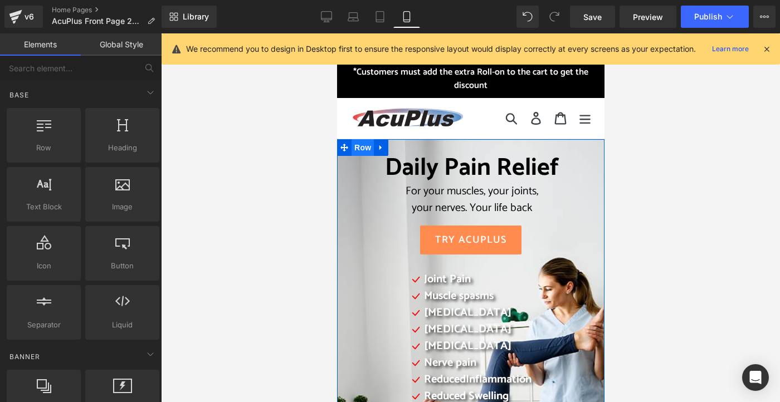
click at [357, 144] on span "Row" at bounding box center [362, 147] width 22 height 17
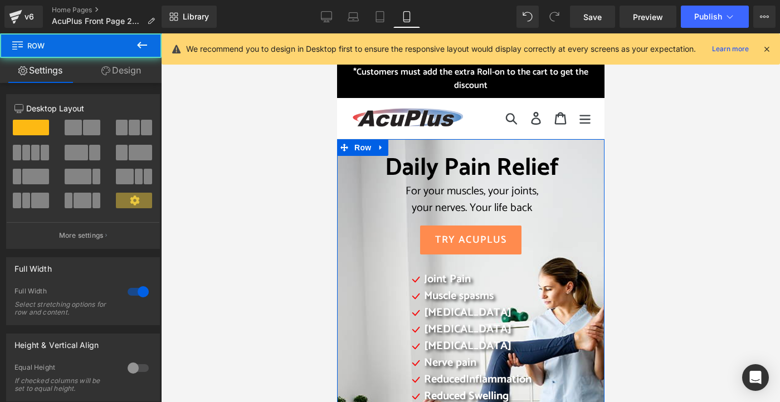
click at [129, 69] on link "Design" at bounding box center [121, 70] width 81 height 25
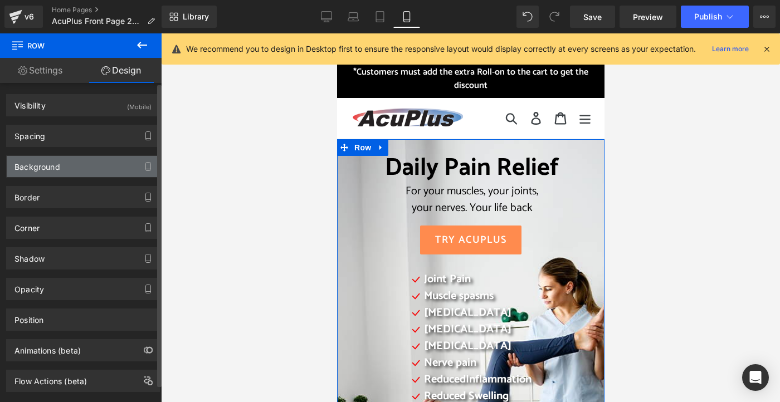
click at [110, 166] on div "Background" at bounding box center [83, 166] width 153 height 21
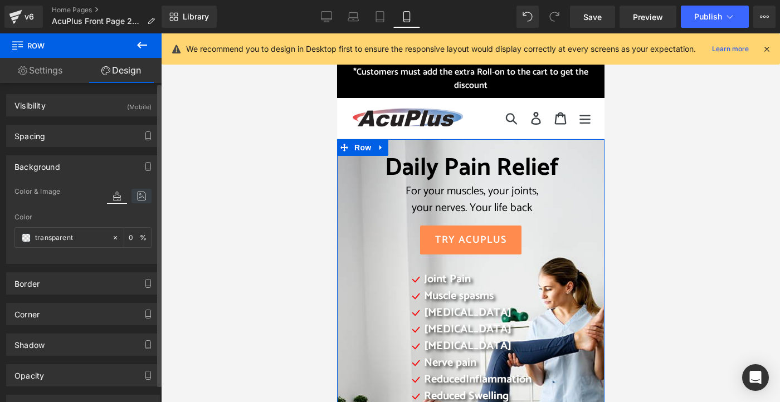
click at [142, 199] on icon at bounding box center [141, 196] width 20 height 14
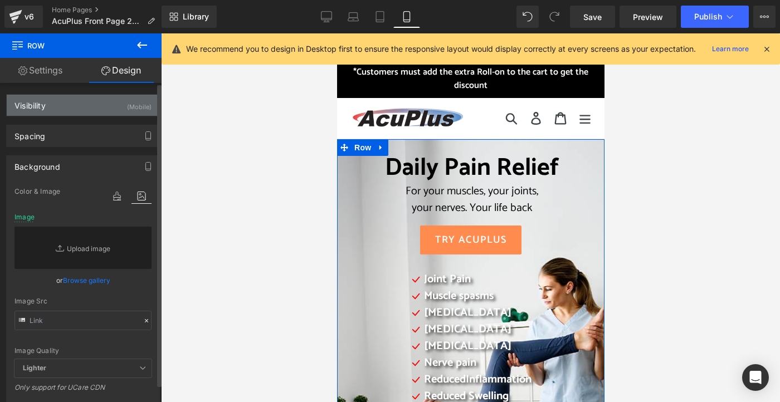
click at [68, 109] on div "Visibility (Mobile)" at bounding box center [83, 105] width 153 height 21
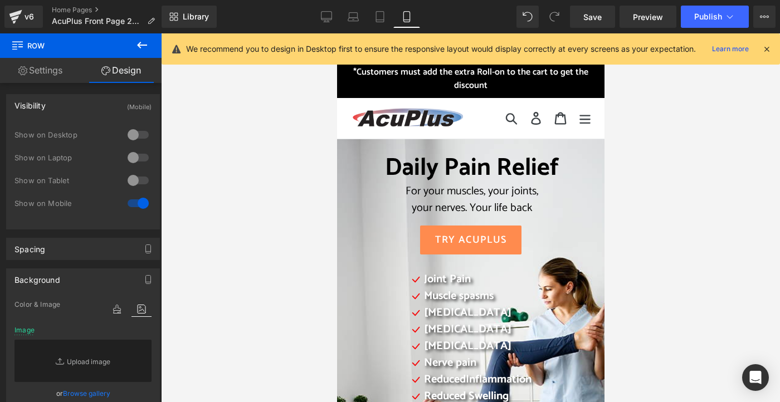
click at [206, 148] on div at bounding box center [470, 217] width 619 height 369
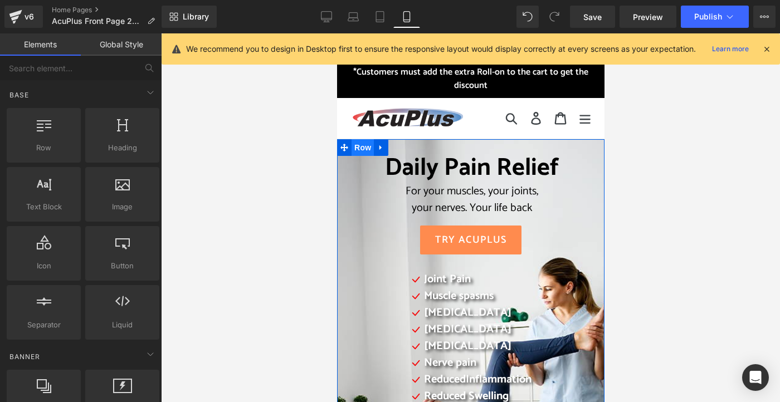
click at [355, 150] on span "Row" at bounding box center [362, 147] width 22 height 17
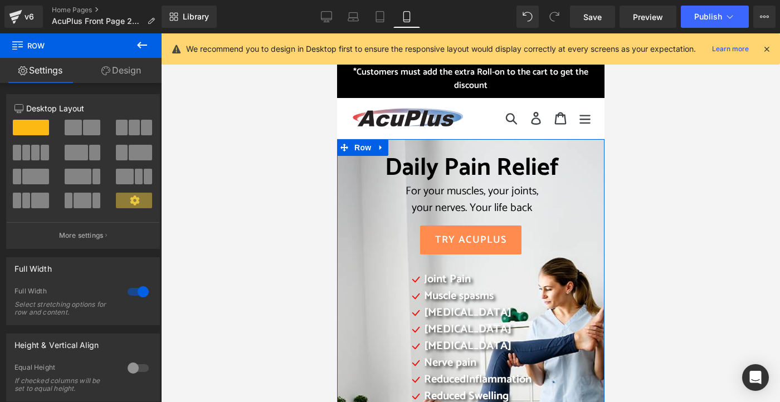
click at [137, 71] on link "Design" at bounding box center [121, 70] width 81 height 25
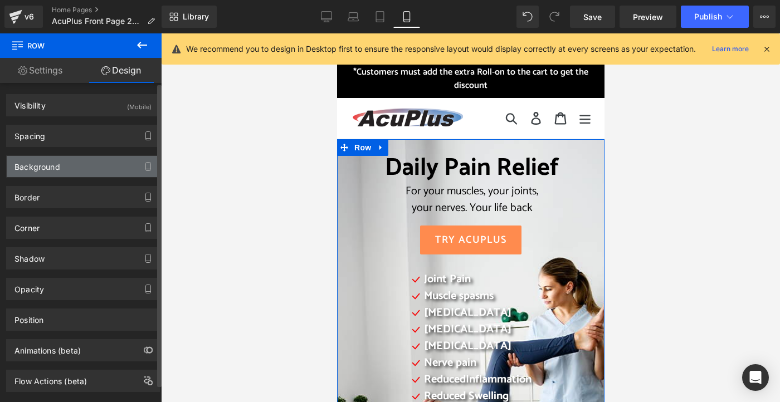
click at [91, 161] on div "Background" at bounding box center [83, 166] width 153 height 21
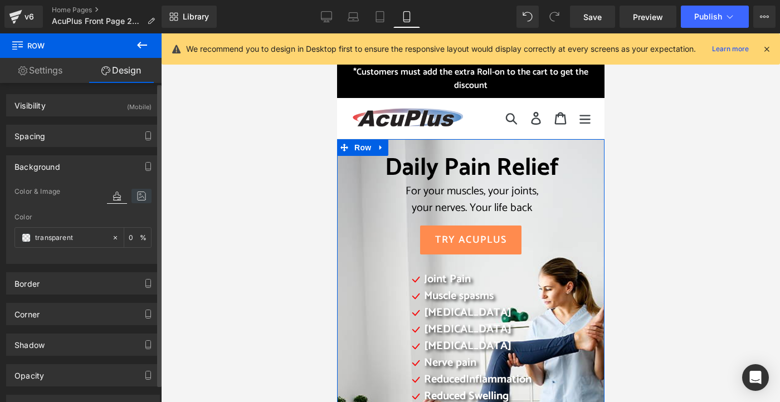
click at [142, 196] on icon at bounding box center [141, 196] width 20 height 14
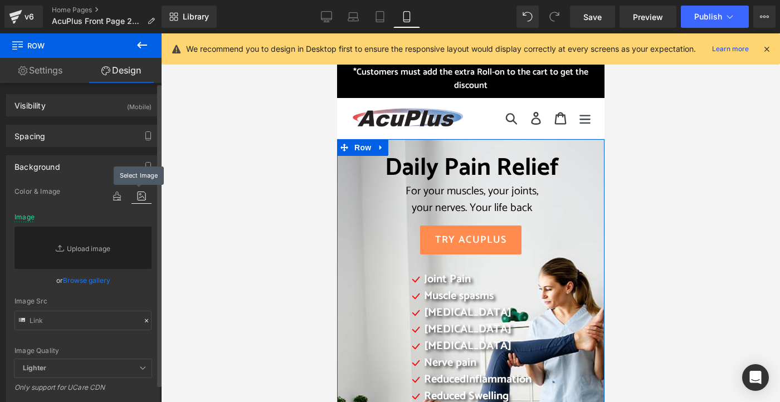
click at [142, 196] on icon at bounding box center [141, 196] width 20 height 14
click at [57, 174] on div "Background" at bounding box center [83, 166] width 153 height 21
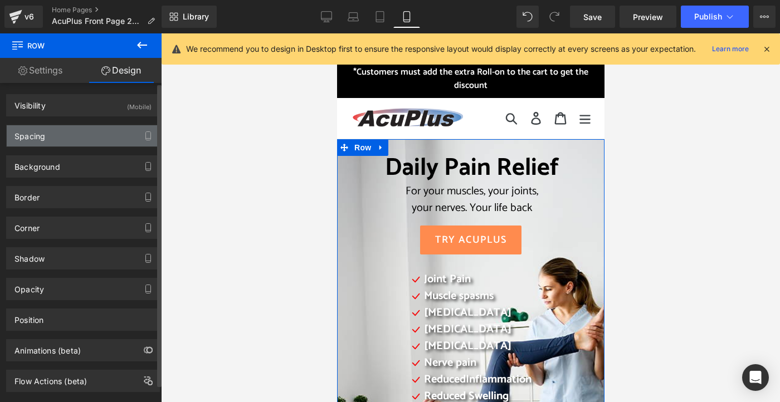
click at [48, 137] on div "Spacing" at bounding box center [83, 135] width 153 height 21
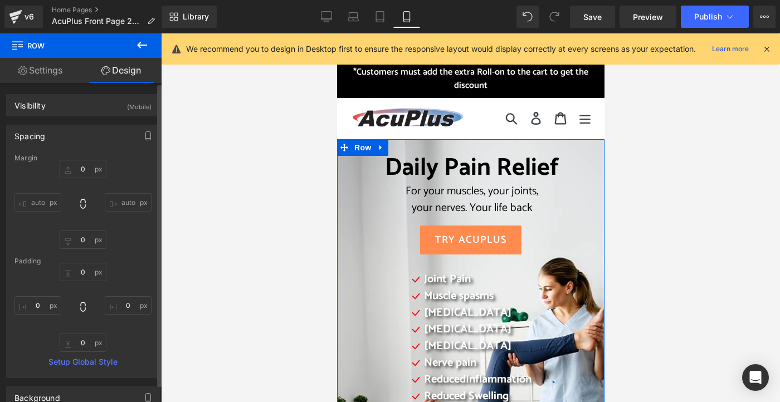
click at [48, 137] on div "Spacing" at bounding box center [83, 135] width 153 height 21
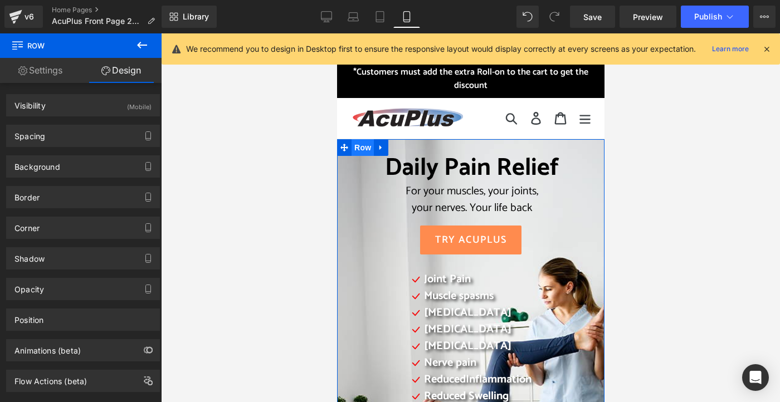
click at [351, 148] on span "Row" at bounding box center [362, 147] width 22 height 17
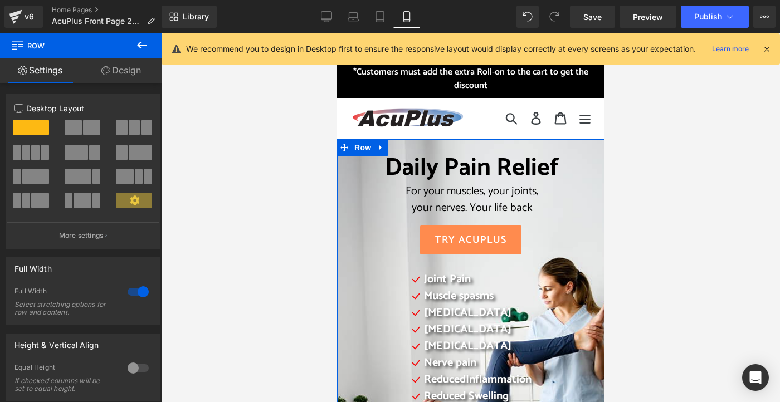
click at [127, 72] on link "Design" at bounding box center [121, 70] width 81 height 25
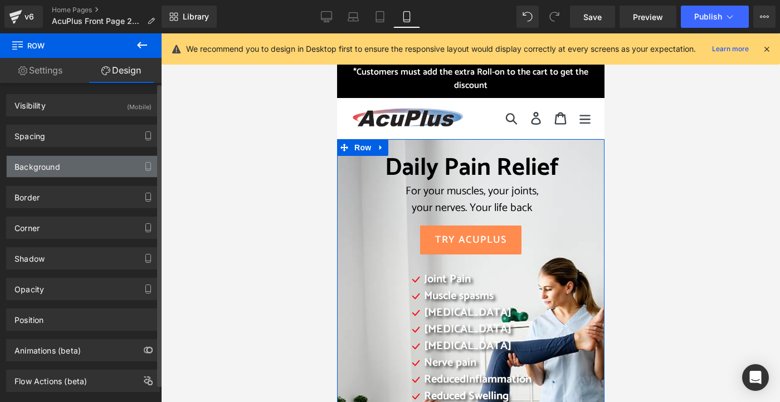
click at [50, 170] on div "Background" at bounding box center [37, 164] width 46 height 16
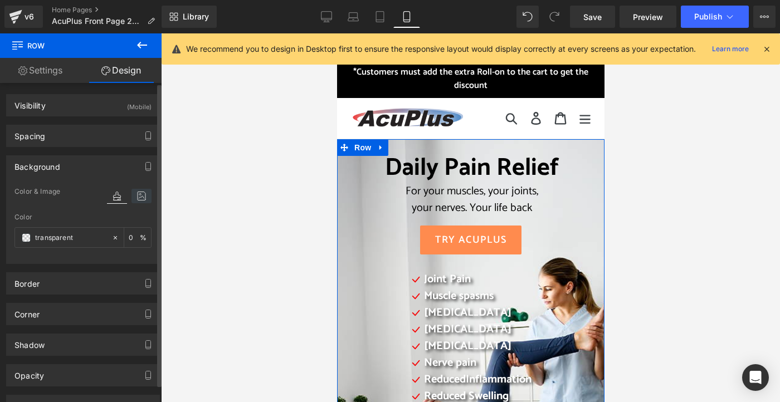
click at [139, 194] on icon at bounding box center [141, 196] width 20 height 14
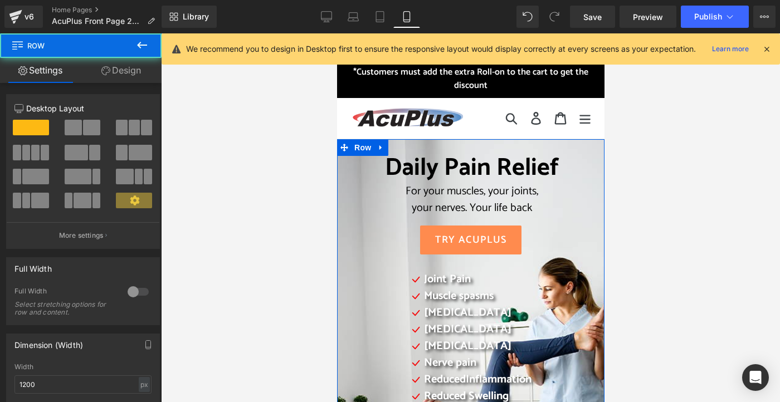
click at [348, 194] on div "Daily Pain Relief For your muscles, your joints, your nerves. Your life back He…" at bounding box center [470, 301] width 245 height 294
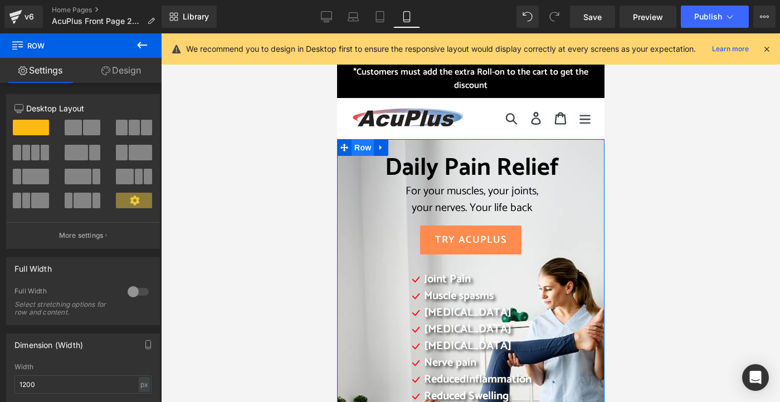
click at [359, 145] on span "Row" at bounding box center [362, 147] width 22 height 17
click at [146, 72] on link "Design" at bounding box center [121, 70] width 81 height 25
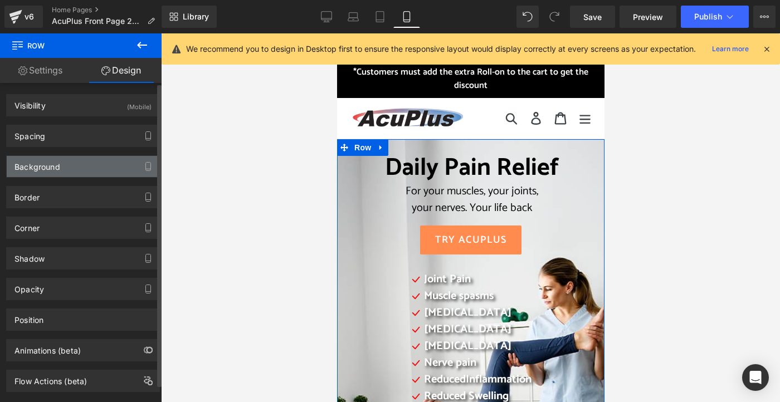
click at [43, 165] on div "Background" at bounding box center [37, 164] width 46 height 16
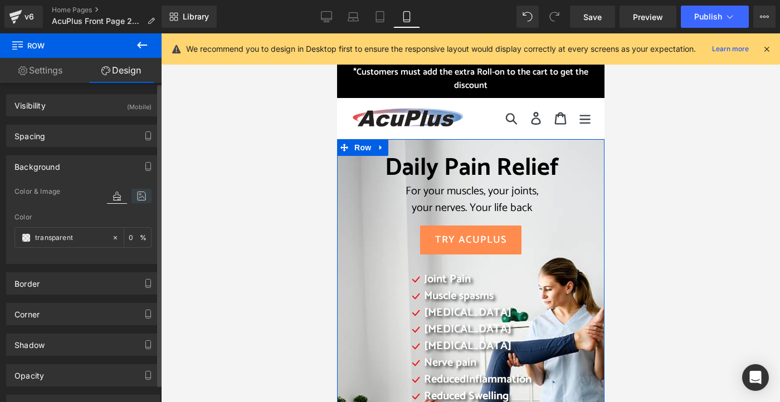
click at [137, 193] on icon at bounding box center [141, 196] width 20 height 14
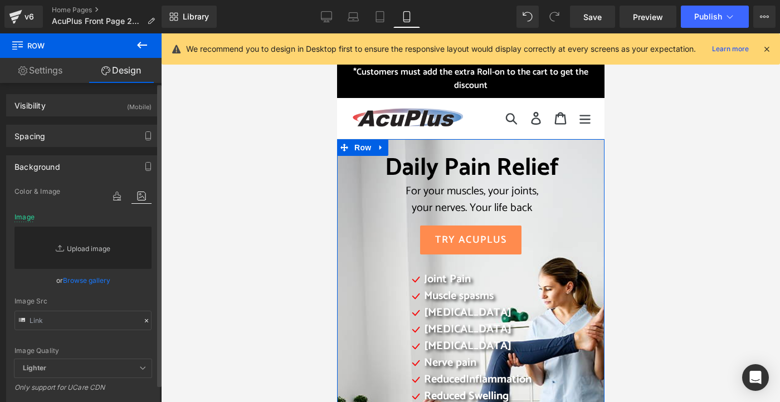
click at [96, 250] on link "Replace Image" at bounding box center [82, 248] width 137 height 42
type input "C:\fakepath\2025 AcuPlus website 1.png"
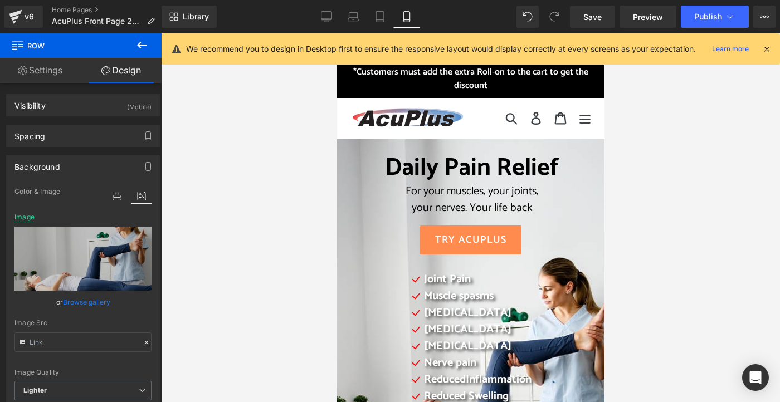
click at [765, 47] on icon at bounding box center [767, 49] width 10 height 10
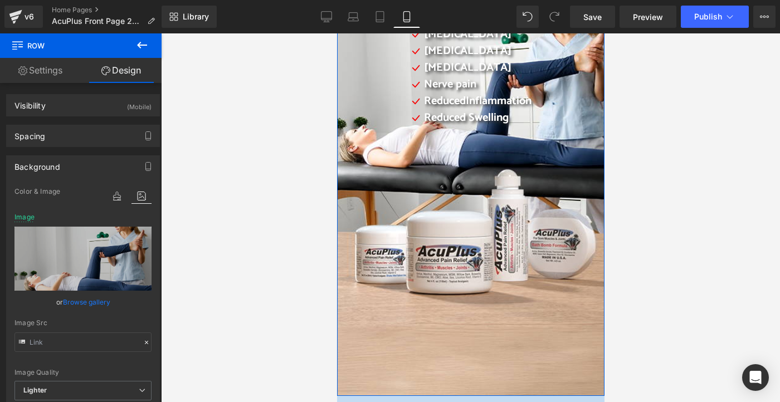
scroll to position [334, 0]
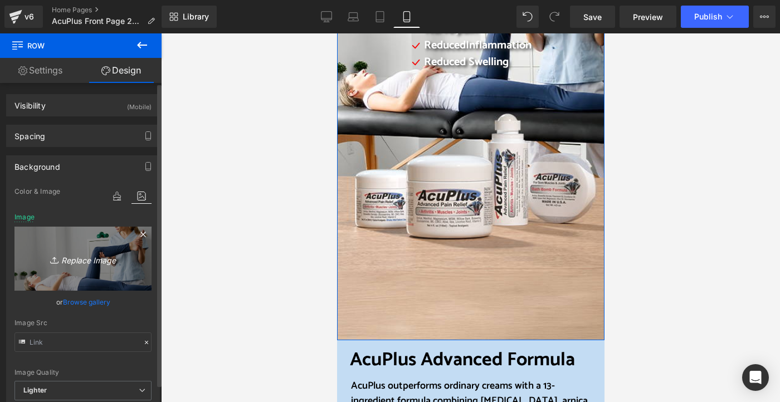
click at [85, 260] on icon "Replace Image" at bounding box center [82, 259] width 89 height 14
type input "C:\fakepath\2025 AcuPlus website 1.png"
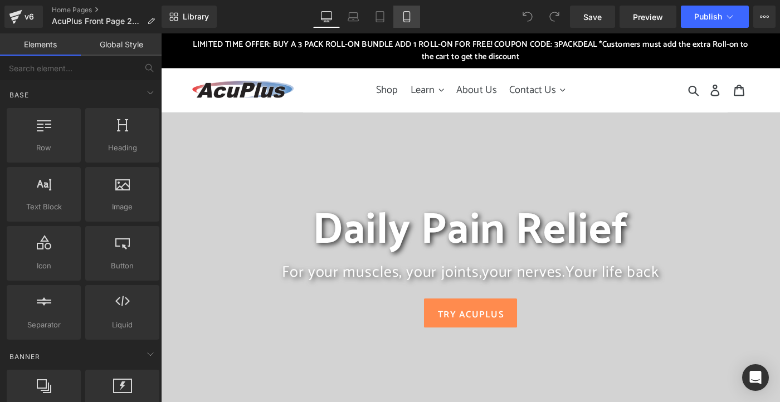
click at [408, 17] on icon at bounding box center [406, 16] width 11 height 11
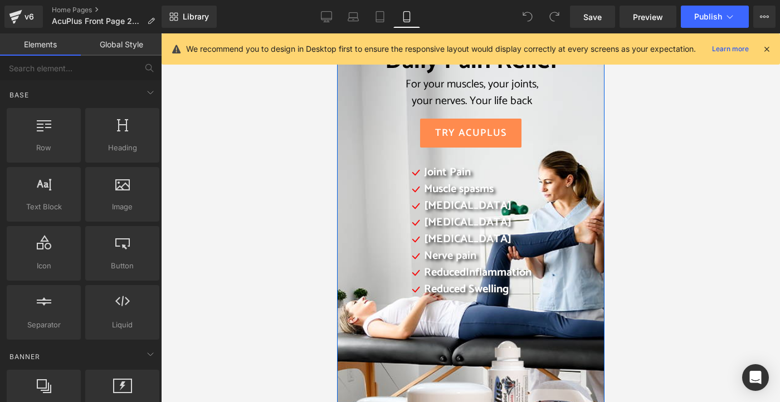
scroll to position [106, 0]
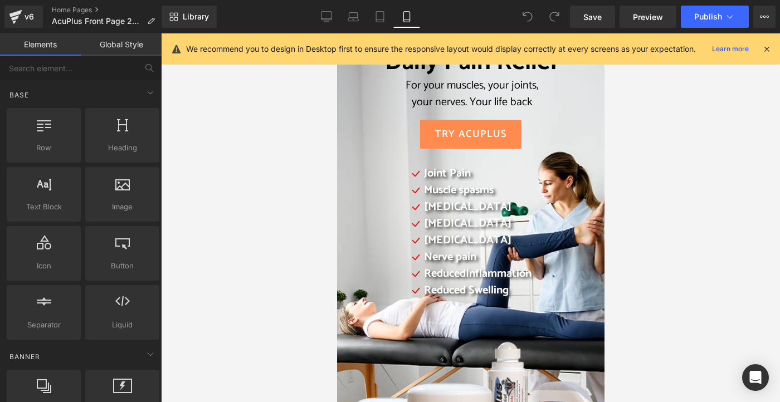
click at [689, 159] on div at bounding box center [470, 217] width 619 height 369
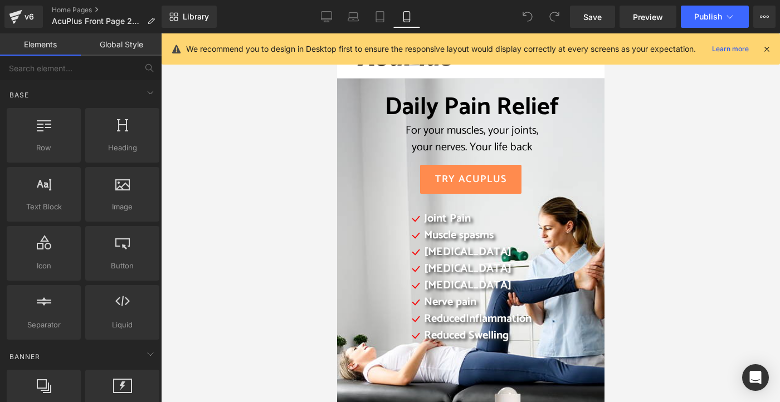
scroll to position [0, 0]
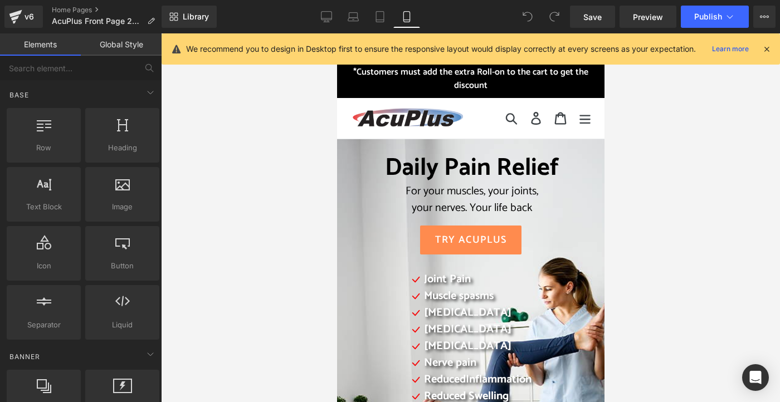
click at [769, 46] on icon at bounding box center [767, 49] width 10 height 10
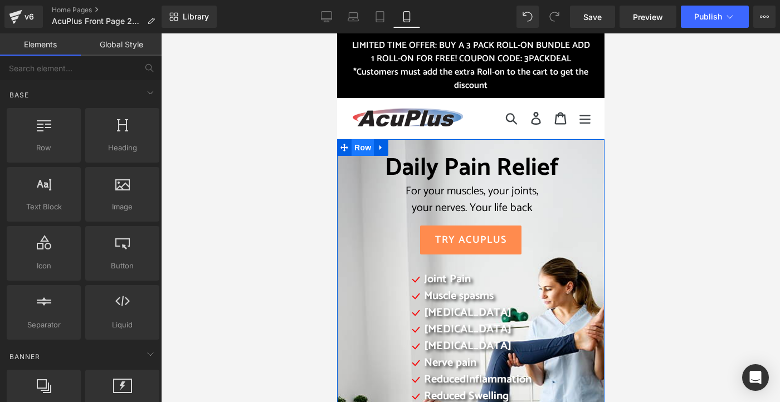
click at [356, 150] on span "Row" at bounding box center [362, 147] width 22 height 17
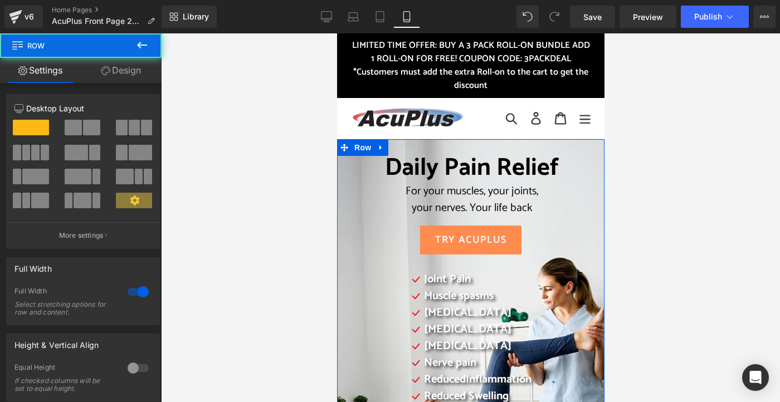
click at [131, 66] on link "Design" at bounding box center [121, 70] width 81 height 25
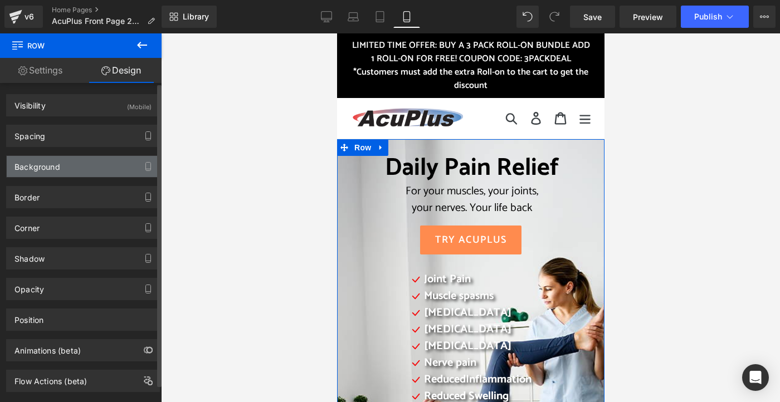
click at [59, 169] on div "Background" at bounding box center [37, 164] width 46 height 16
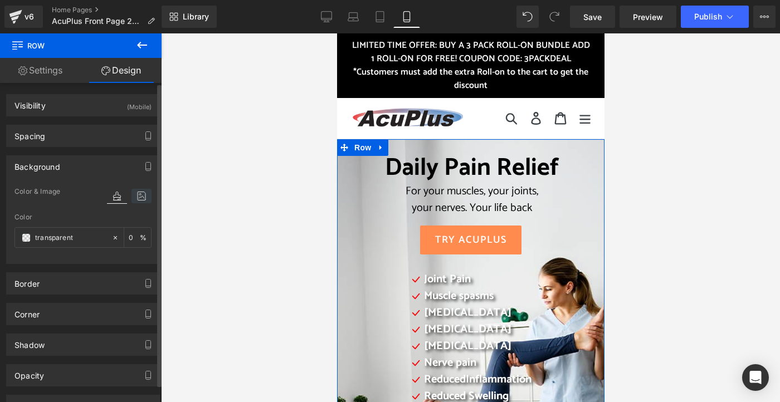
click at [138, 198] on icon at bounding box center [141, 196] width 20 height 14
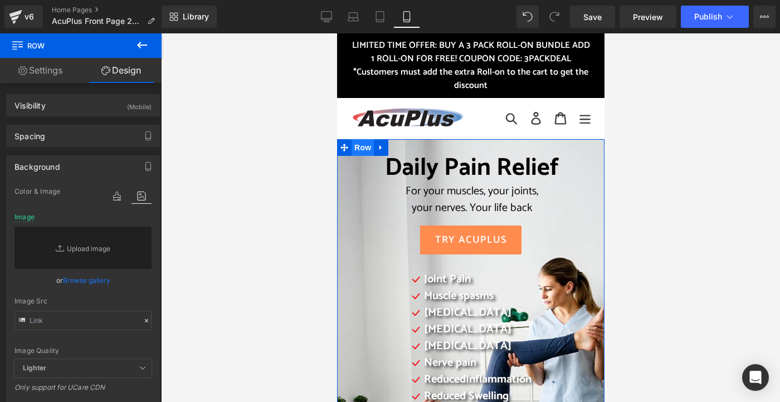
click at [367, 145] on span "Row" at bounding box center [362, 147] width 22 height 17
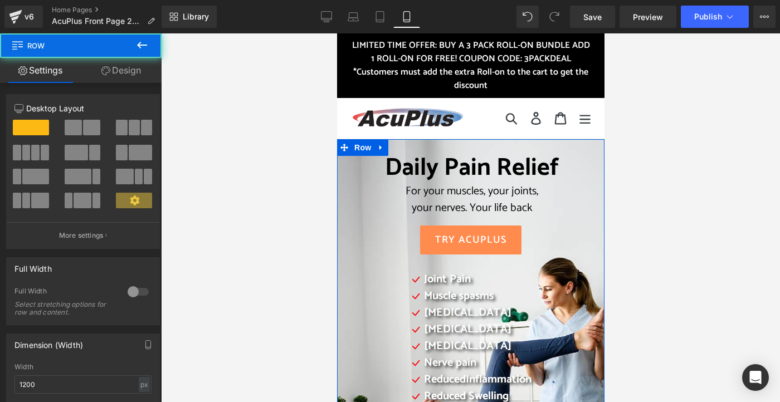
click at [348, 162] on div "Daily Pain Relief For your muscles, your joints, your nerves. Your life back He…" at bounding box center [470, 301] width 245 height 294
click at [142, 71] on link "Design" at bounding box center [121, 70] width 81 height 25
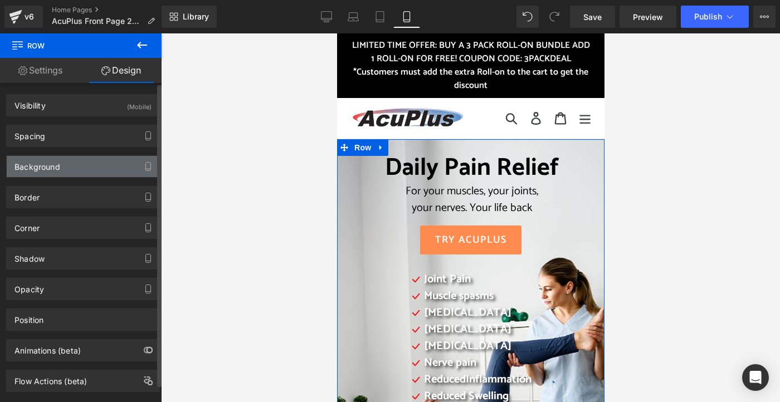
click at [108, 162] on div "Background" at bounding box center [83, 166] width 153 height 21
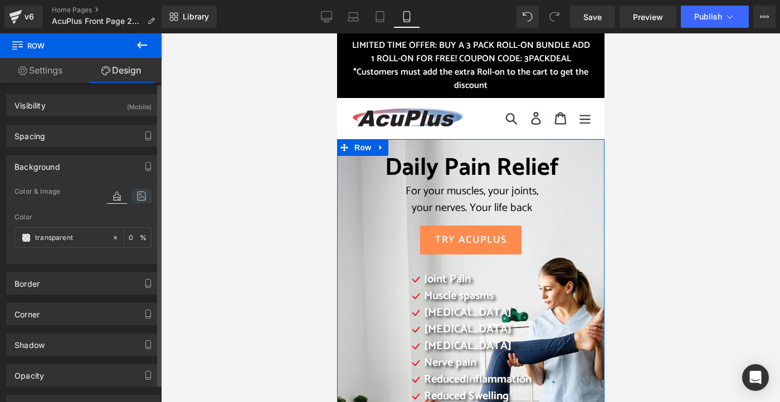
click at [139, 191] on icon at bounding box center [141, 196] width 20 height 14
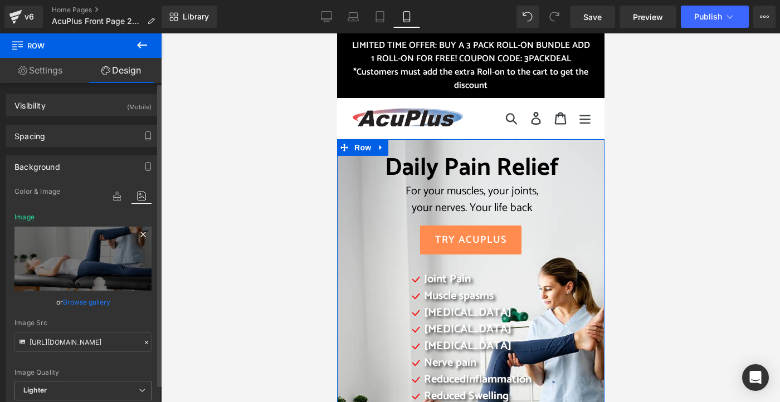
click at [140, 235] on icon at bounding box center [142, 234] width 5 height 5
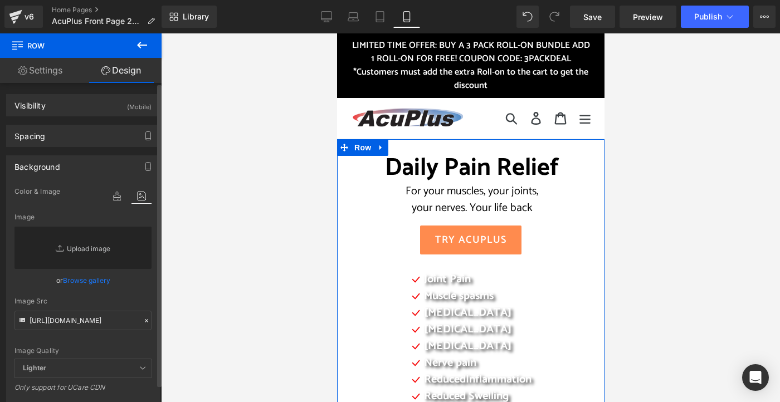
click at [98, 250] on link "Replace Image" at bounding box center [82, 248] width 137 height 42
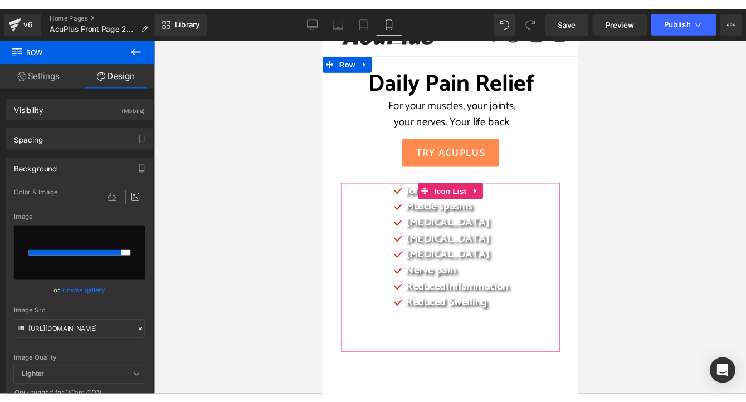
scroll to position [111, 0]
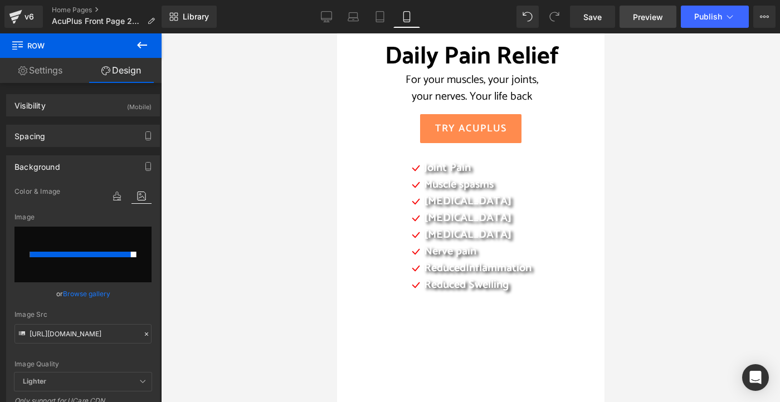
click at [656, 14] on span "Preview" at bounding box center [648, 17] width 30 height 12
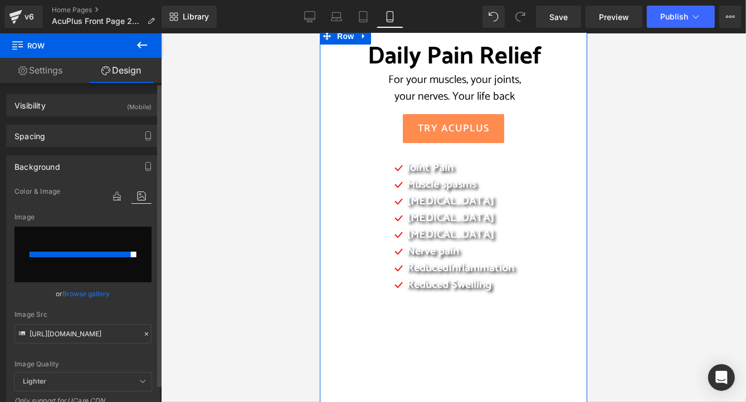
click at [79, 231] on input "file" at bounding box center [82, 255] width 137 height 56
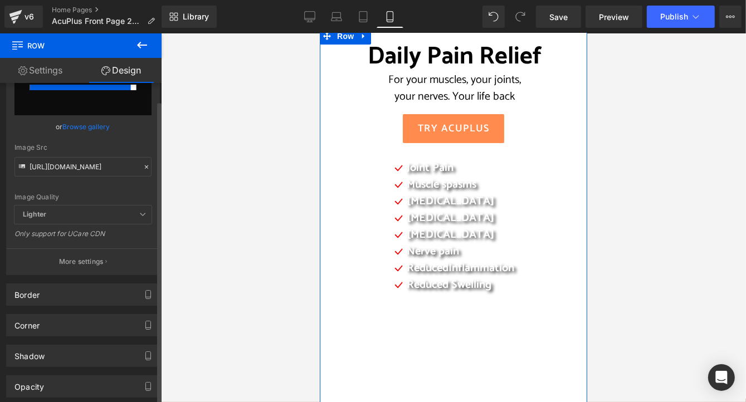
scroll to position [0, 0]
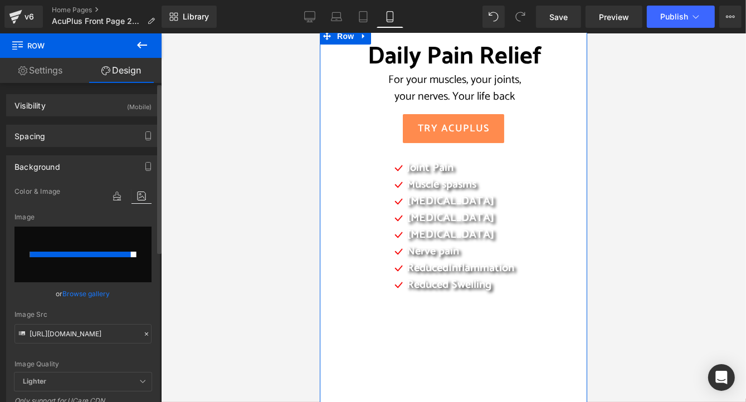
click at [101, 274] on input "file" at bounding box center [82, 255] width 137 height 56
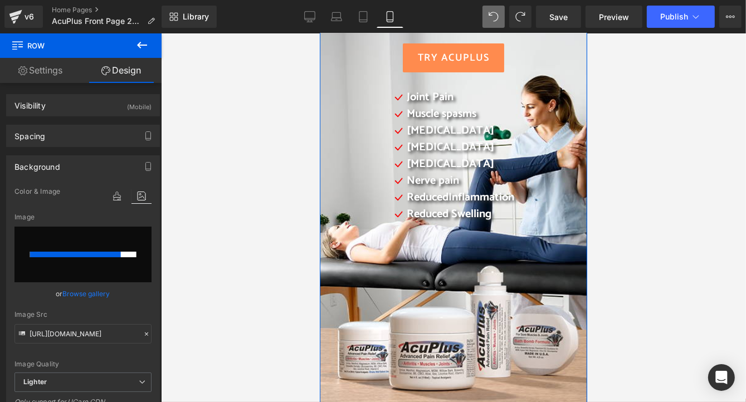
scroll to position [279, 0]
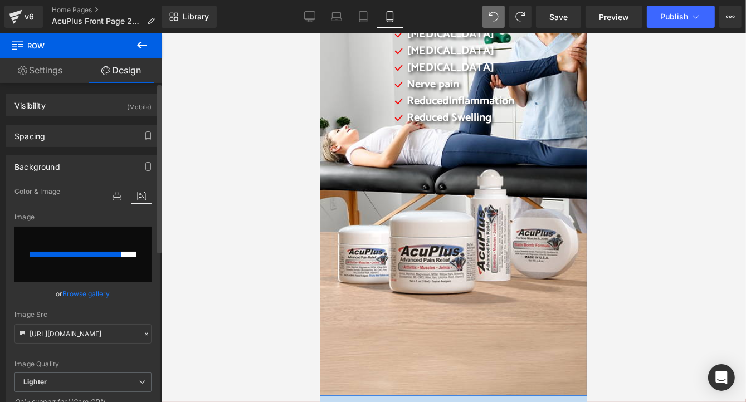
click at [82, 267] on input "file" at bounding box center [82, 255] width 137 height 56
type input "C:\fakepath\2025 lighter AcuPlus website Image 2.png"
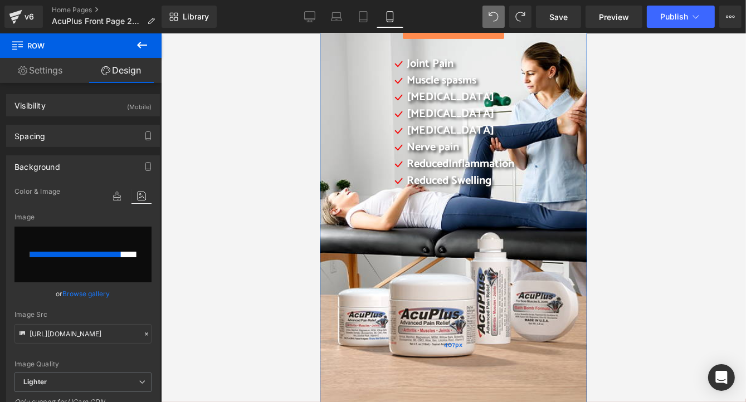
scroll to position [111, 0]
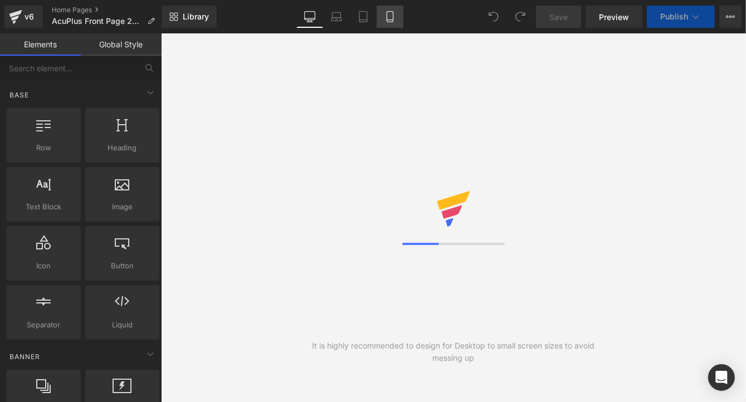
click at [386, 21] on icon at bounding box center [389, 16] width 11 height 11
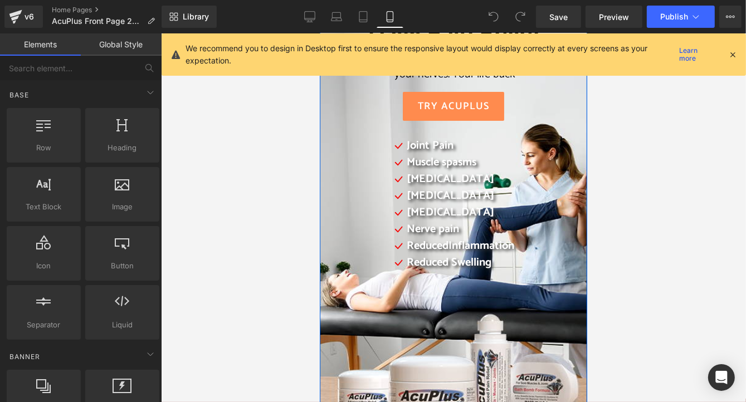
scroll to position [50, 0]
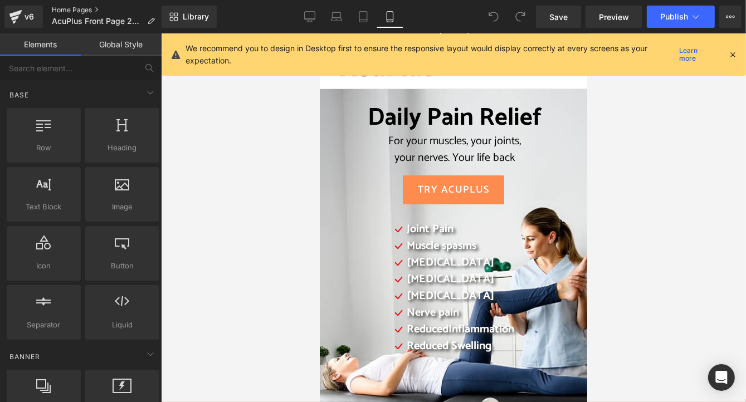
click at [60, 12] on link "Home Pages" at bounding box center [108, 10] width 112 height 9
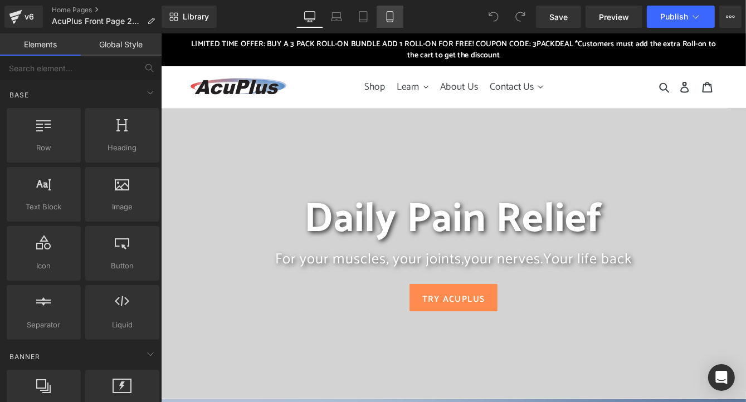
click at [393, 18] on icon at bounding box center [389, 16] width 11 height 11
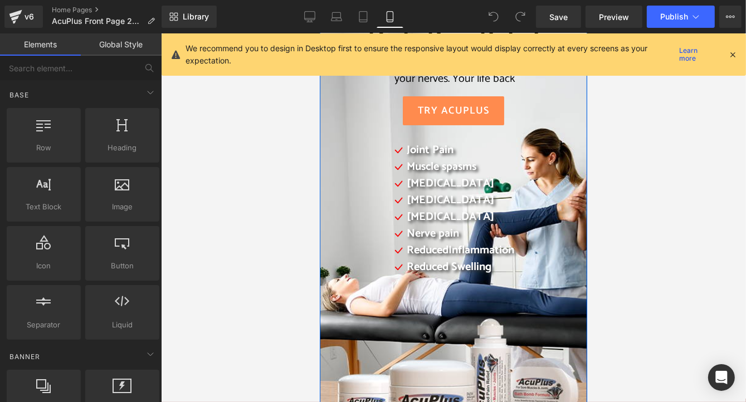
scroll to position [50, 0]
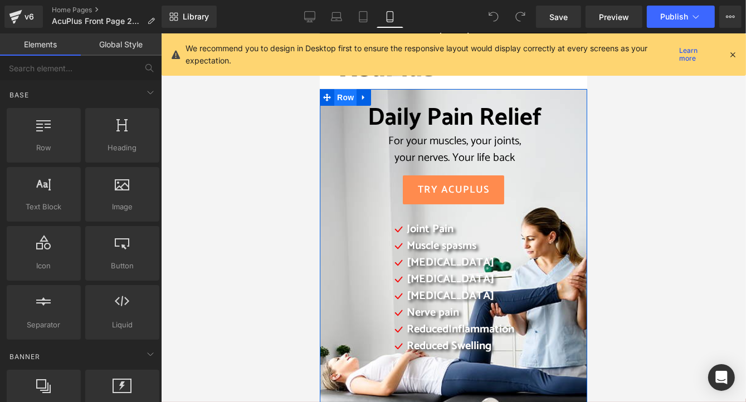
click at [334, 94] on span "Row" at bounding box center [345, 97] width 22 height 17
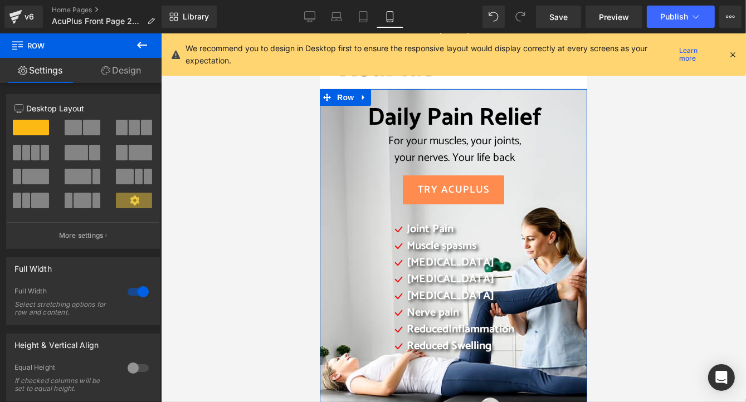
click at [122, 69] on link "Design" at bounding box center [121, 70] width 81 height 25
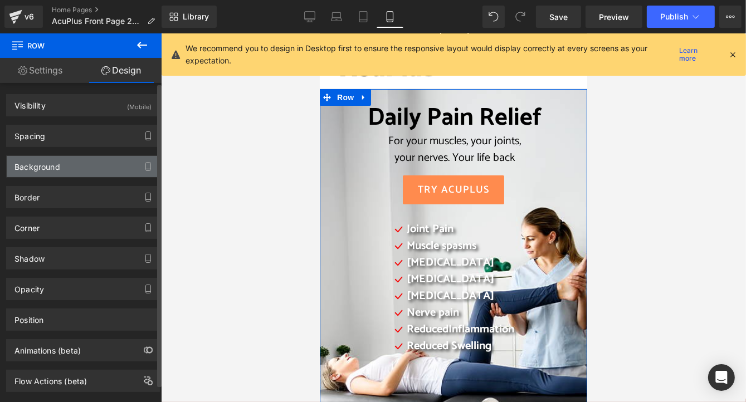
click at [103, 164] on div "Background" at bounding box center [83, 166] width 153 height 21
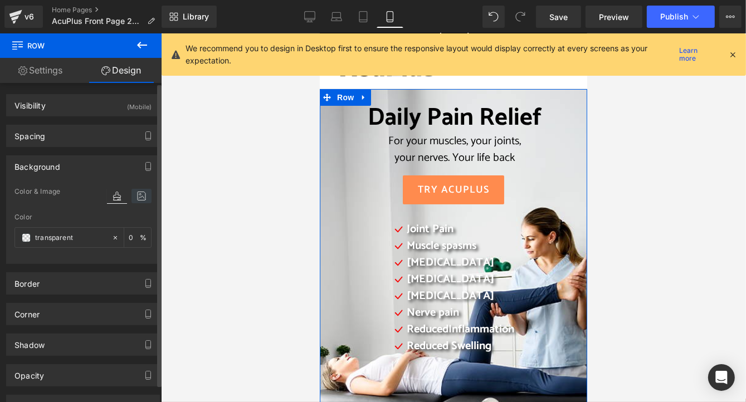
click at [140, 197] on icon at bounding box center [141, 196] width 20 height 14
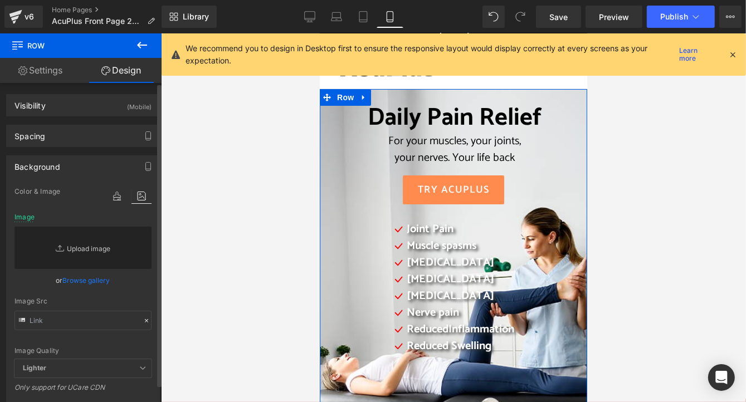
click at [76, 247] on link "Replace Image" at bounding box center [82, 248] width 137 height 42
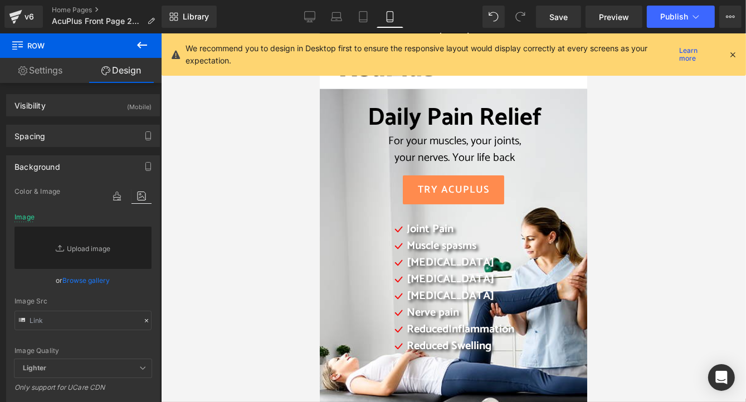
click at [196, 126] on div at bounding box center [453, 217] width 585 height 369
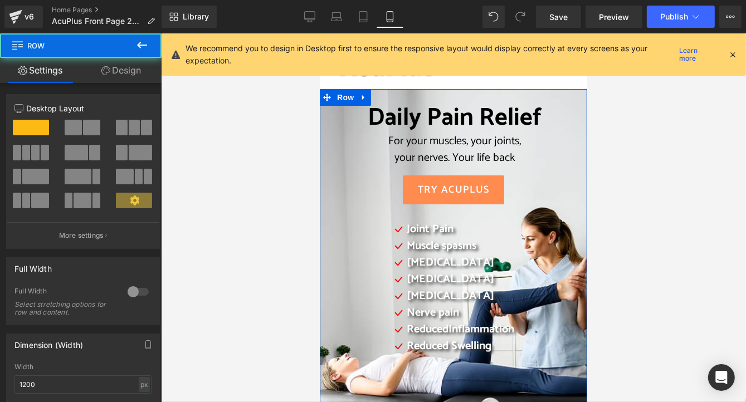
click at [332, 161] on div "Daily Pain Relief For your muscles, your joints, your nerves. Your life back He…" at bounding box center [452, 250] width 245 height 294
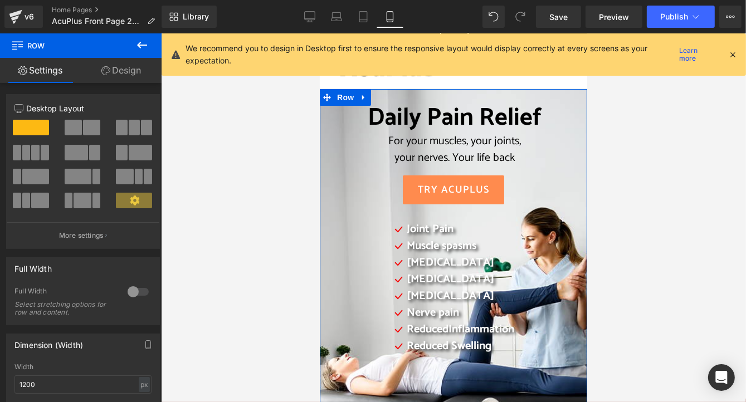
click at [137, 72] on link "Design" at bounding box center [121, 70] width 81 height 25
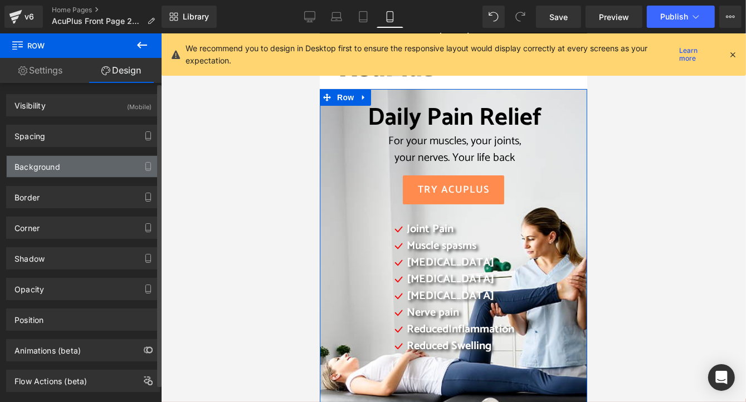
click at [125, 169] on div "Background" at bounding box center [83, 166] width 153 height 21
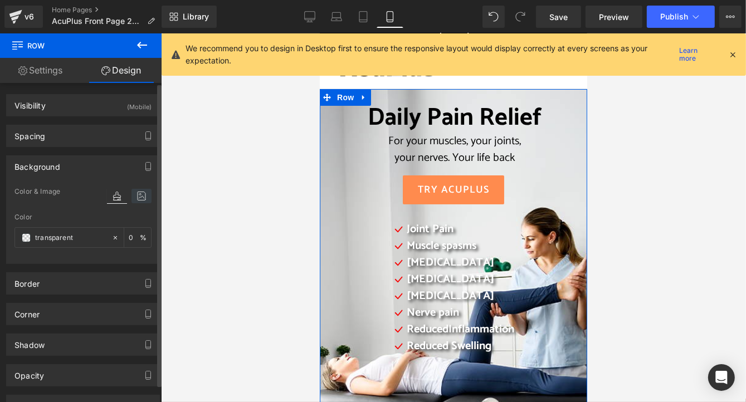
click at [135, 198] on icon at bounding box center [141, 196] width 20 height 14
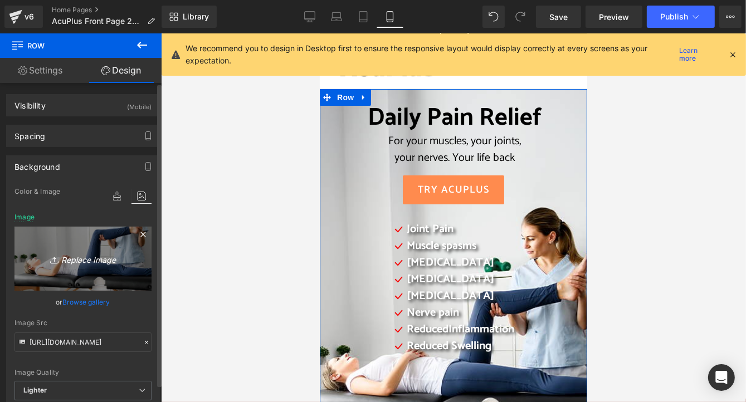
click at [75, 263] on icon "Replace Image" at bounding box center [82, 259] width 89 height 14
type input "C:\fakepath\2025 AcuPlus website mobile 2-Camera copy.png"
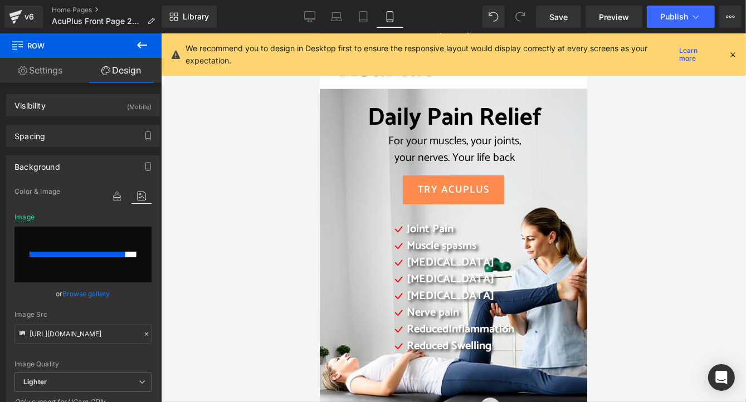
click at [734, 54] on icon at bounding box center [733, 55] width 10 height 10
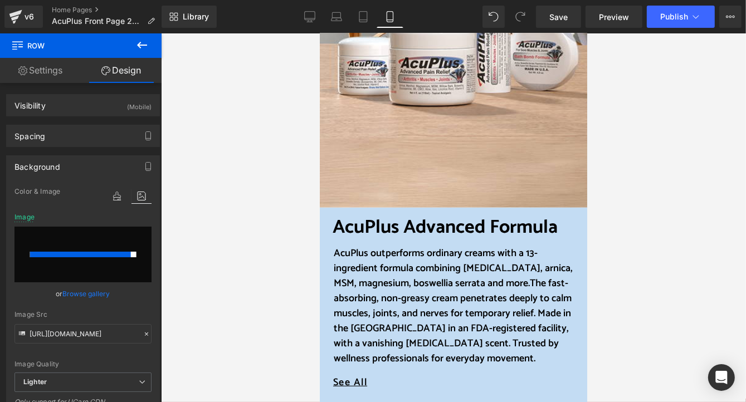
scroll to position [273, 0]
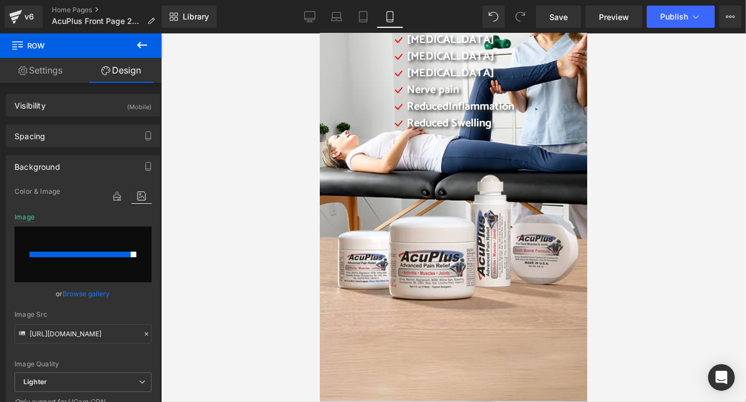
click at [678, 260] on div at bounding box center [453, 217] width 585 height 369
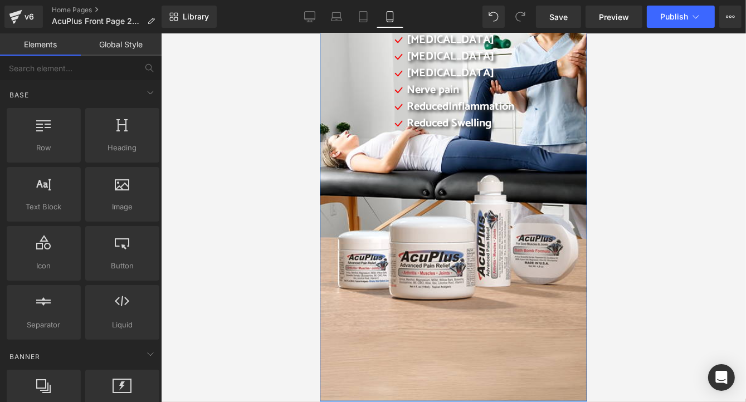
click at [330, 129] on div "Daily Pain Relief For your muscles, your joints, your nerves. Your life back He…" at bounding box center [452, 27] width 245 height 294
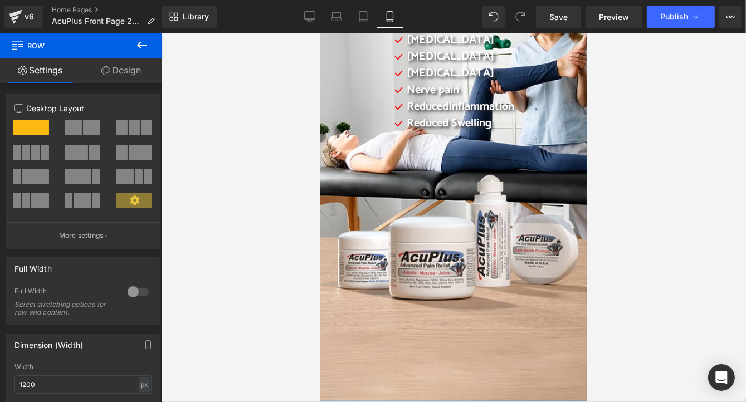
click at [135, 70] on link "Design" at bounding box center [121, 70] width 81 height 25
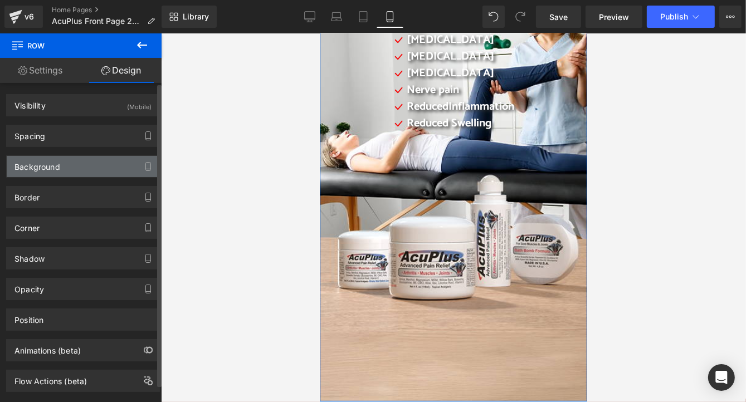
click at [76, 170] on div "Background" at bounding box center [83, 166] width 153 height 21
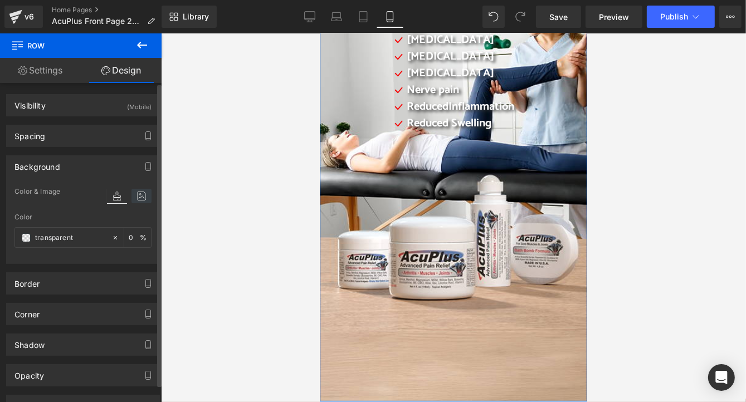
click at [138, 196] on icon at bounding box center [141, 196] width 20 height 14
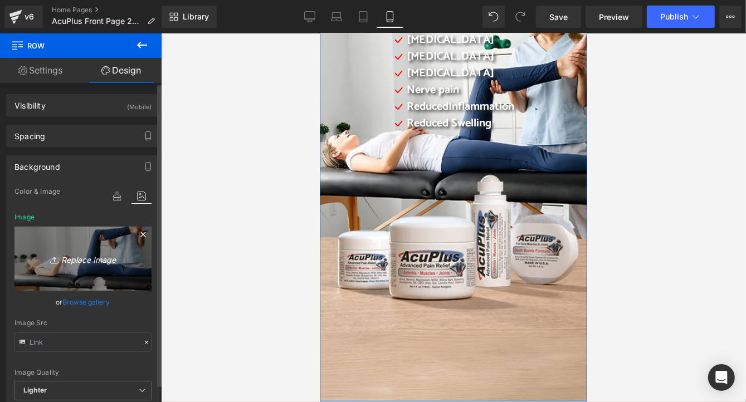
click at [89, 257] on icon "Replace Image" at bounding box center [82, 259] width 89 height 14
type input "C:\fakepath\website mobile 2-Camera copy.png"
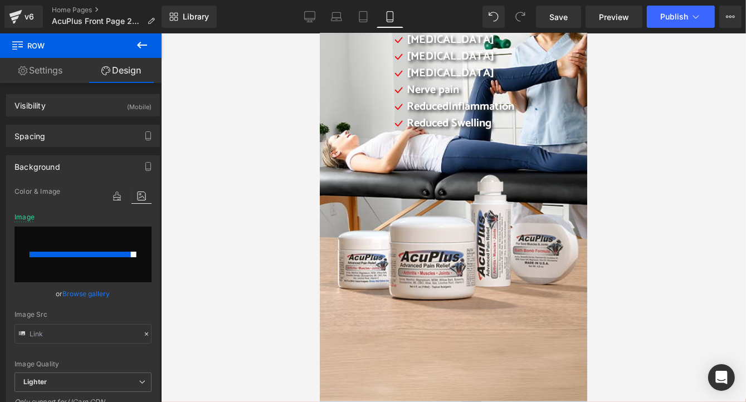
click at [269, 233] on div at bounding box center [453, 217] width 585 height 369
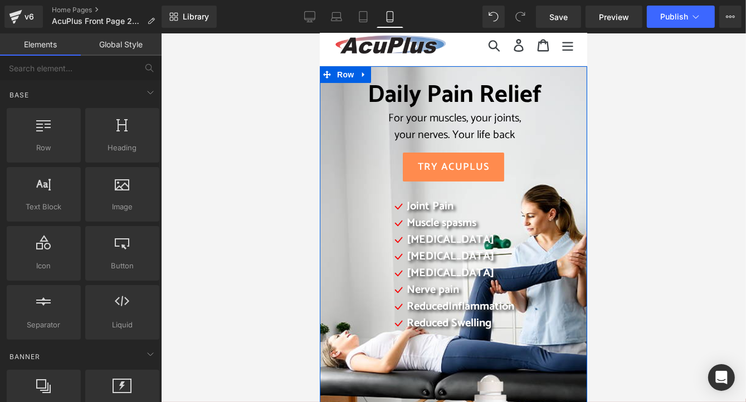
scroll to position [50, 0]
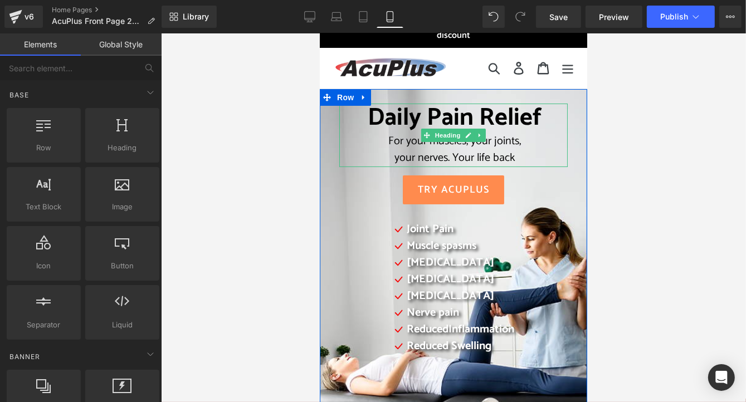
click at [371, 115] on span "Daily Pain Relief" at bounding box center [454, 118] width 174 height 40
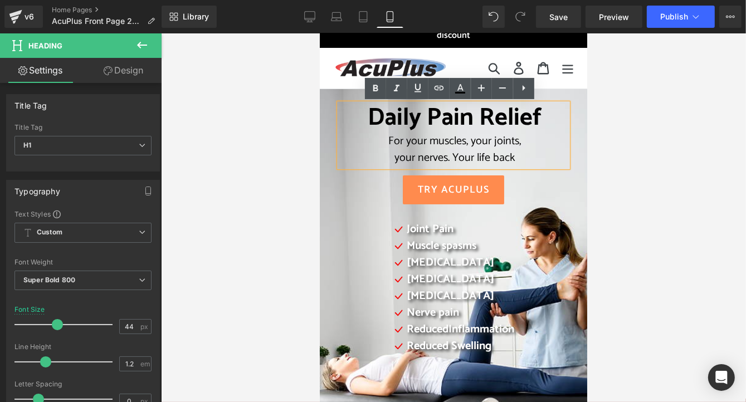
click at [330, 106] on div "Daily Pain Relief For your muscles, your joints, your nerves. Your life back He…" at bounding box center [452, 250] width 245 height 294
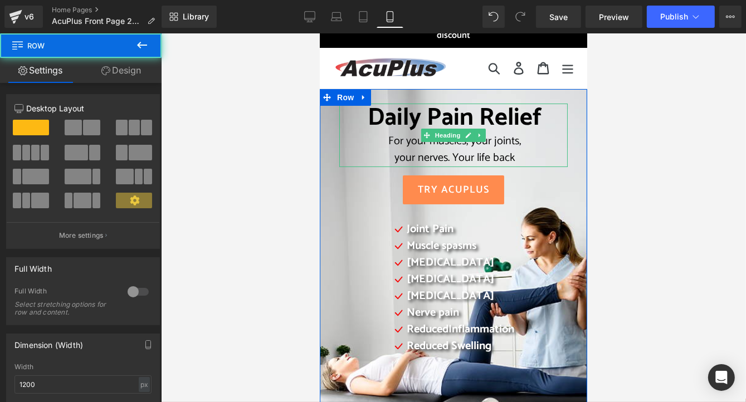
click at [422, 116] on span "Daily Pain Relief" at bounding box center [454, 118] width 174 height 40
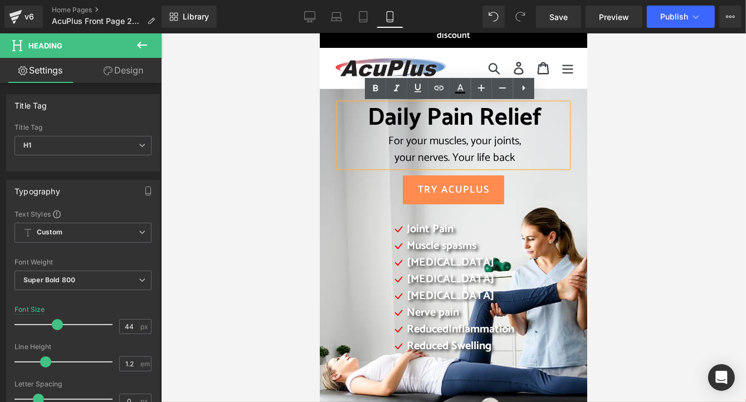
click at [450, 144] on span "For your muscles, your joints," at bounding box center [454, 140] width 133 height 18
click at [620, 133] on div at bounding box center [453, 217] width 585 height 369
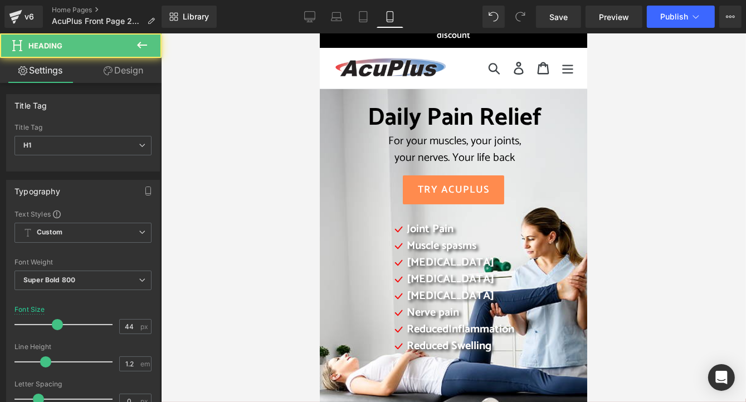
click at [516, 114] on span "Daily Pain Relief" at bounding box center [454, 118] width 174 height 40
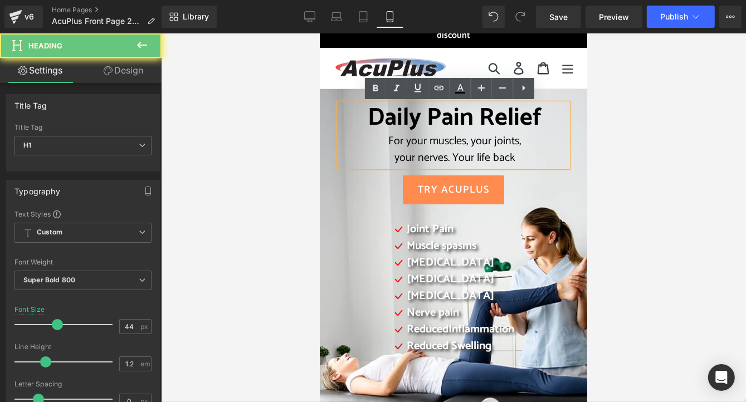
click at [439, 143] on span "For your muscles, your joints," at bounding box center [454, 140] width 133 height 18
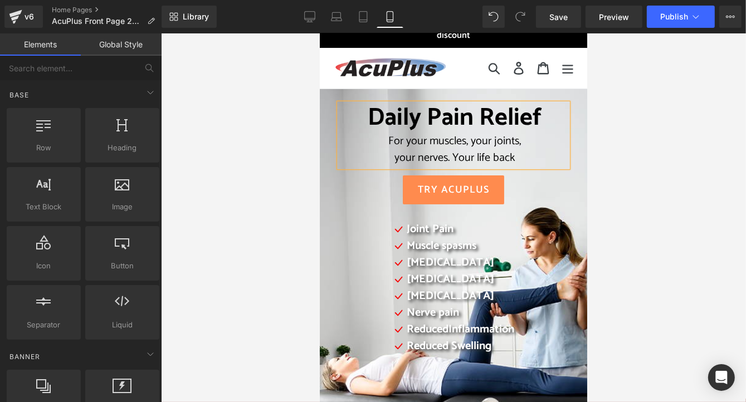
click at [625, 105] on div at bounding box center [453, 217] width 585 height 369
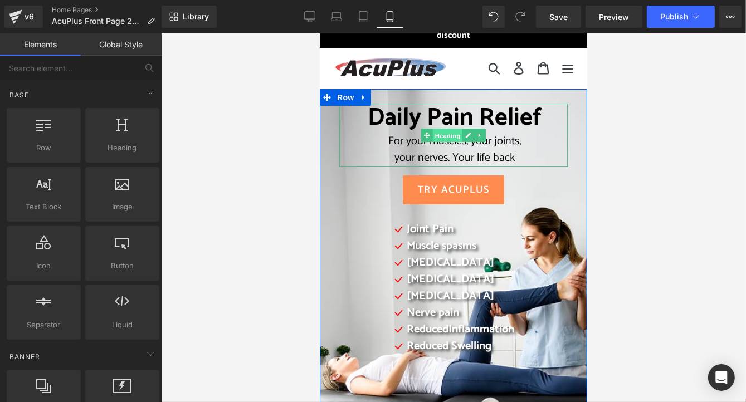
click at [438, 136] on span "Heading" at bounding box center [447, 135] width 30 height 13
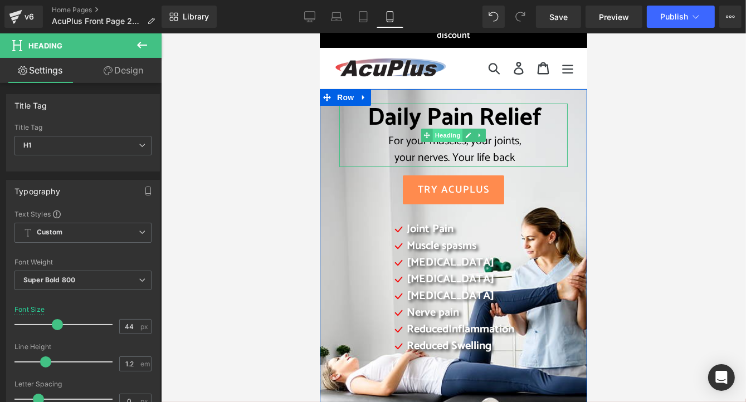
click at [444, 135] on span "Heading" at bounding box center [447, 134] width 30 height 13
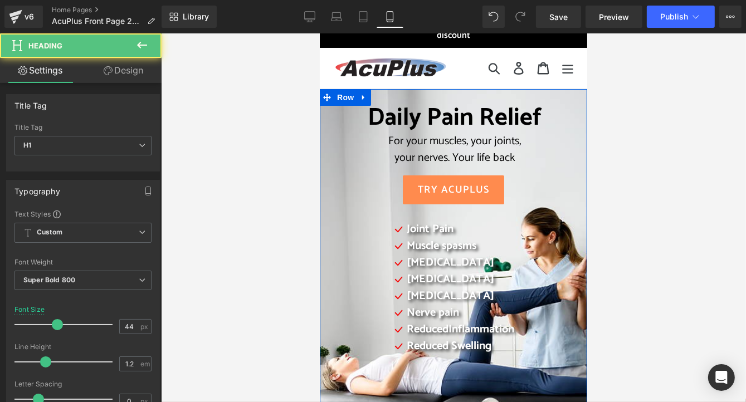
drag, startPoint x: 449, startPoint y: 100, endPoint x: 770, endPoint y: 127, distance: 322.0
click at [449, 96] on div "Daily Pain Relief For your muscles, your joints, your nerves. Your life back He…" at bounding box center [452, 356] width 267 height 535
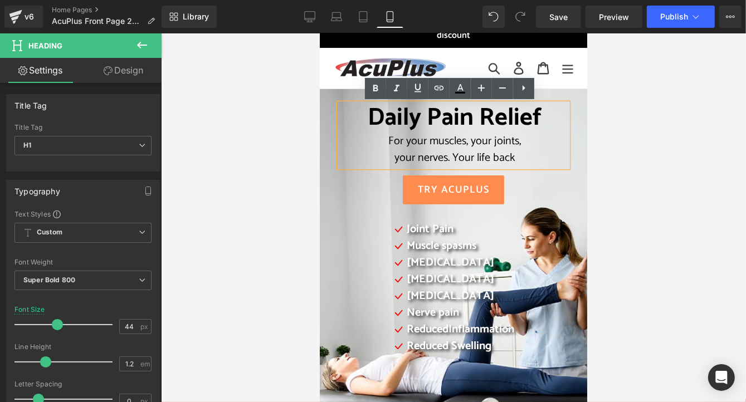
click at [345, 138] on div "For your muscles, your joints," at bounding box center [454, 141] width 224 height 17
click at [349, 103] on div "Daily Pain Relief For your muscles, your joints, your nerves. Your life back" at bounding box center [453, 135] width 228 height 64
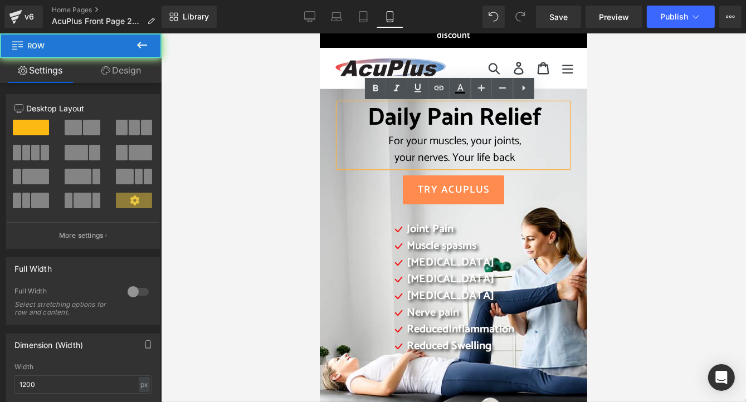
click at [349, 98] on div "Daily Pain Relief For your muscles, your joints, your nerves. Your life back He…" at bounding box center [452, 356] width 267 height 535
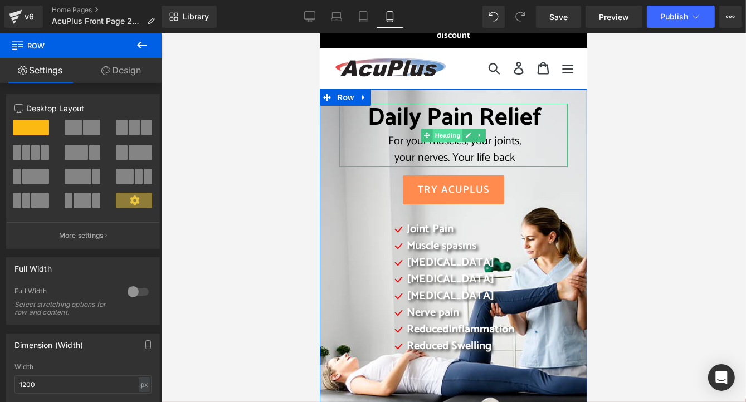
click at [444, 139] on span "Heading" at bounding box center [447, 134] width 30 height 13
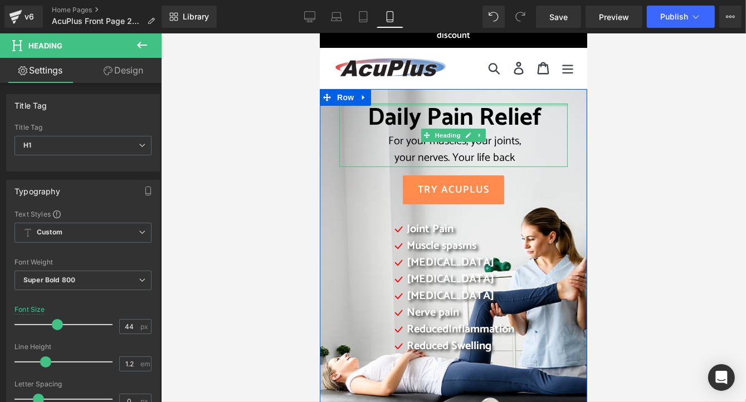
click at [515, 103] on div "Daily Pain Relief For your muscles, your joints, your nerves. Your life back He…" at bounding box center [453, 135] width 228 height 64
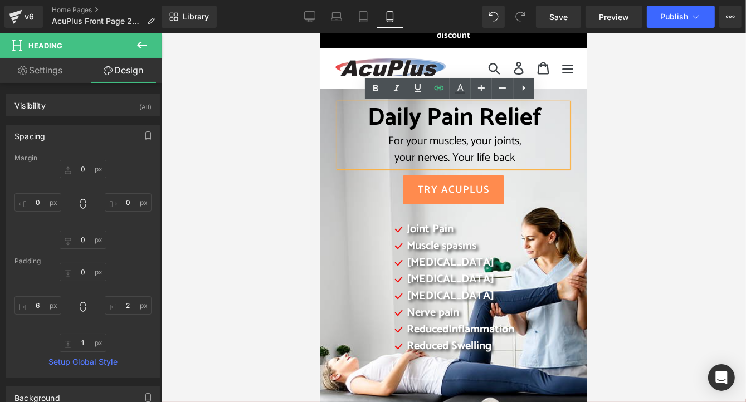
click at [472, 141] on span "For your muscles, your joints," at bounding box center [454, 140] width 133 height 18
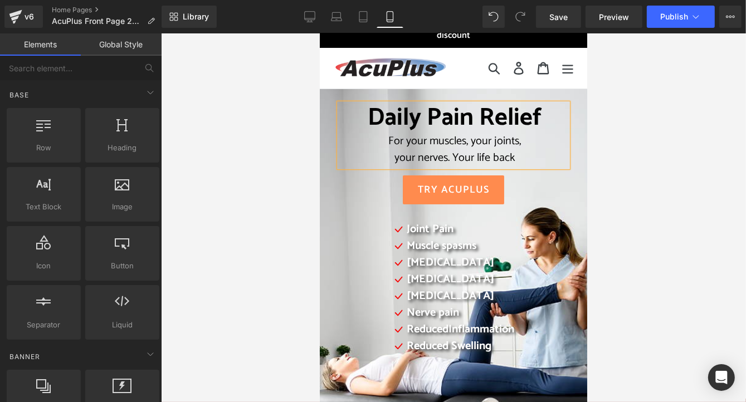
click at [646, 178] on div at bounding box center [453, 217] width 585 height 369
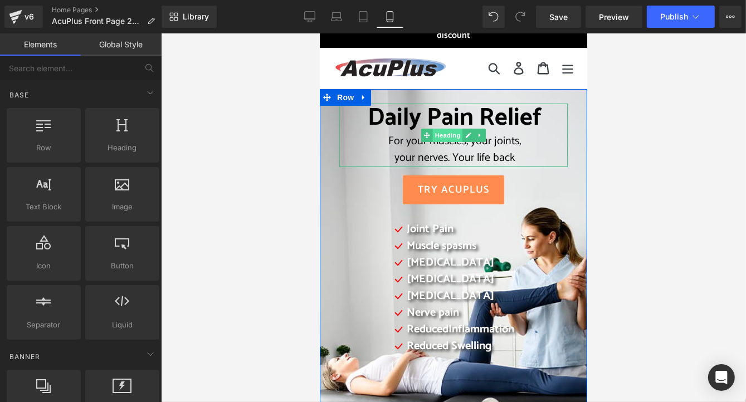
click at [445, 134] on span "Heading" at bounding box center [447, 134] width 30 height 13
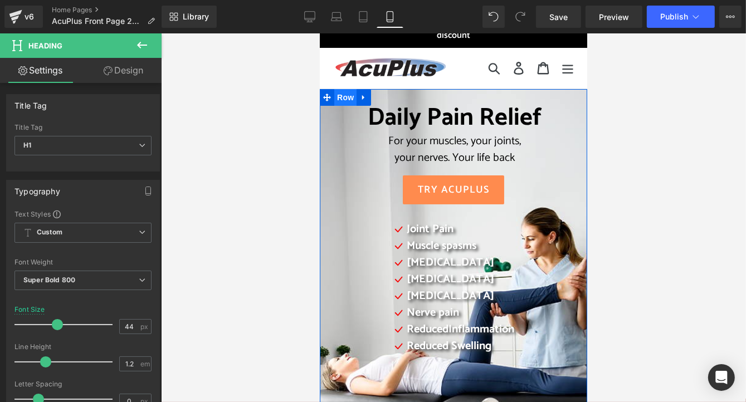
click at [339, 95] on span "Row" at bounding box center [345, 97] width 22 height 17
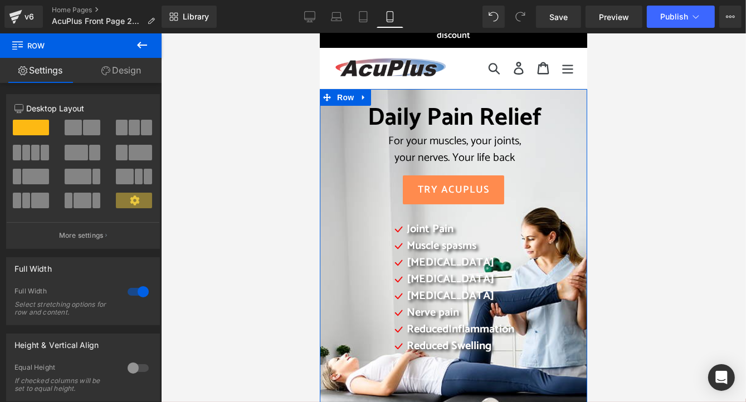
click at [130, 67] on link "Design" at bounding box center [121, 70] width 81 height 25
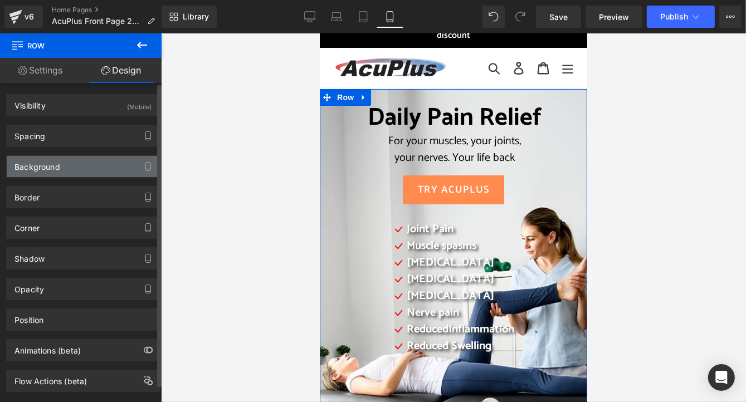
click at [91, 166] on div "Background" at bounding box center [83, 166] width 153 height 21
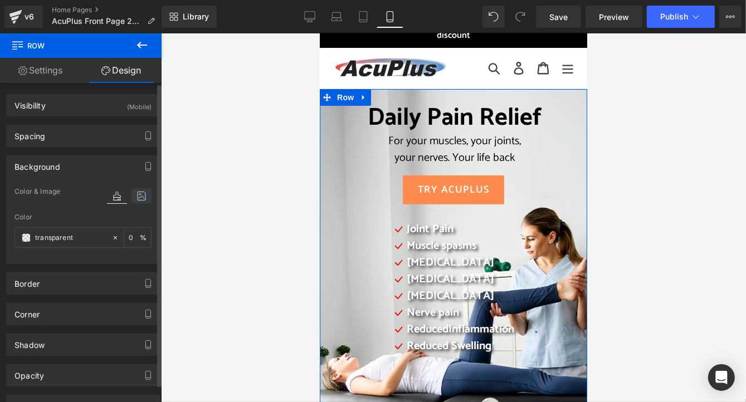
click at [138, 193] on icon at bounding box center [141, 196] width 20 height 14
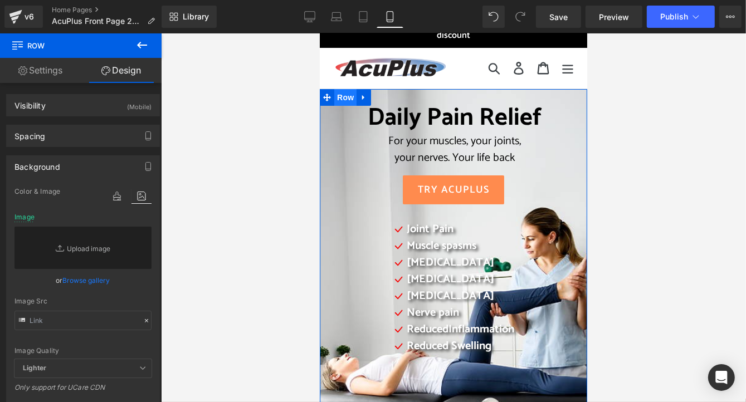
click at [338, 95] on span "Row" at bounding box center [345, 97] width 22 height 17
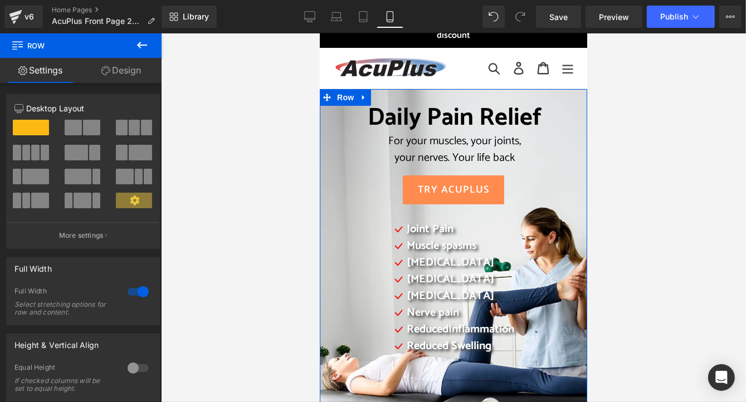
click at [138, 69] on link "Design" at bounding box center [121, 70] width 81 height 25
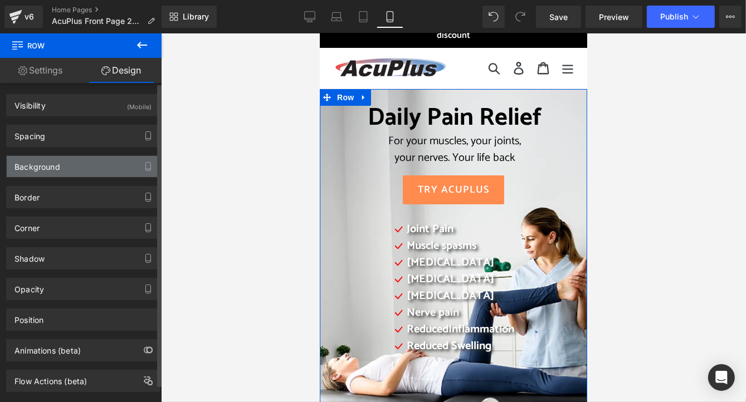
click at [70, 166] on div "Background" at bounding box center [83, 166] width 153 height 21
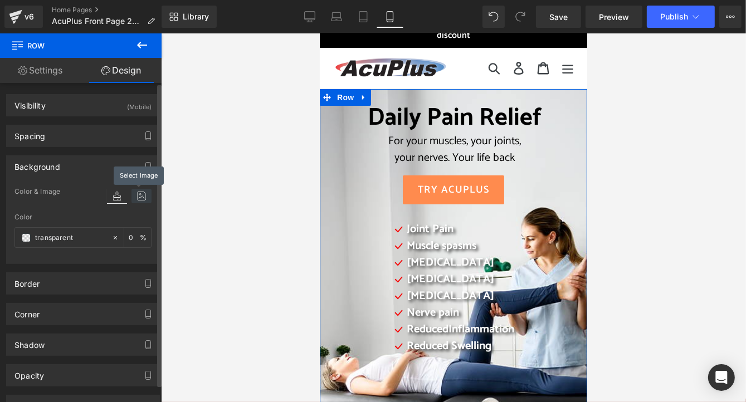
click at [138, 196] on icon at bounding box center [141, 196] width 20 height 14
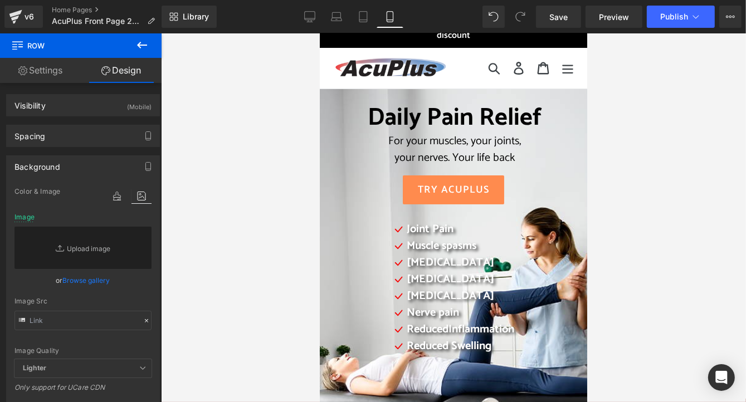
click at [218, 106] on div at bounding box center [453, 217] width 585 height 369
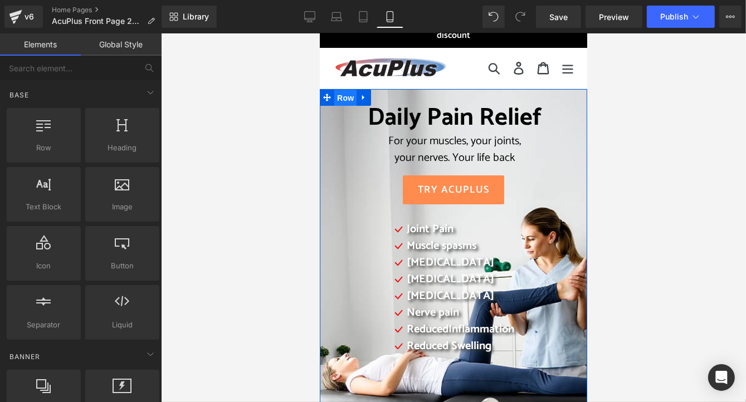
click at [342, 98] on span "Row" at bounding box center [345, 97] width 22 height 17
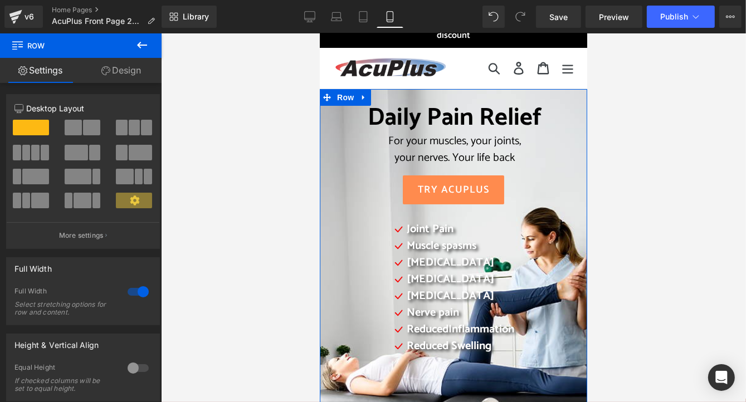
click at [132, 71] on link "Design" at bounding box center [121, 70] width 81 height 25
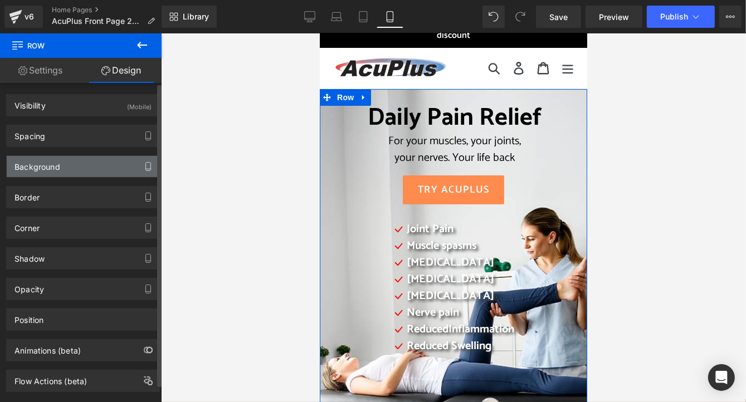
click at [145, 163] on icon "button" at bounding box center [148, 166] width 9 height 9
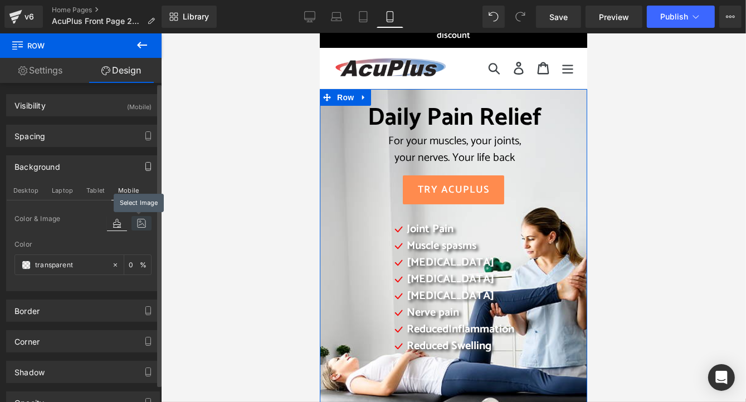
click at [138, 225] on icon at bounding box center [141, 223] width 20 height 14
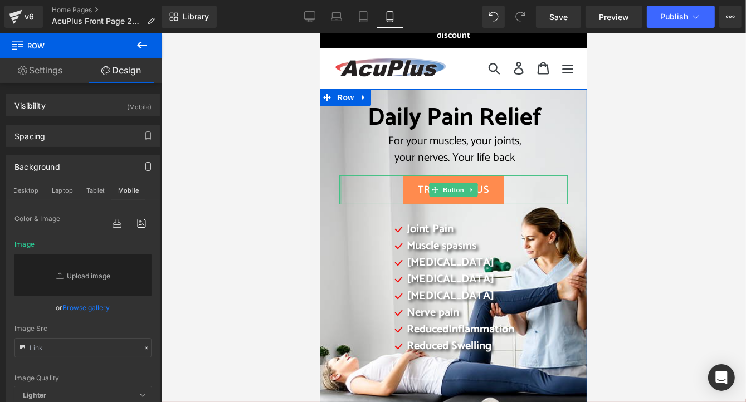
click at [339, 202] on div at bounding box center [340, 189] width 3 height 29
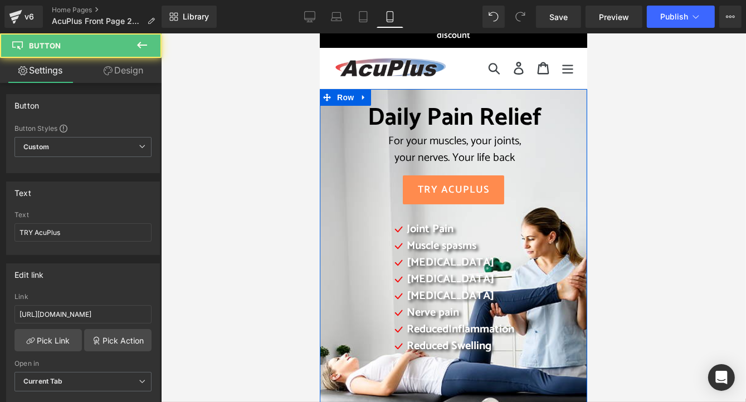
click at [324, 208] on div "Daily Pain Relief For your muscles, your joints, your nerves. Your life back He…" at bounding box center [452, 356] width 267 height 535
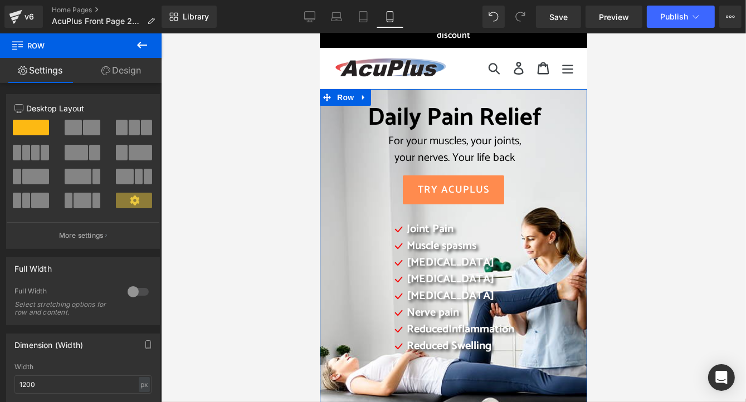
click at [111, 70] on link "Design" at bounding box center [121, 70] width 81 height 25
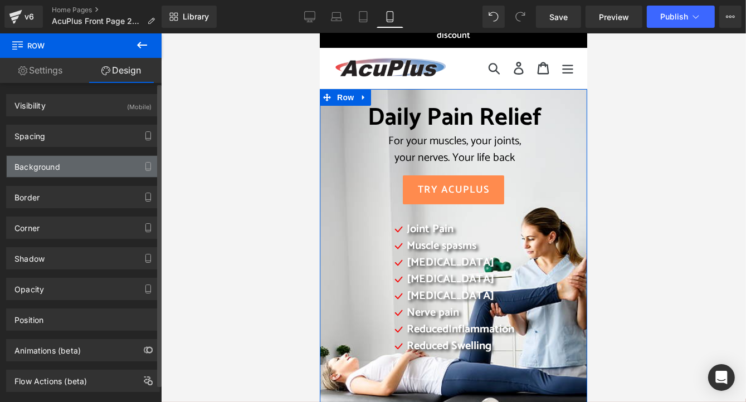
click at [98, 169] on div "Background" at bounding box center [83, 166] width 153 height 21
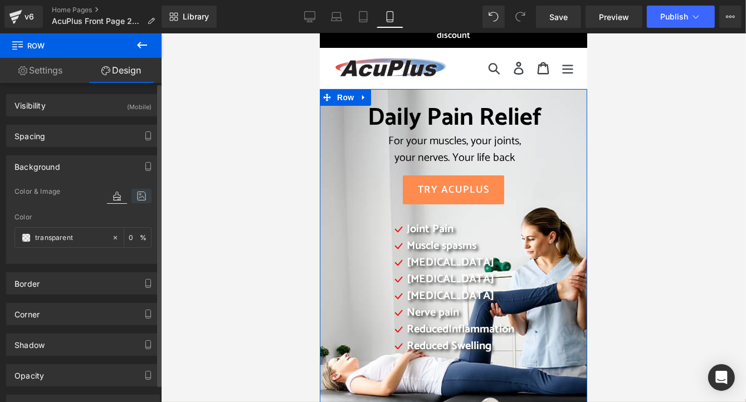
click at [135, 196] on icon at bounding box center [141, 196] width 20 height 14
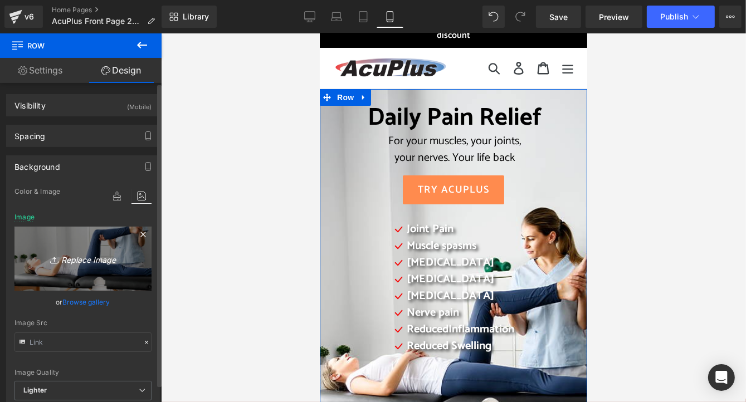
click at [94, 259] on icon "Replace Image" at bounding box center [82, 259] width 89 height 14
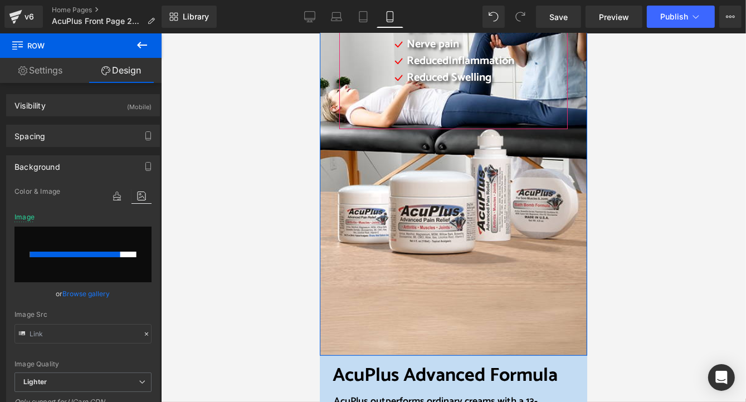
scroll to position [329, 0]
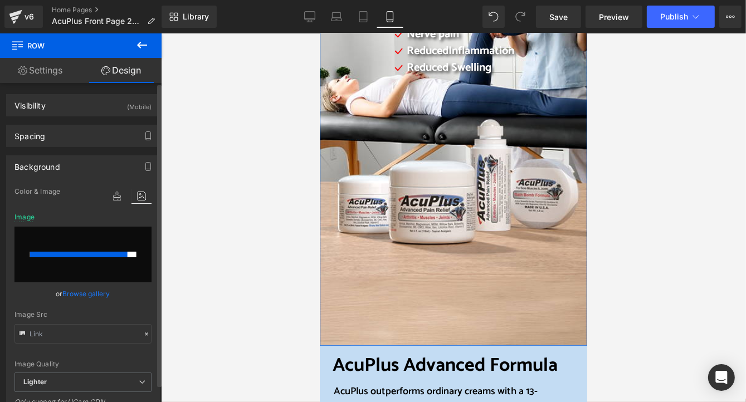
click at [86, 293] on link "Browse gallery" at bounding box center [86, 294] width 47 height 20
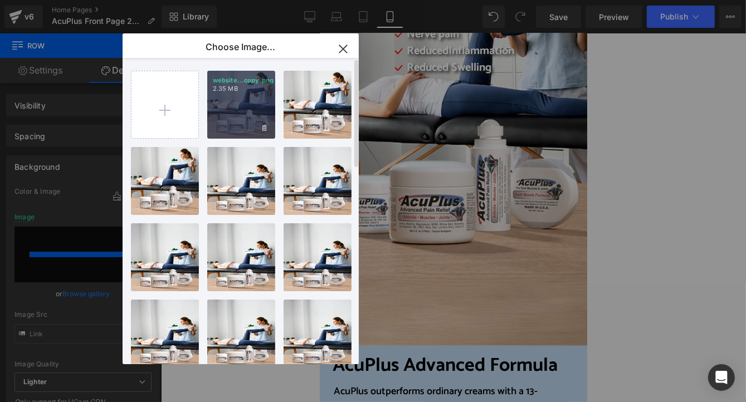
click at [246, 109] on div "website...copy.png 2.35 MB" at bounding box center [241, 105] width 68 height 68
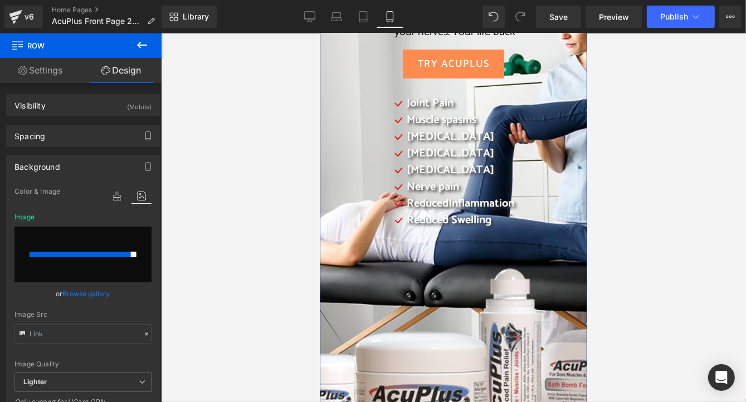
scroll to position [167, 0]
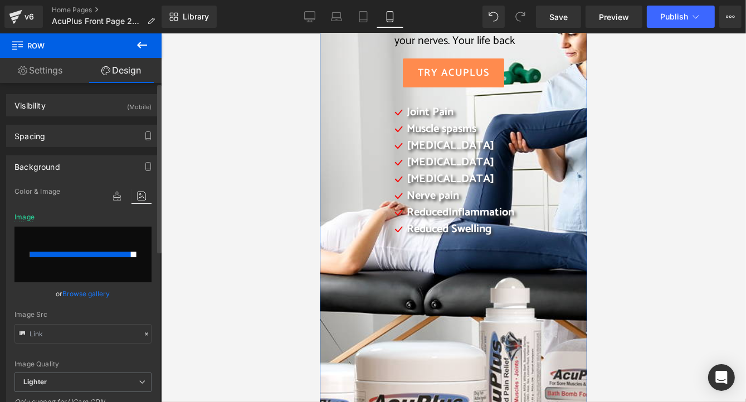
click at [86, 295] on link "Browse gallery" at bounding box center [86, 294] width 47 height 20
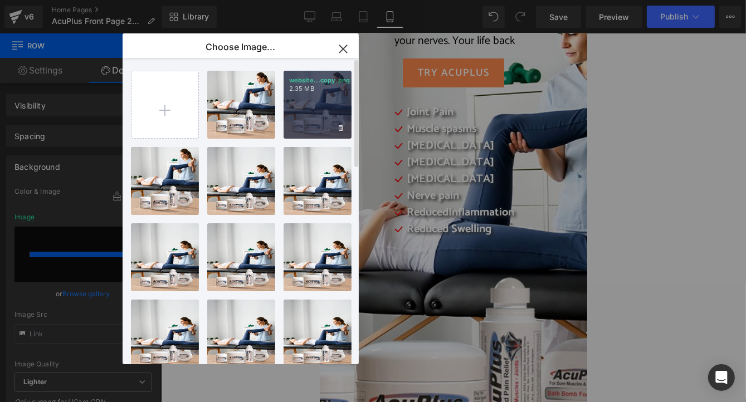
click at [299, 115] on div "website...copy.png 2.35 MB" at bounding box center [318, 105] width 68 height 68
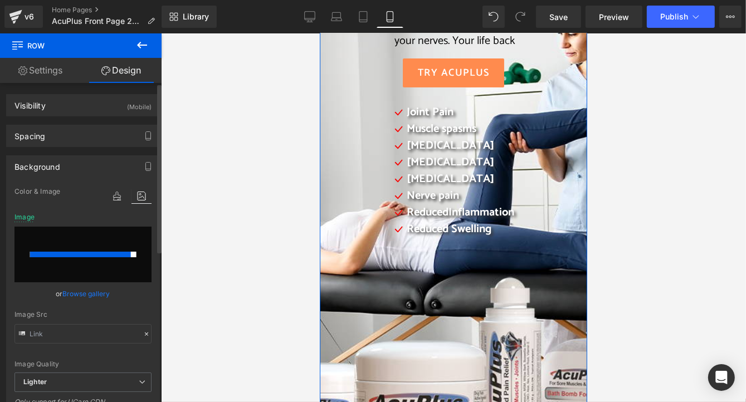
click at [135, 194] on icon at bounding box center [141, 196] width 20 height 14
click at [98, 238] on input "file" at bounding box center [82, 255] width 137 height 56
type input "C:\fakepath\website mobile 2-Camera copy.png"
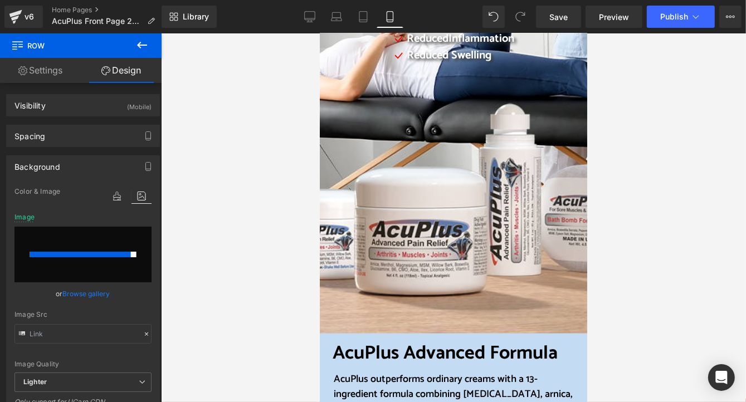
scroll to position [390, 0]
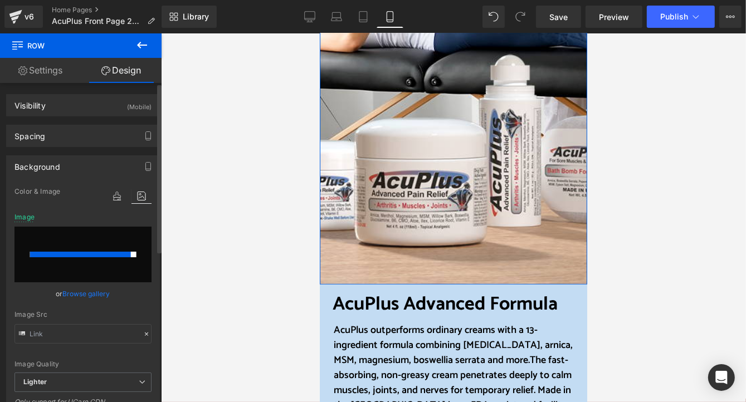
click at [131, 254] on div at bounding box center [83, 255] width 106 height 6
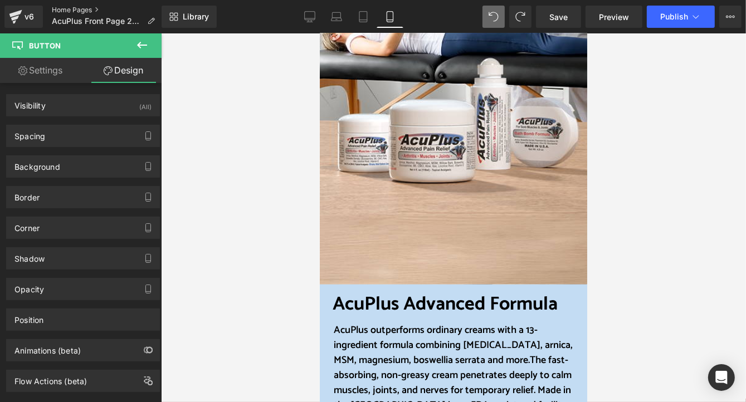
click at [80, 13] on link "Home Pages" at bounding box center [108, 10] width 112 height 9
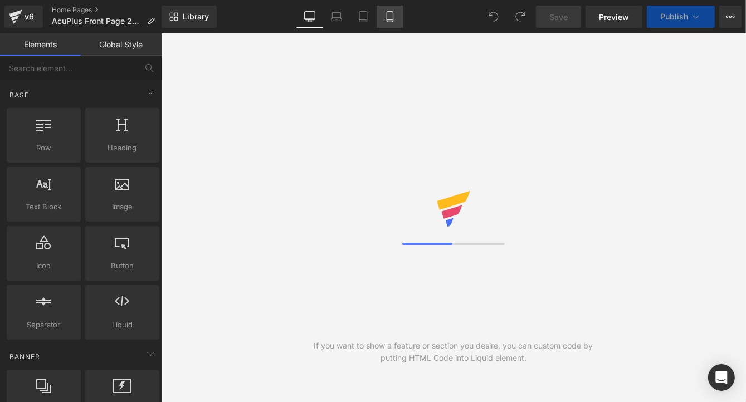
click at [392, 22] on icon at bounding box center [390, 17] width 6 height 11
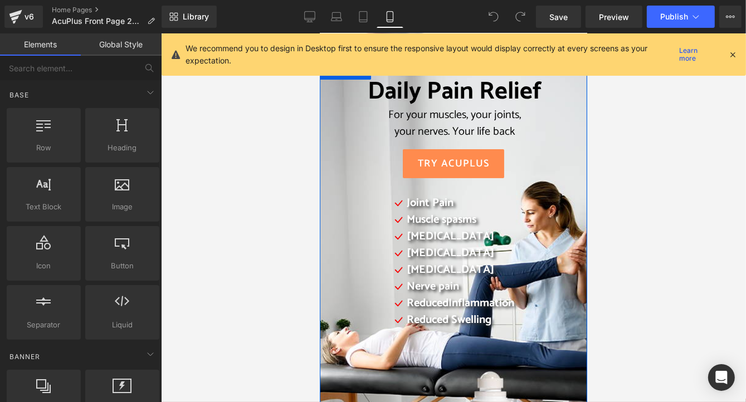
scroll to position [50, 0]
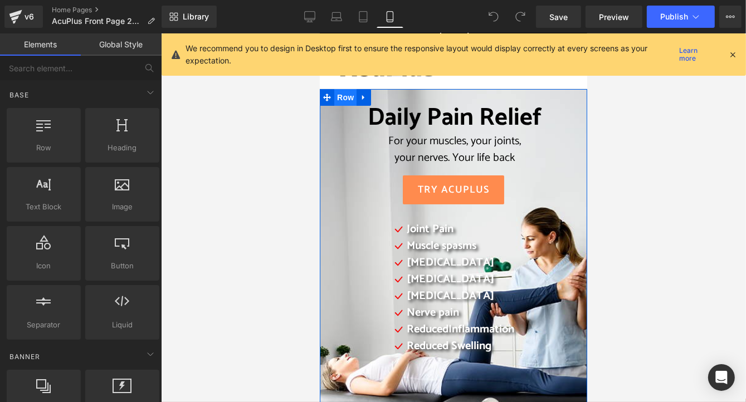
click at [338, 96] on span "Row" at bounding box center [345, 97] width 22 height 17
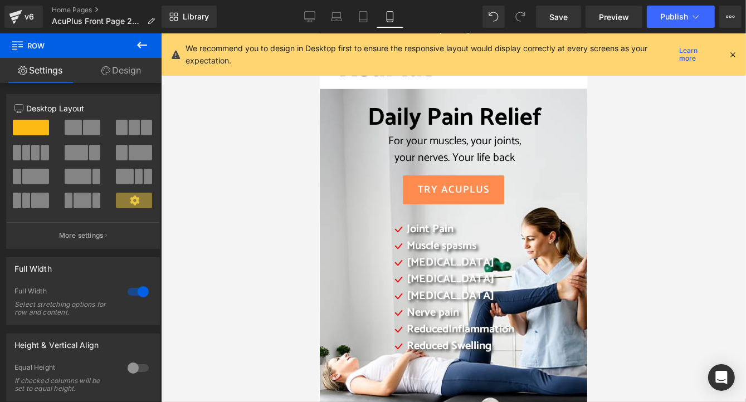
click at [733, 55] on icon at bounding box center [733, 55] width 10 height 10
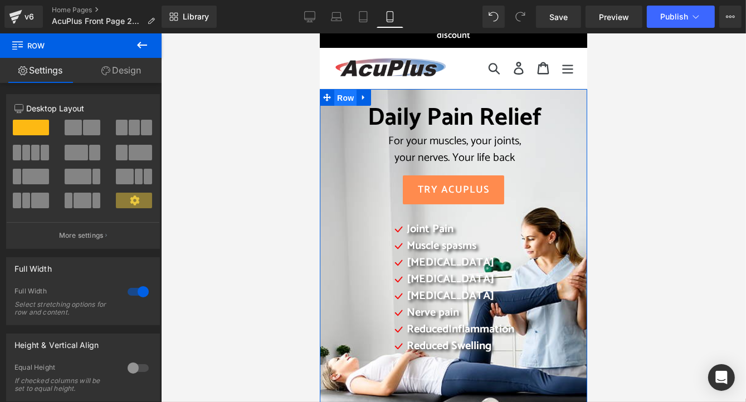
click at [336, 95] on span "Row" at bounding box center [345, 97] width 22 height 17
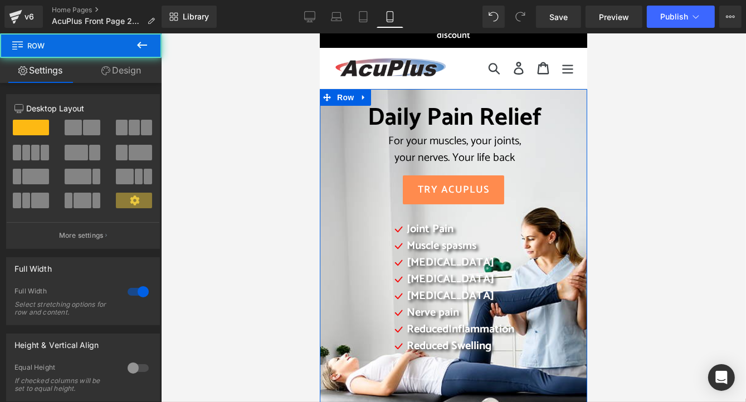
click at [137, 68] on link "Design" at bounding box center [121, 70] width 81 height 25
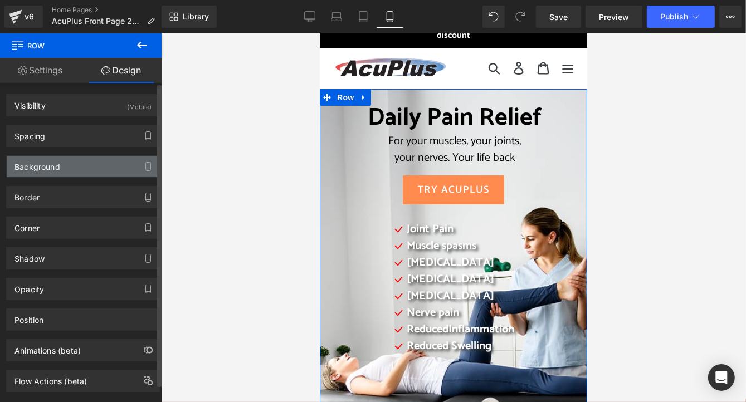
click at [95, 174] on div "Background" at bounding box center [83, 166] width 153 height 21
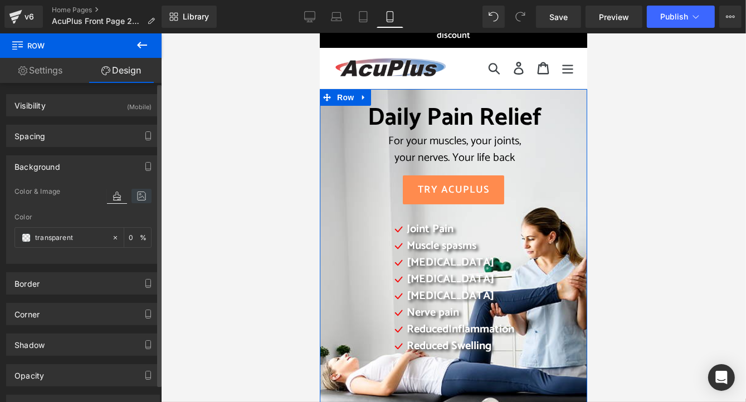
click at [134, 198] on icon at bounding box center [141, 196] width 20 height 14
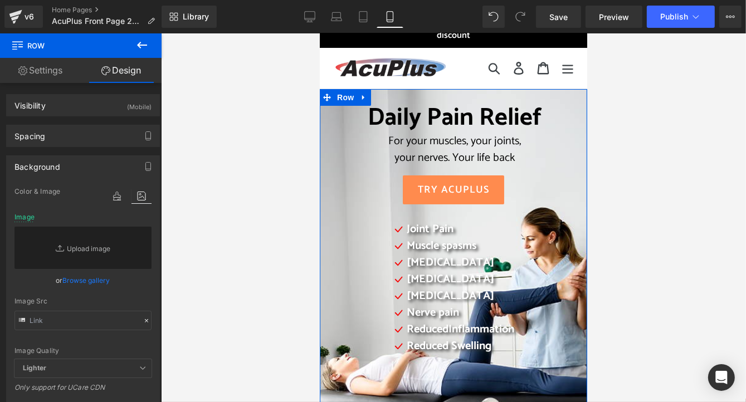
click at [330, 117] on div "Daily Pain Relief For your muscles, your joints, your nerves. Your life back He…" at bounding box center [452, 250] width 245 height 294
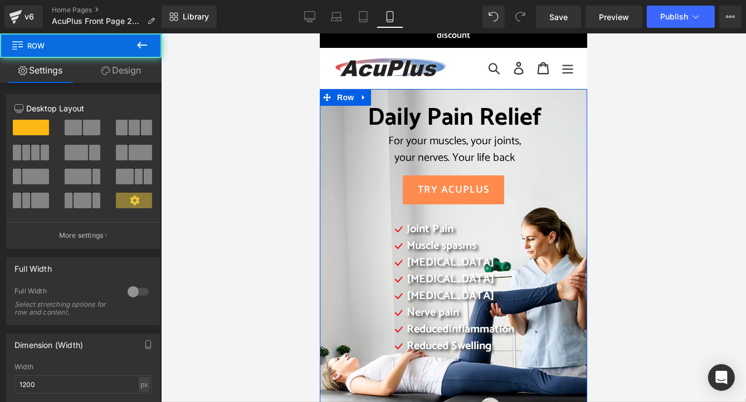
click at [134, 70] on link "Design" at bounding box center [121, 70] width 81 height 25
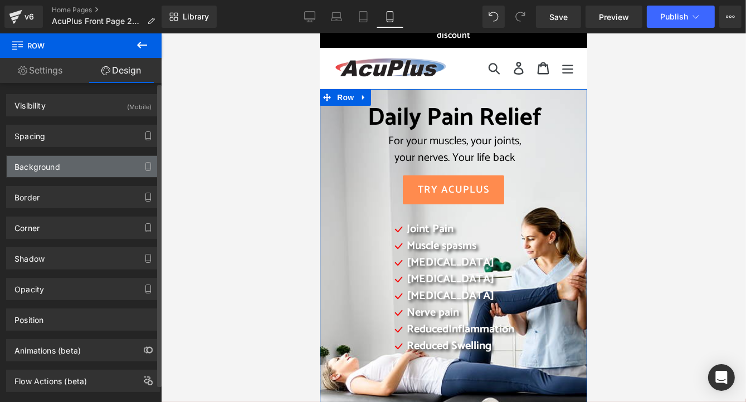
click at [93, 165] on div "Background" at bounding box center [83, 166] width 153 height 21
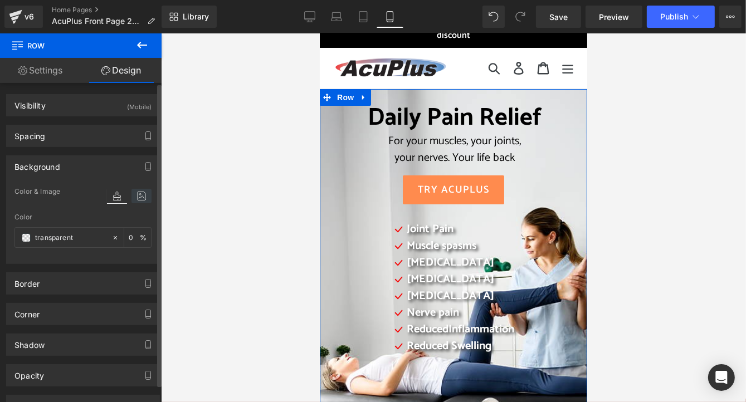
click at [138, 197] on icon at bounding box center [141, 196] width 20 height 14
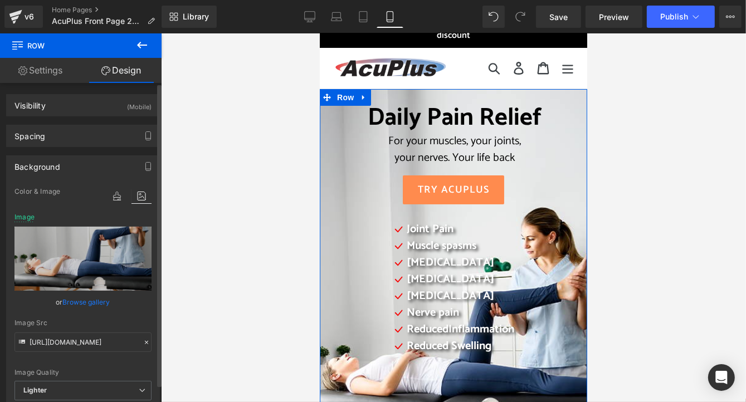
click at [94, 301] on link "Browse gallery" at bounding box center [86, 303] width 47 height 20
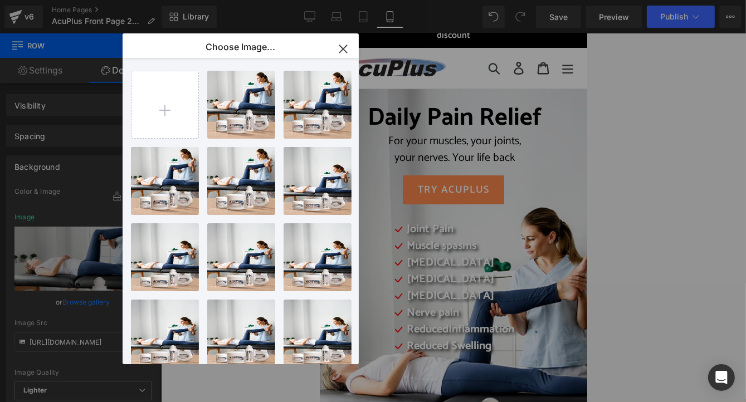
click at [339, 47] on icon "button" at bounding box center [343, 49] width 18 height 18
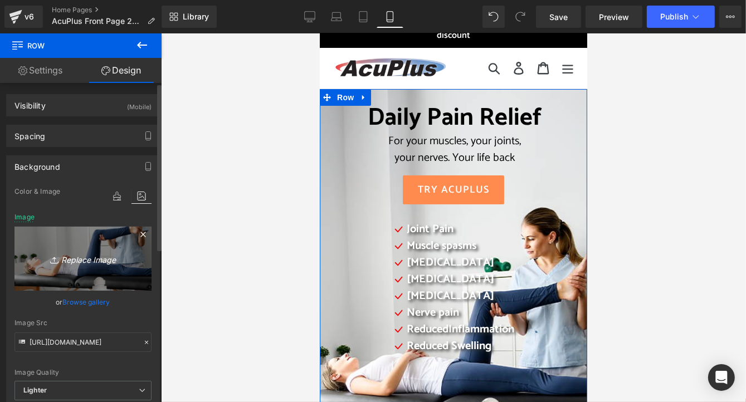
click at [74, 261] on icon "Replace Image" at bounding box center [82, 259] width 89 height 14
type input "C:\fakepath\website mobile 2-Camera copy.png"
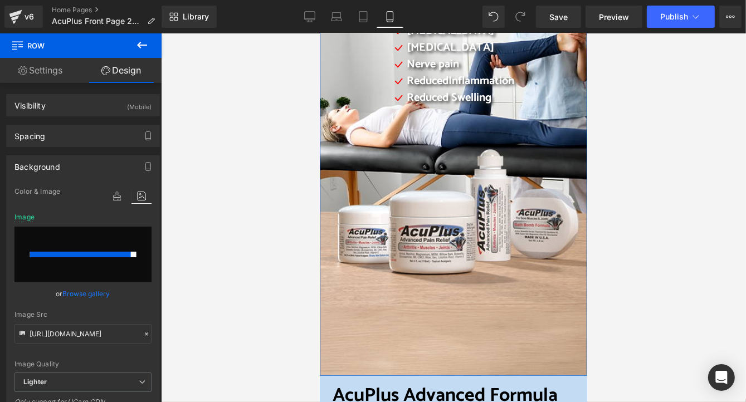
scroll to position [384, 0]
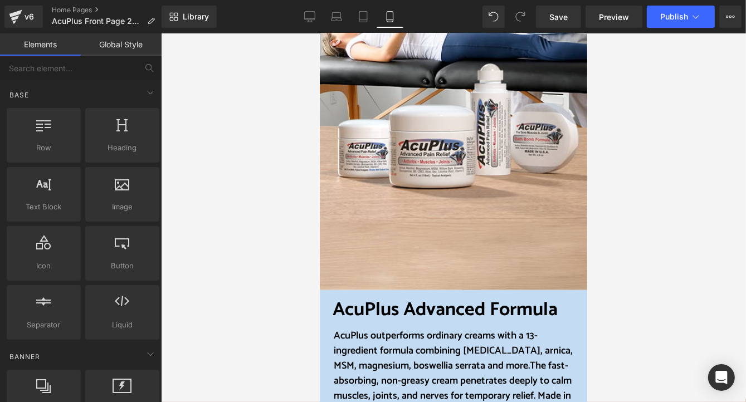
click at [251, 250] on div at bounding box center [453, 217] width 585 height 369
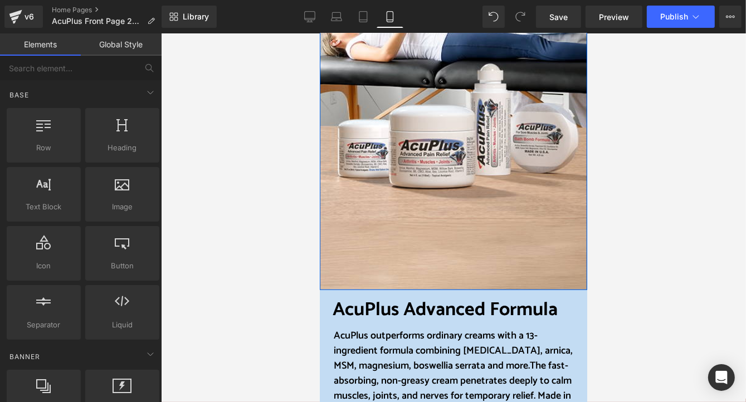
click at [368, 284] on div "Daily Pain Relief For your muscles, your joints, your nerves. Your life back He…" at bounding box center [452, 21] width 267 height 535
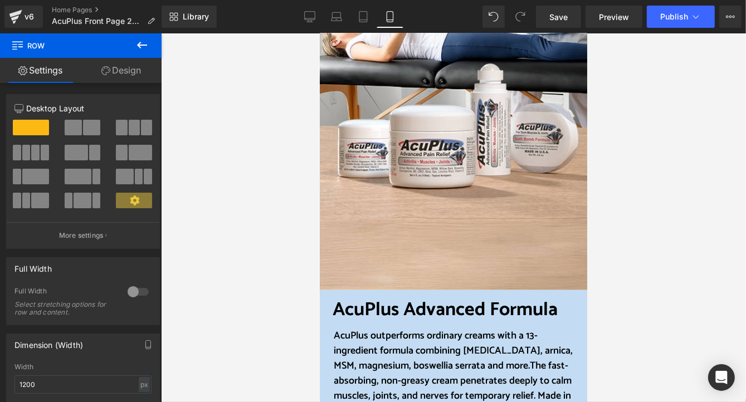
click at [137, 47] on icon at bounding box center [141, 44] width 13 height 13
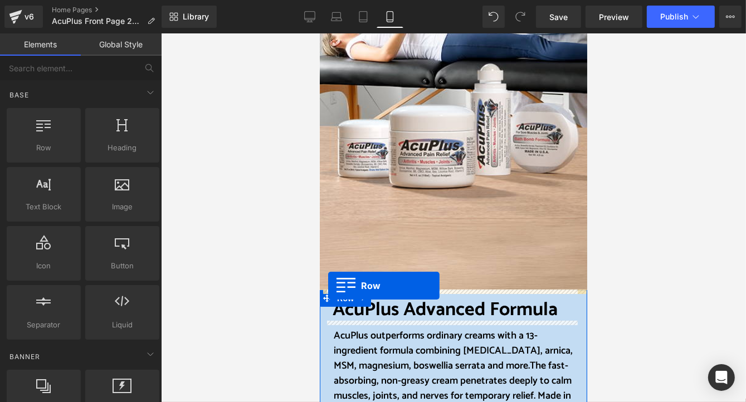
drag, startPoint x: 368, startPoint y: 164, endPoint x: 328, endPoint y: 285, distance: 127.6
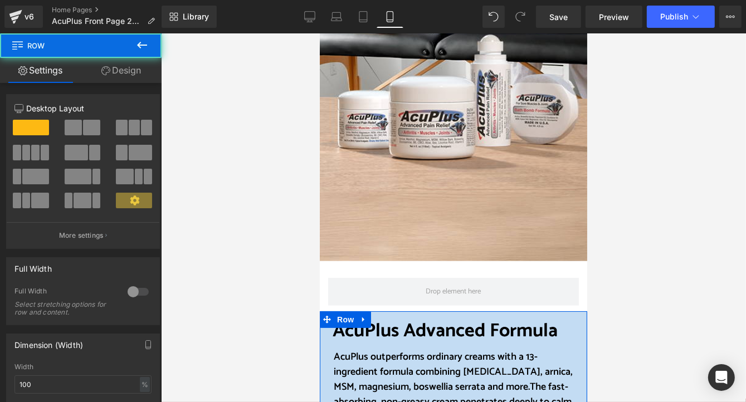
scroll to position [440, 0]
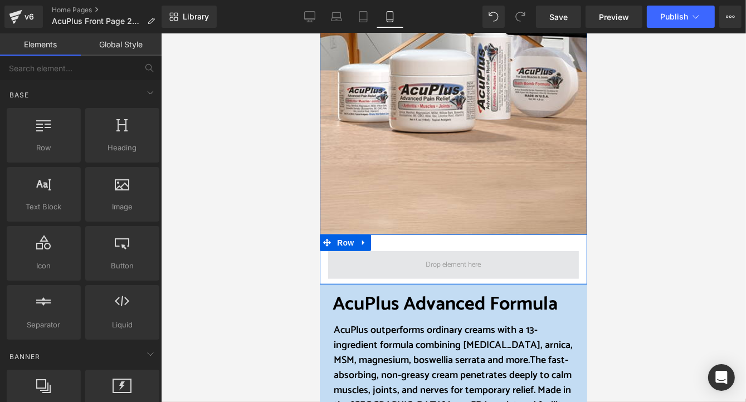
click at [422, 257] on span at bounding box center [453, 264] width 63 height 17
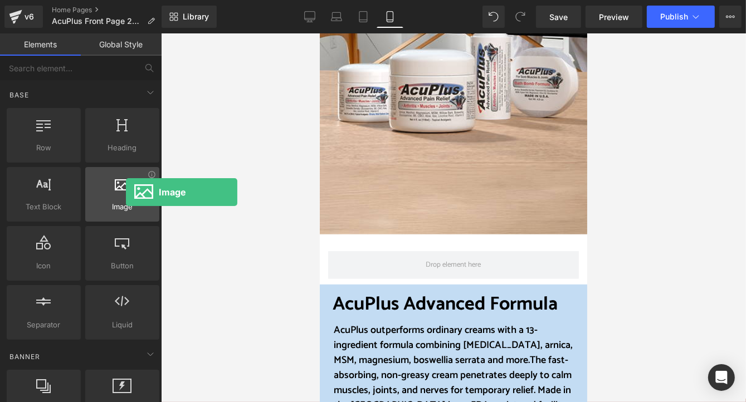
click at [126, 192] on div at bounding box center [122, 188] width 67 height 25
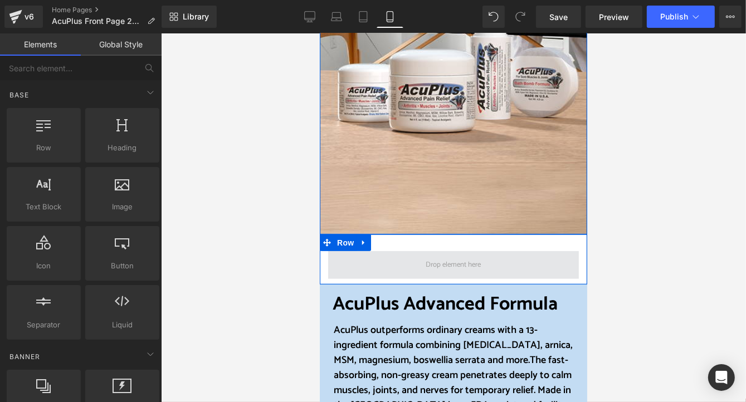
click at [382, 261] on span at bounding box center [453, 265] width 251 height 28
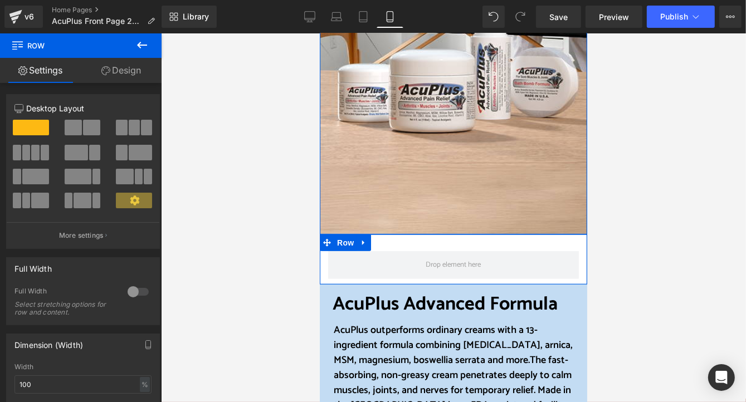
click at [122, 75] on link "Design" at bounding box center [121, 70] width 81 height 25
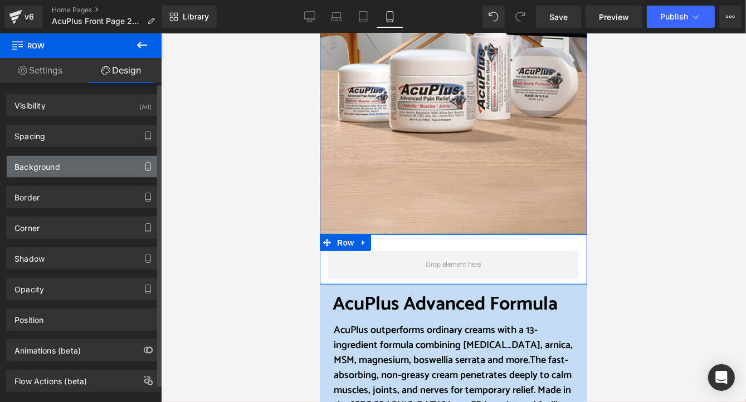
click at [144, 169] on icon "button" at bounding box center [148, 166] width 9 height 9
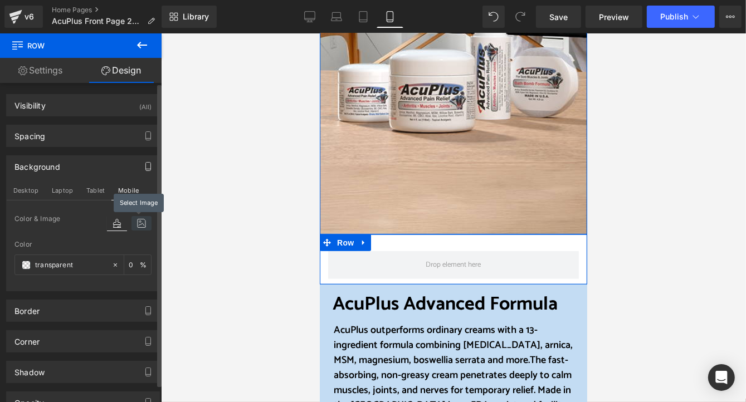
click at [139, 224] on icon at bounding box center [141, 223] width 20 height 14
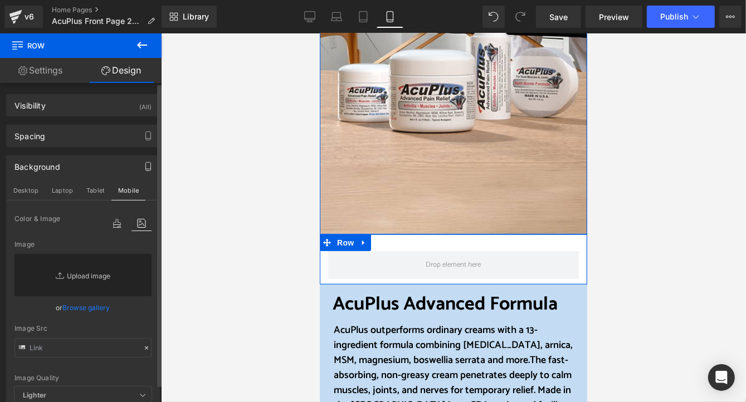
click at [83, 276] on link "Replace Image" at bounding box center [82, 275] width 137 height 42
type input "C:\fakepath\website mobile 2-Camera copy.png"
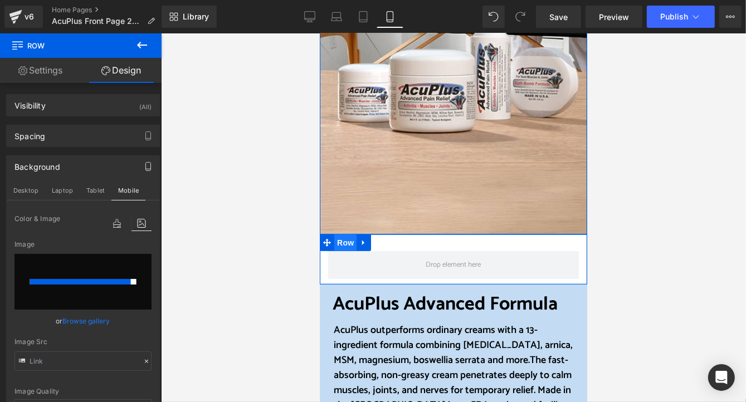
click at [343, 243] on span "Row" at bounding box center [345, 242] width 22 height 17
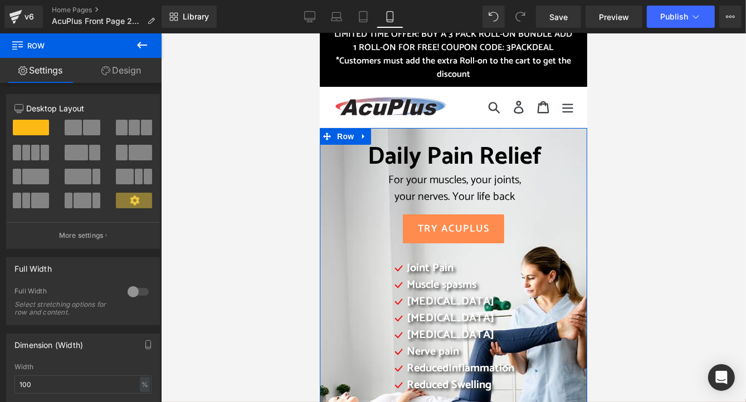
scroll to position [0, 0]
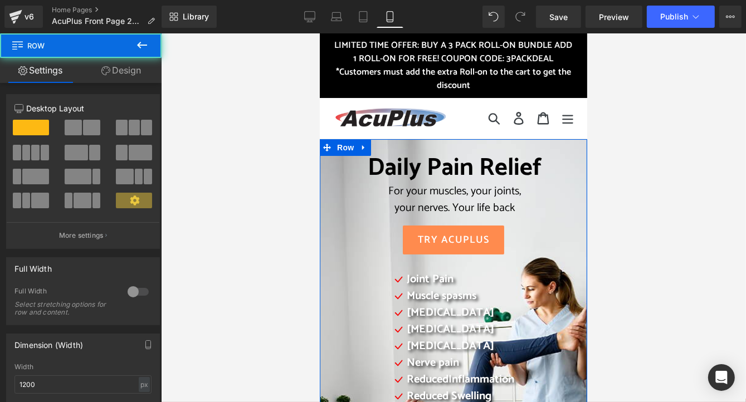
click at [325, 182] on div "Daily Pain Relief For your muscles, your joints, your nerves. Your life back He…" at bounding box center [452, 406] width 267 height 535
click at [128, 74] on link "Design" at bounding box center [121, 70] width 81 height 25
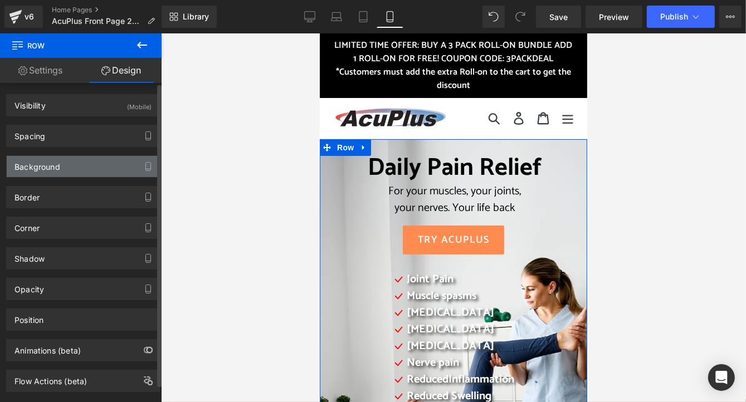
click at [92, 167] on div "Background" at bounding box center [83, 166] width 153 height 21
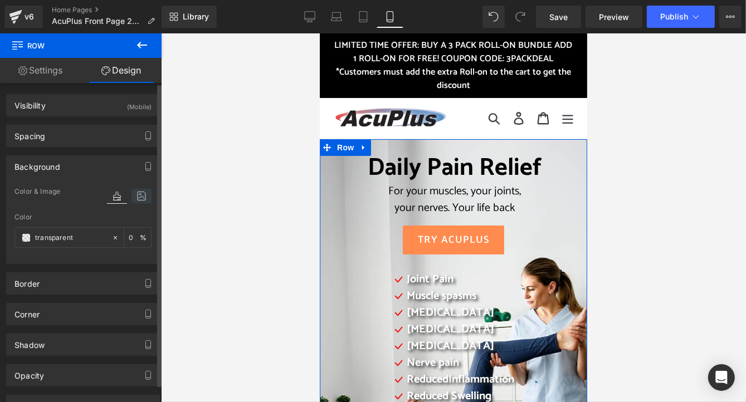
click at [142, 190] on icon at bounding box center [141, 196] width 20 height 14
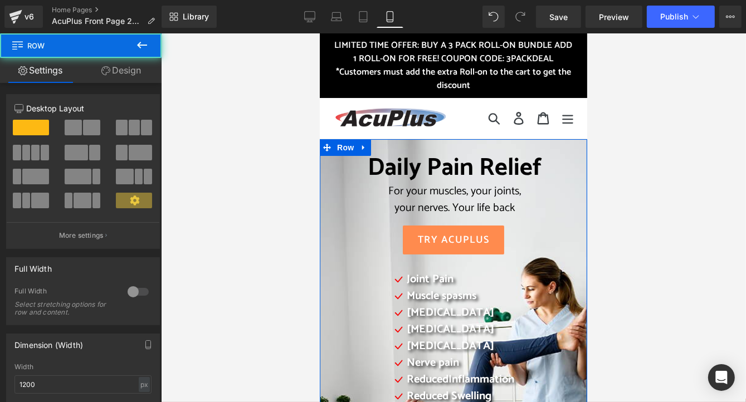
click at [330, 178] on div "Daily Pain Relief For your muscles, your joints, your nerves. Your life back He…" at bounding box center [452, 300] width 245 height 294
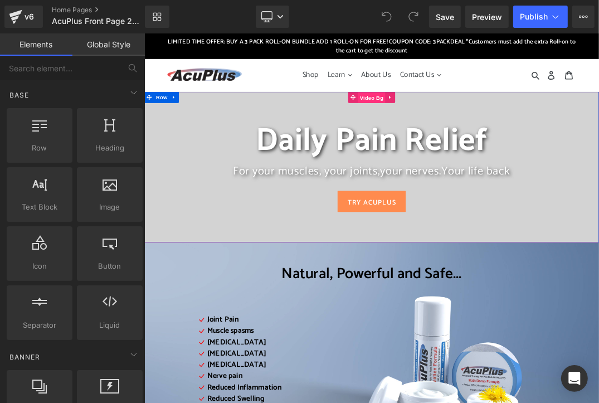
click at [466, 128] on span "Video Bg" at bounding box center [481, 128] width 41 height 17
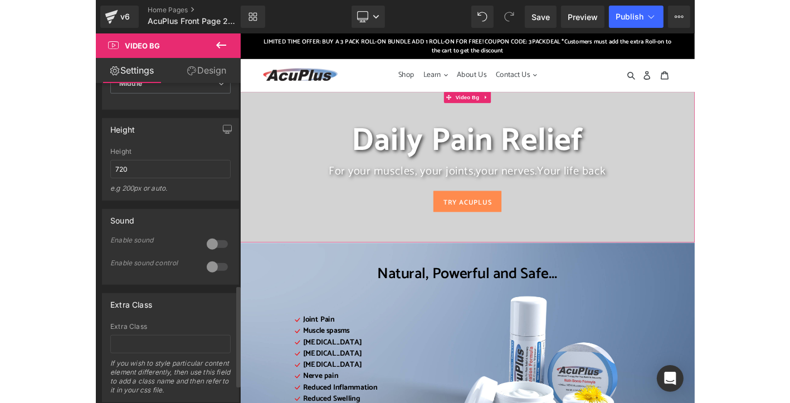
scroll to position [694, 0]
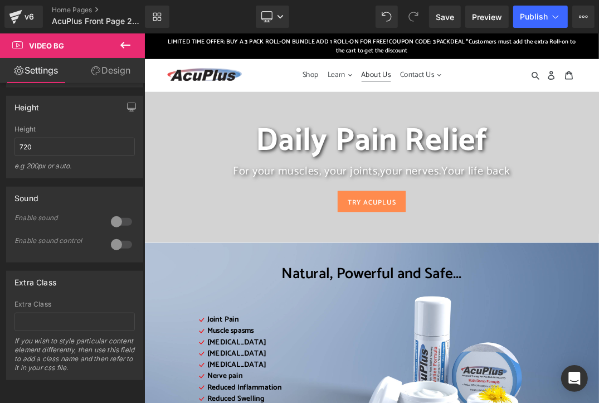
click at [477, 92] on span "About Us" at bounding box center [487, 94] width 43 height 19
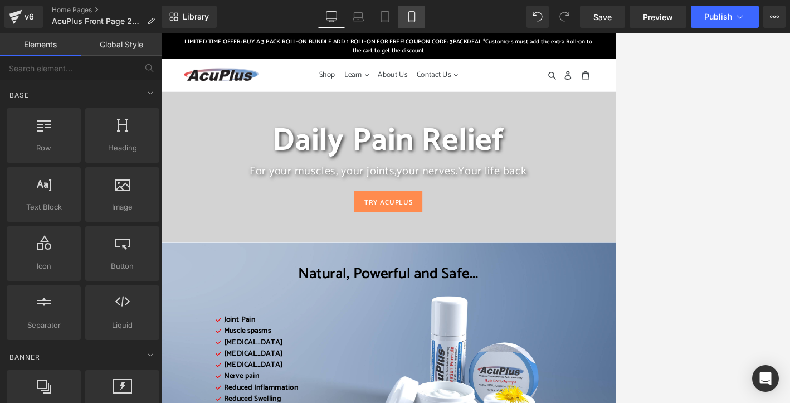
click at [415, 14] on icon at bounding box center [411, 16] width 11 height 11
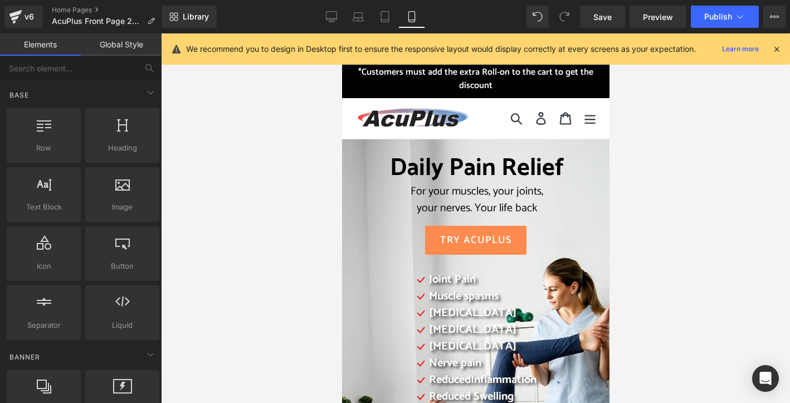
scroll to position [106, 0]
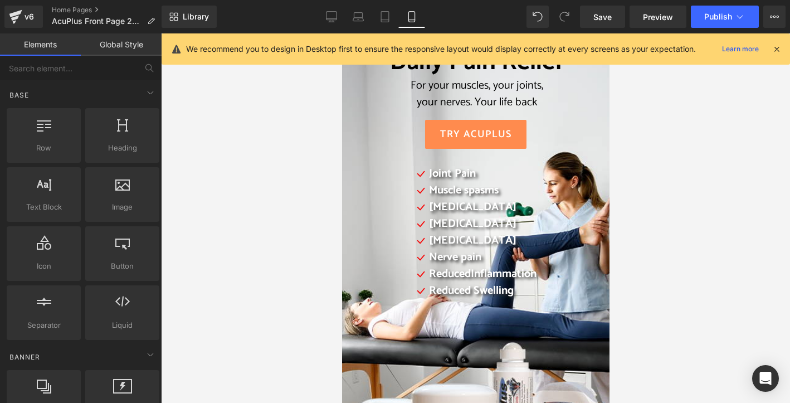
click at [598, 48] on icon at bounding box center [777, 49] width 10 height 10
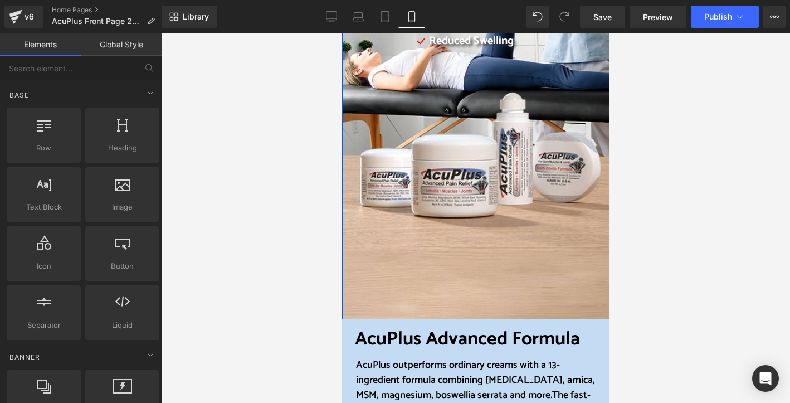
scroll to position [329, 0]
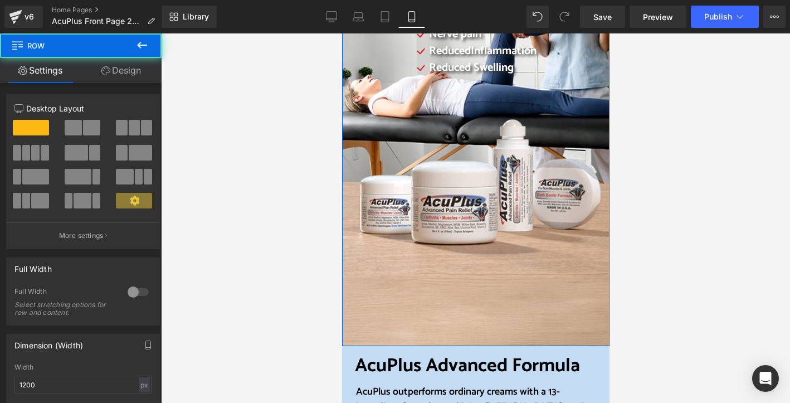
click at [512, 261] on div "Daily Pain Relief For your muscles, your joints, your nerves. Your life back He…" at bounding box center [475, 78] width 267 height 535
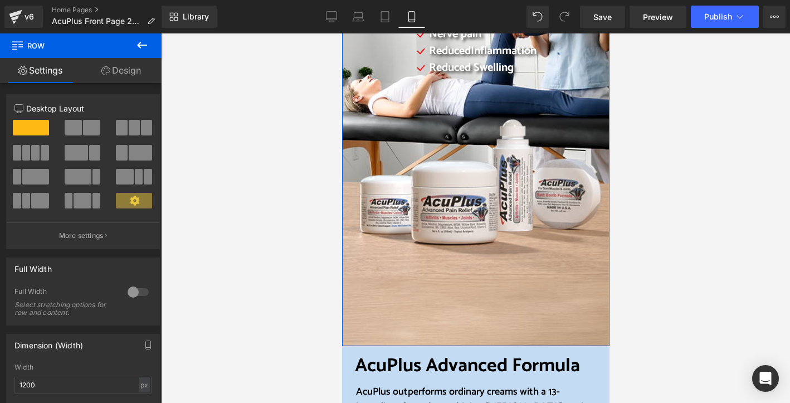
click at [136, 74] on link "Design" at bounding box center [121, 70] width 81 height 25
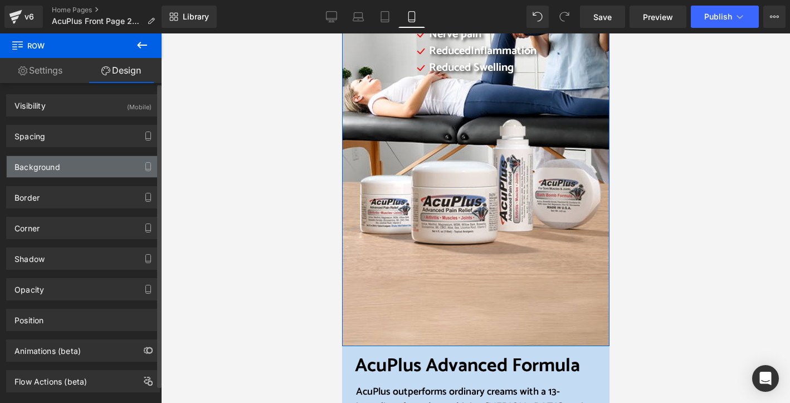
click at [82, 164] on div "Background" at bounding box center [83, 166] width 153 height 21
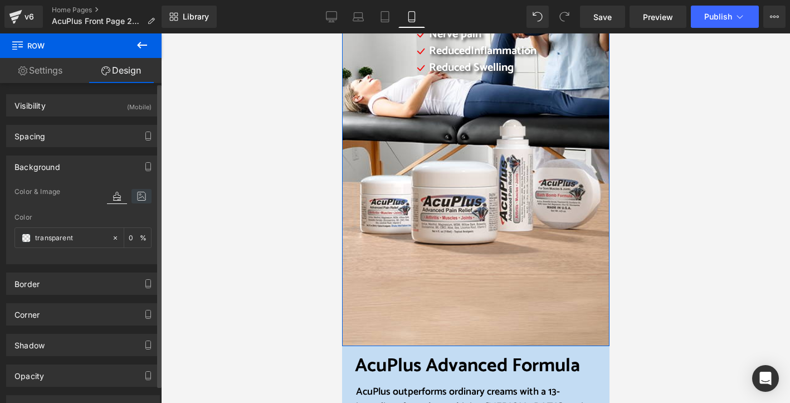
click at [138, 193] on icon at bounding box center [141, 196] width 20 height 14
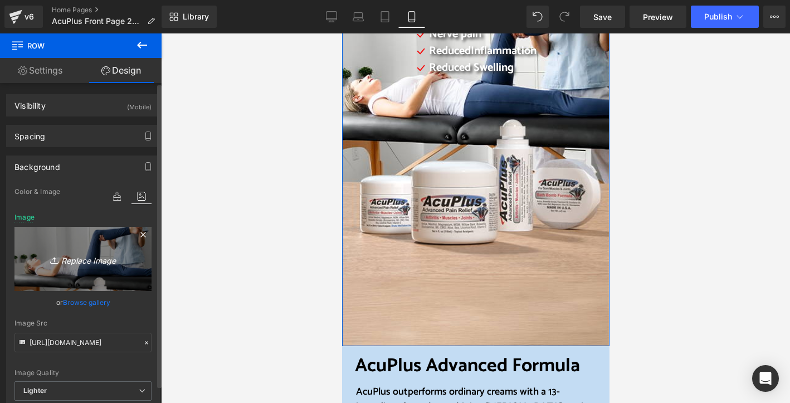
click at [81, 260] on icon "Replace Image" at bounding box center [82, 259] width 89 height 14
type input "C:\fakepath\website mobile 2-Camera copy.png"
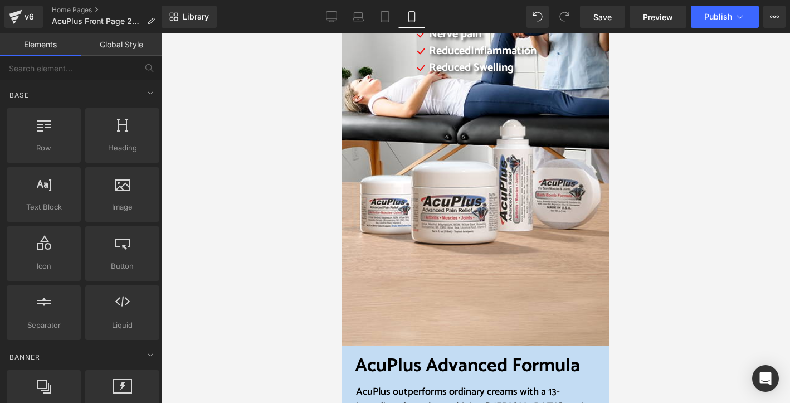
click at [188, 378] on div at bounding box center [475, 217] width 629 height 369
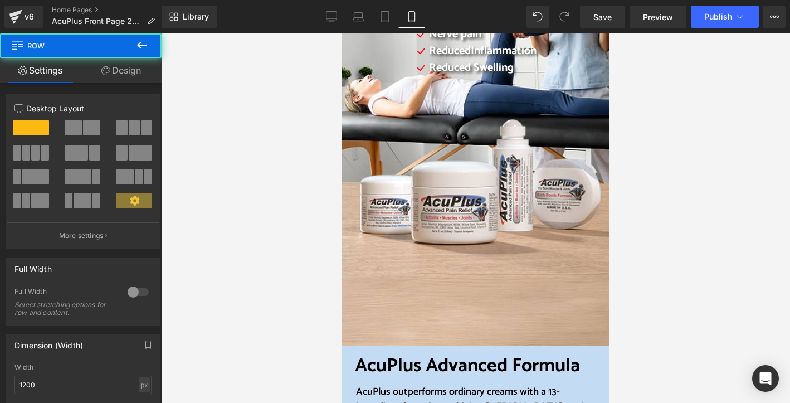
click at [359, 315] on div "Daily Pain Relief For your muscles, your joints, your nerves. Your life back He…" at bounding box center [475, 78] width 267 height 535
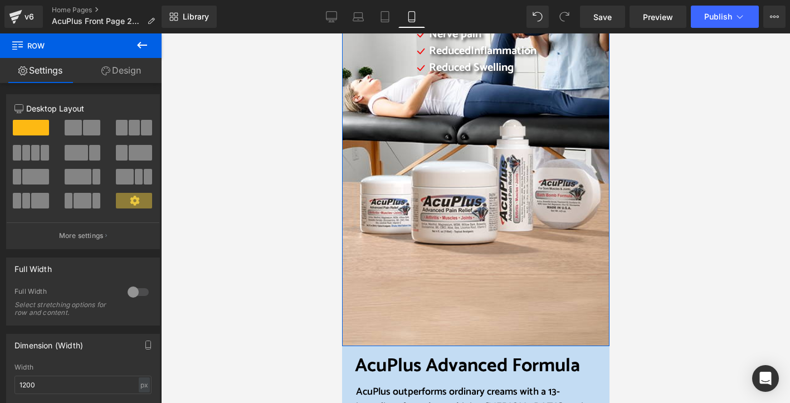
click at [131, 72] on link "Design" at bounding box center [121, 70] width 81 height 25
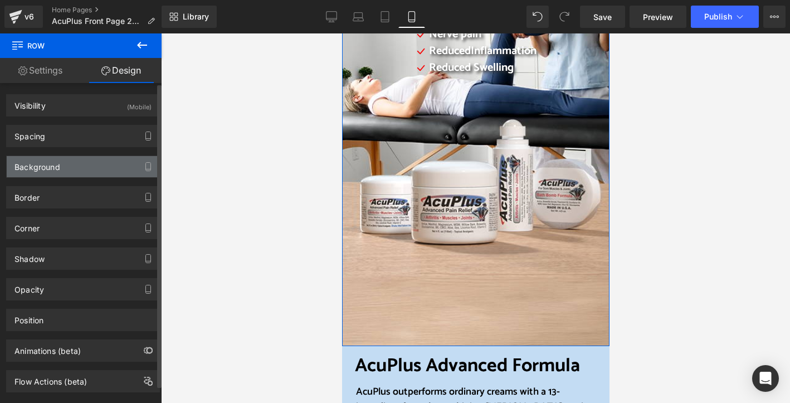
click at [108, 163] on div "Background" at bounding box center [83, 166] width 153 height 21
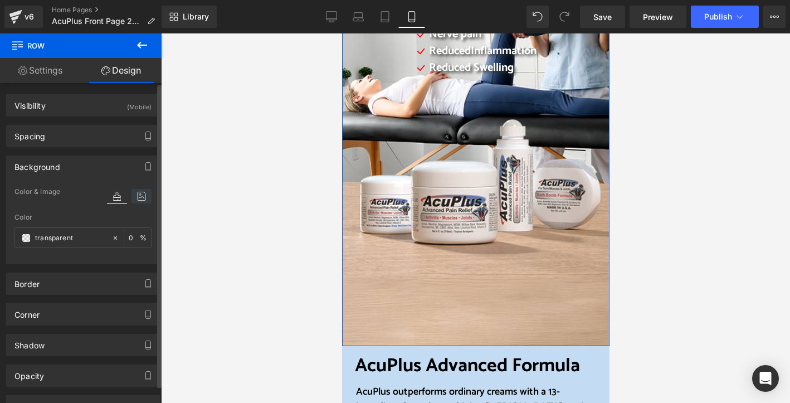
click at [138, 198] on icon at bounding box center [141, 196] width 20 height 14
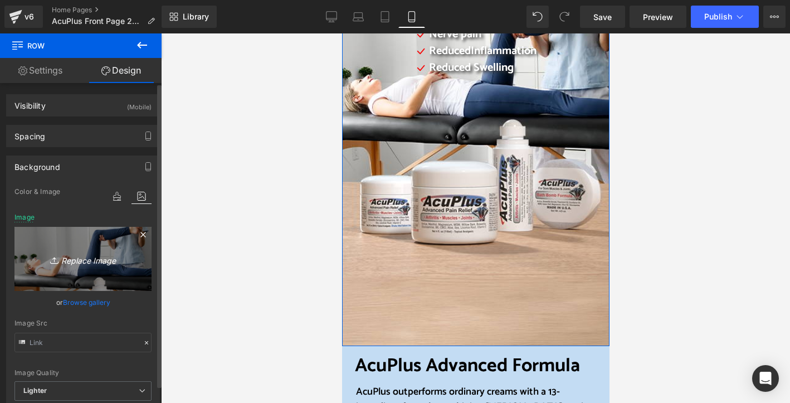
click at [78, 259] on icon "Replace Image" at bounding box center [82, 259] width 89 height 14
type input "C:\fakepath\website mobile 2-Camera copy 3.jpg"
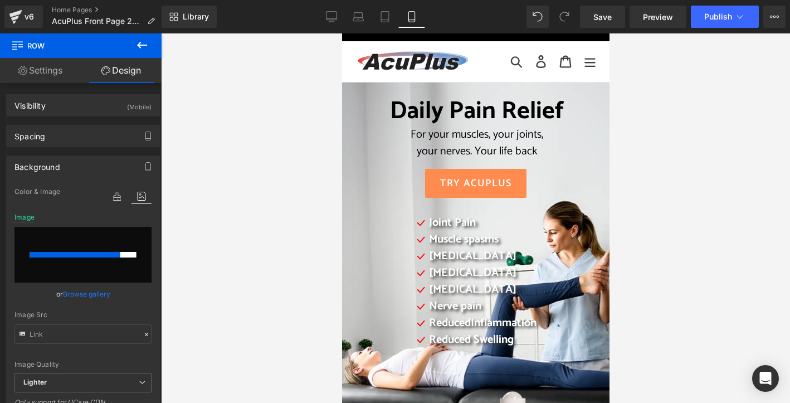
scroll to position [50, 0]
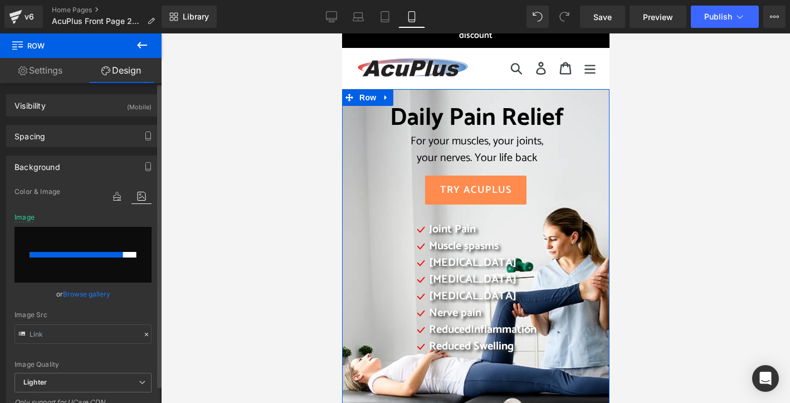
click at [129, 255] on div at bounding box center [83, 255] width 106 height 6
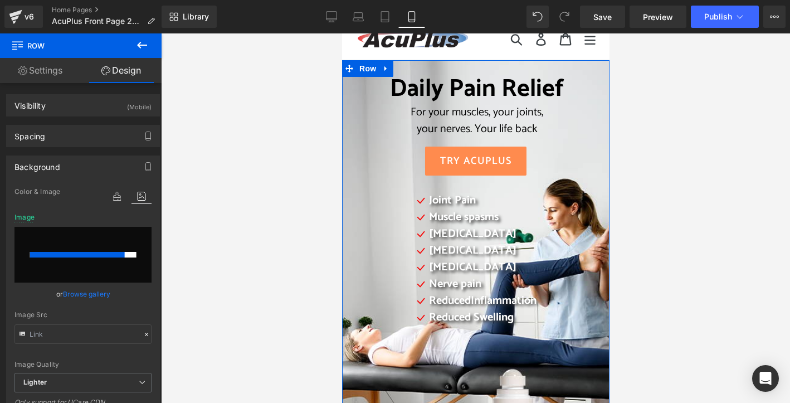
scroll to position [106, 0]
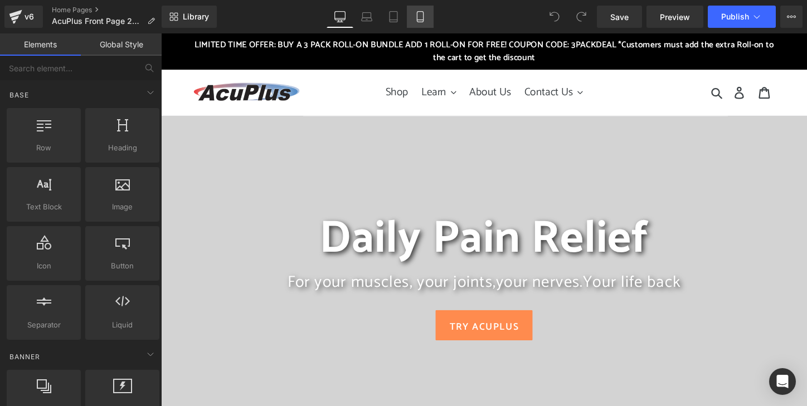
click at [425, 13] on icon at bounding box center [420, 16] width 11 height 11
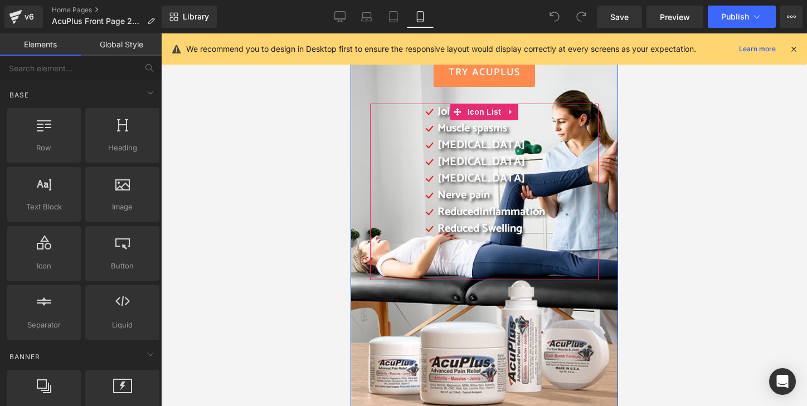
scroll to position [273, 0]
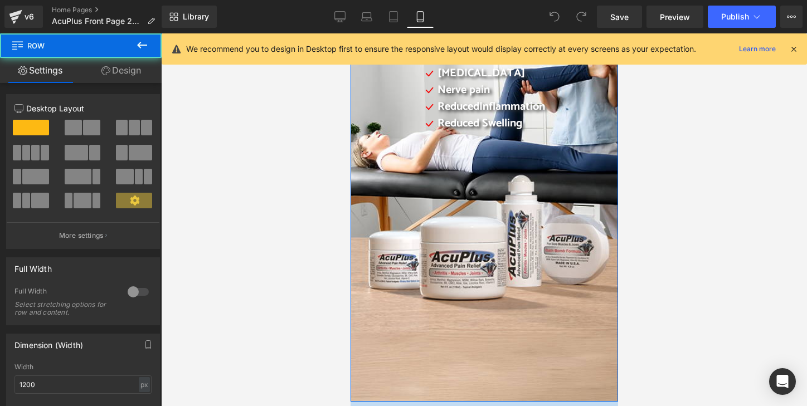
click at [383, 316] on div "Daily Pain Relief For your muscles, your joints, your nerves. Your life back He…" at bounding box center [483, 133] width 267 height 535
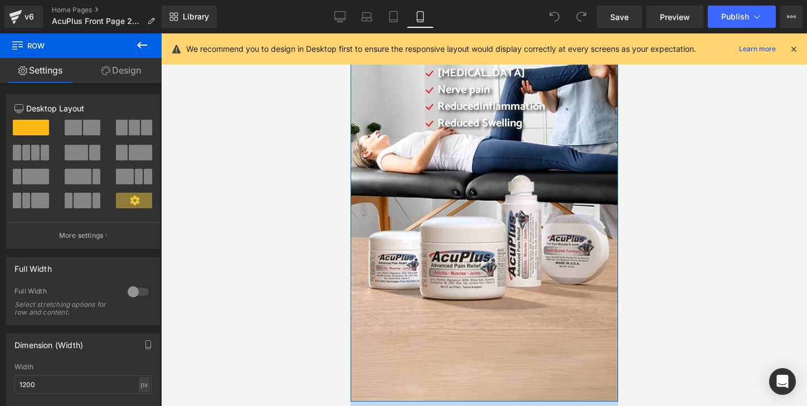
click at [130, 71] on link "Design" at bounding box center [121, 70] width 81 height 25
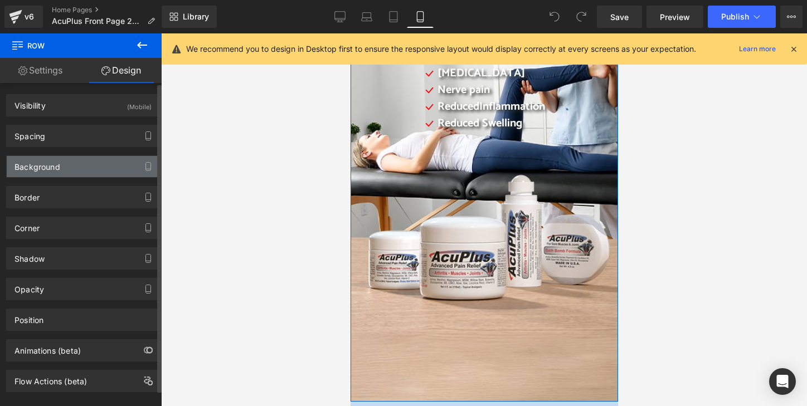
click at [121, 163] on div "Background" at bounding box center [83, 166] width 153 height 21
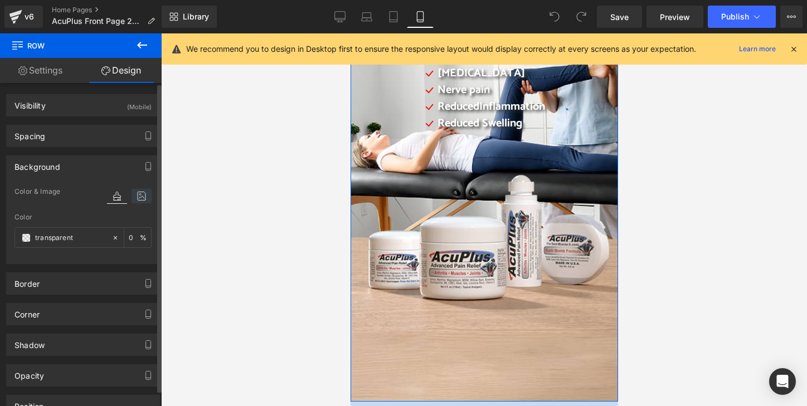
click at [133, 202] on icon at bounding box center [141, 196] width 20 height 14
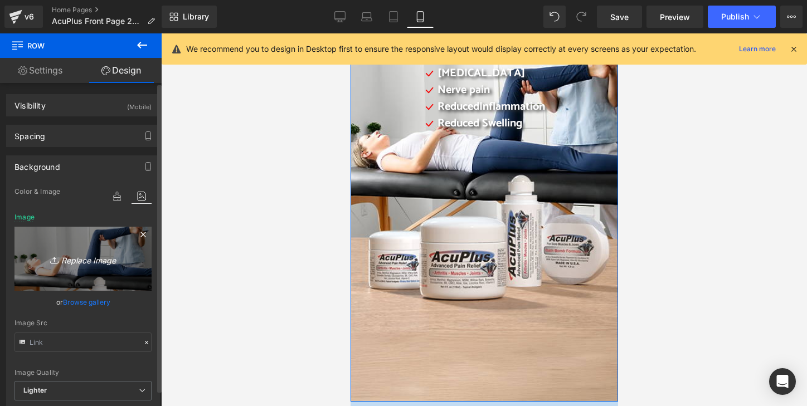
click at [86, 259] on icon "Replace Image" at bounding box center [82, 259] width 89 height 14
type input "C:\fakepath\website mobile 2-Camera copy 3.jpg"
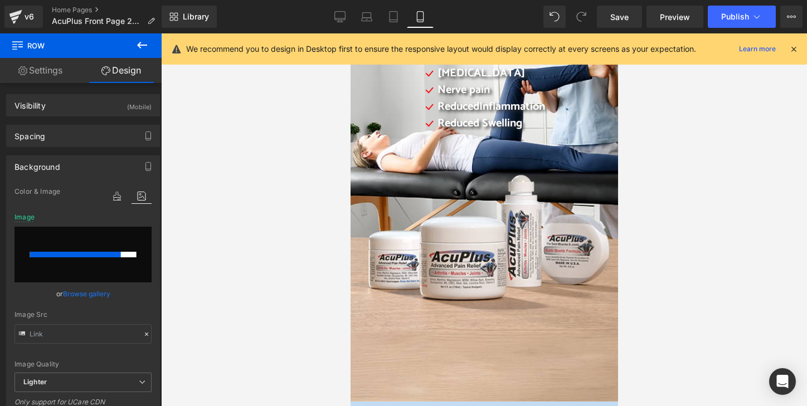
click at [792, 50] on icon at bounding box center [793, 49] width 10 height 10
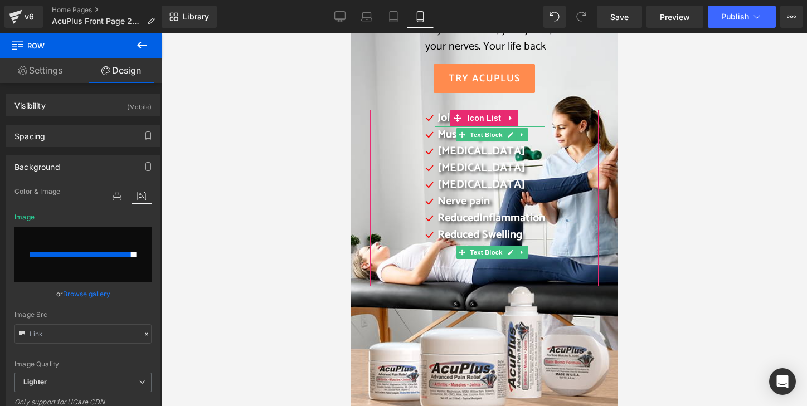
scroll to position [217, 0]
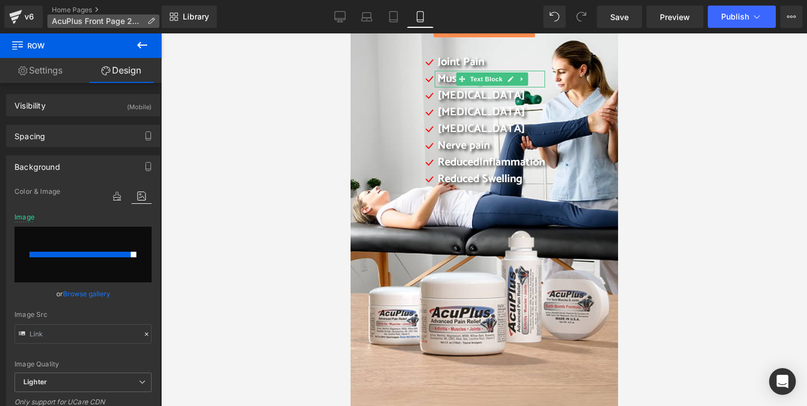
click at [109, 20] on span "AcuPlus Front Page 2023" at bounding box center [97, 21] width 91 height 9
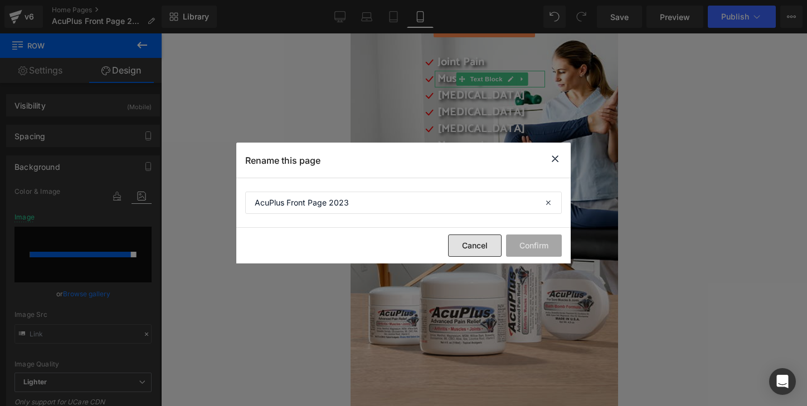
click at [471, 246] on button "Cancel" at bounding box center [474, 246] width 53 height 22
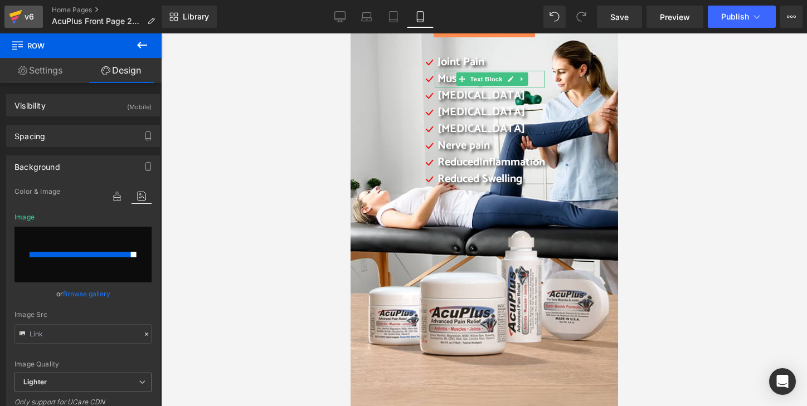
click at [32, 14] on div "v6" at bounding box center [29, 16] width 14 height 14
